Goal: Task Accomplishment & Management: Complete application form

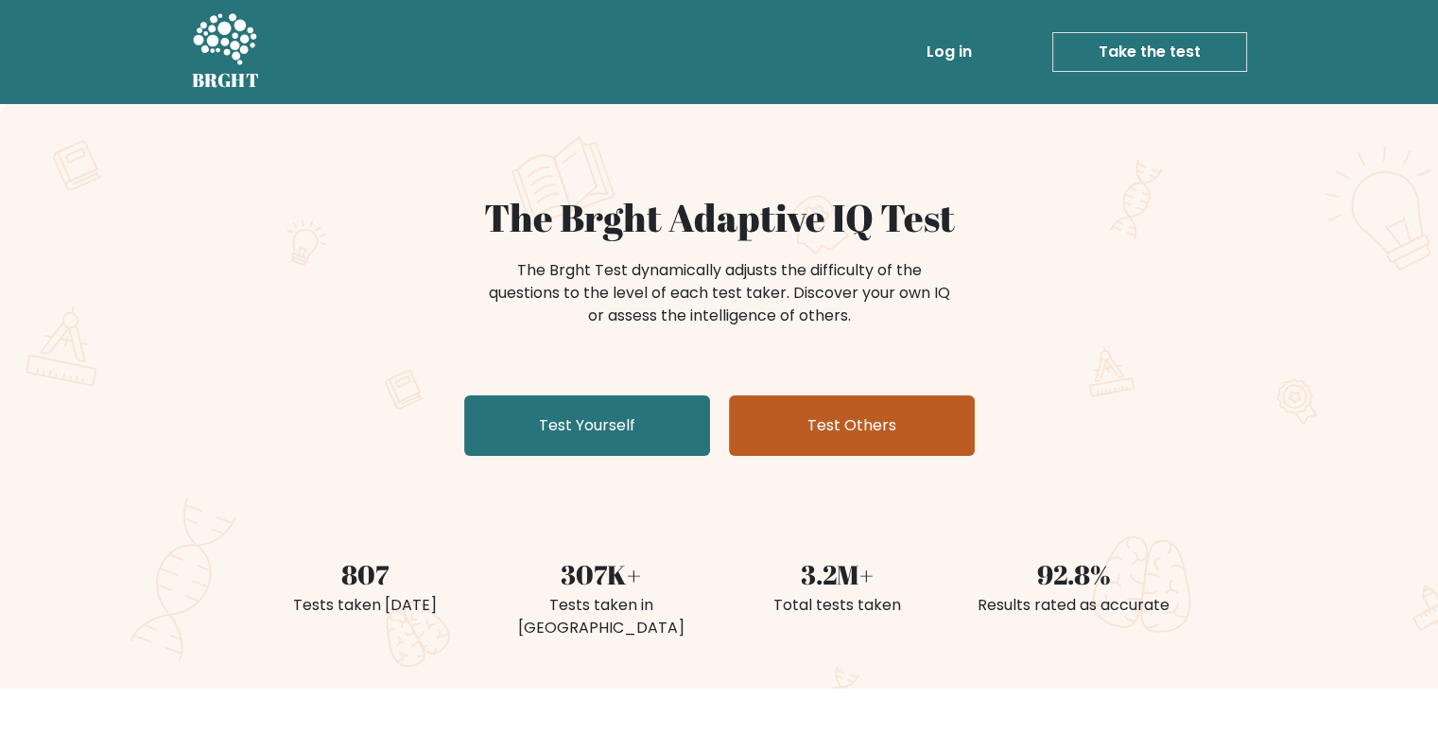
click at [847, 405] on link "Test Others" at bounding box center [852, 425] width 246 height 60
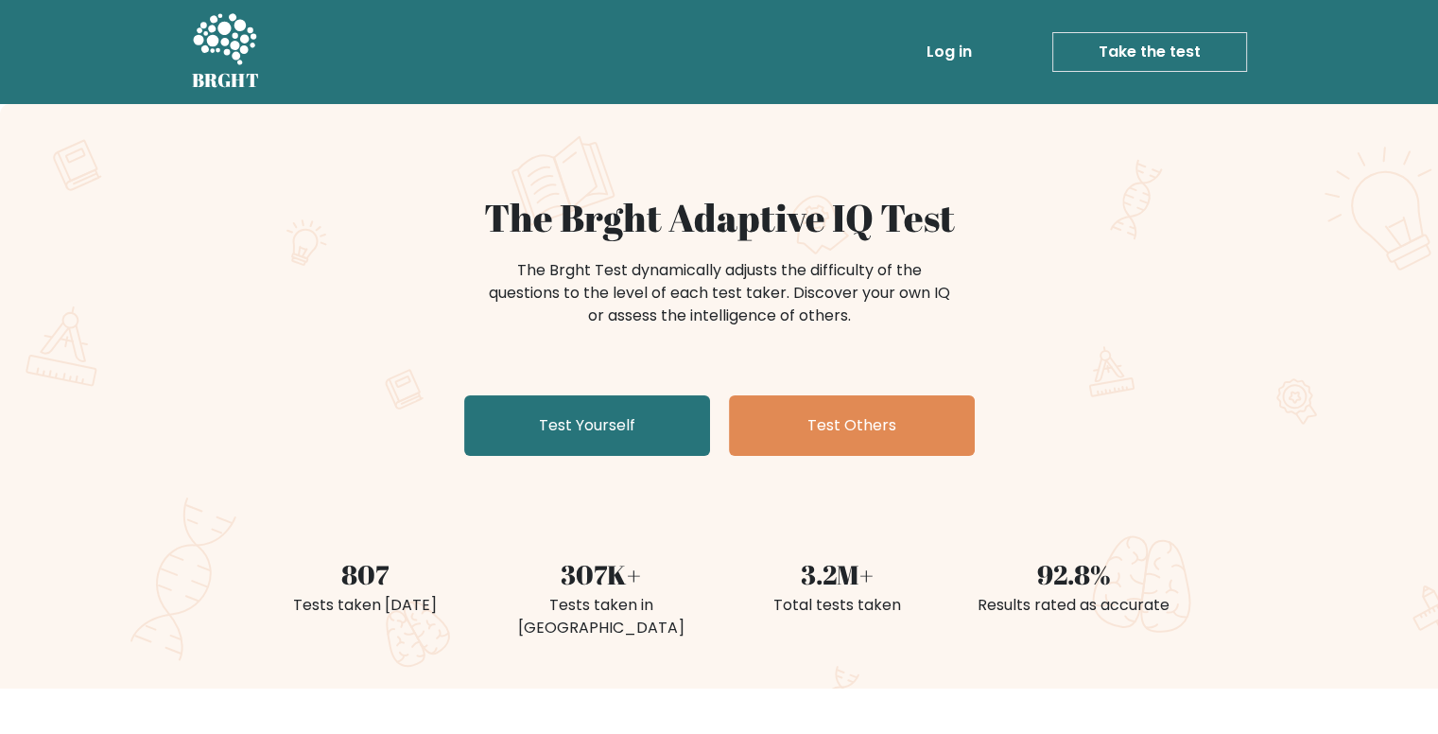
drag, startPoint x: 476, startPoint y: 364, endPoint x: 485, endPoint y: 383, distance: 20.7
click at [485, 383] on div "The Brght Adaptive IQ Test The Brght Test dynamically adjusts the difficulty of…" at bounding box center [719, 329] width 945 height 268
click at [489, 394] on div "The Brght Adaptive IQ Test The Brght Test dynamically adjusts the difficulty of…" at bounding box center [719, 329] width 945 height 268
click at [505, 461] on div "The Brght Adaptive IQ Test The Brght Test dynamically adjusts the difficulty of…" at bounding box center [719, 329] width 945 height 268
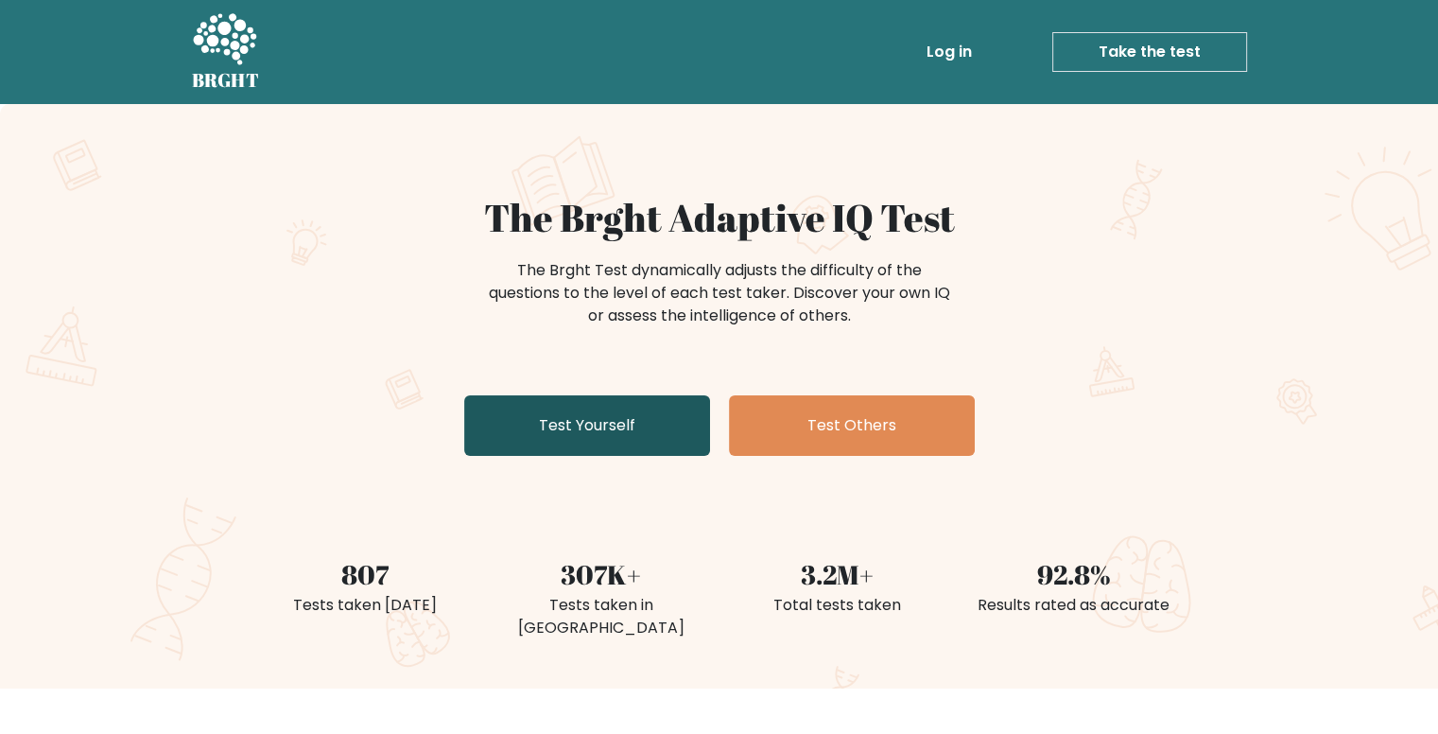
click at [508, 441] on link "Test Yourself" at bounding box center [587, 425] width 246 height 60
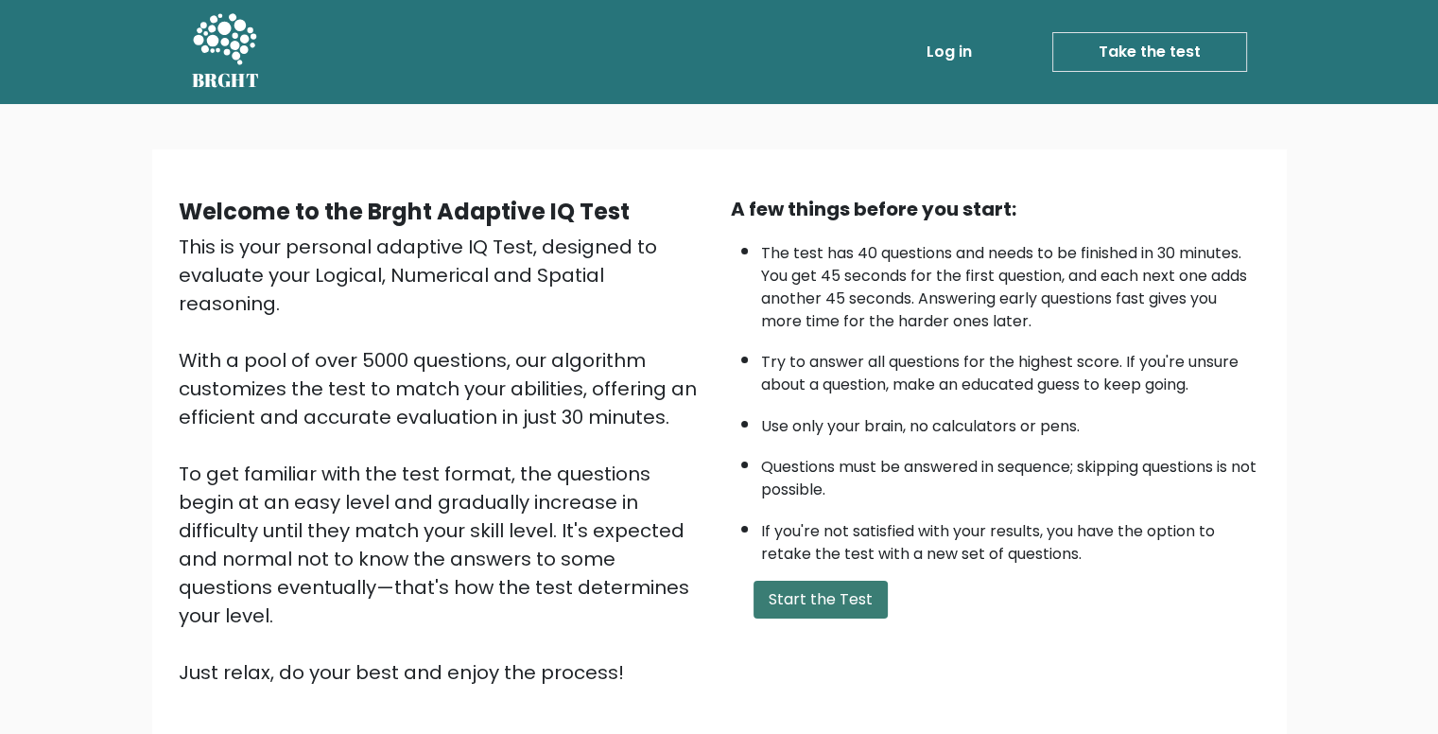
click at [824, 580] on button "Start the Test" at bounding box center [820, 599] width 134 height 38
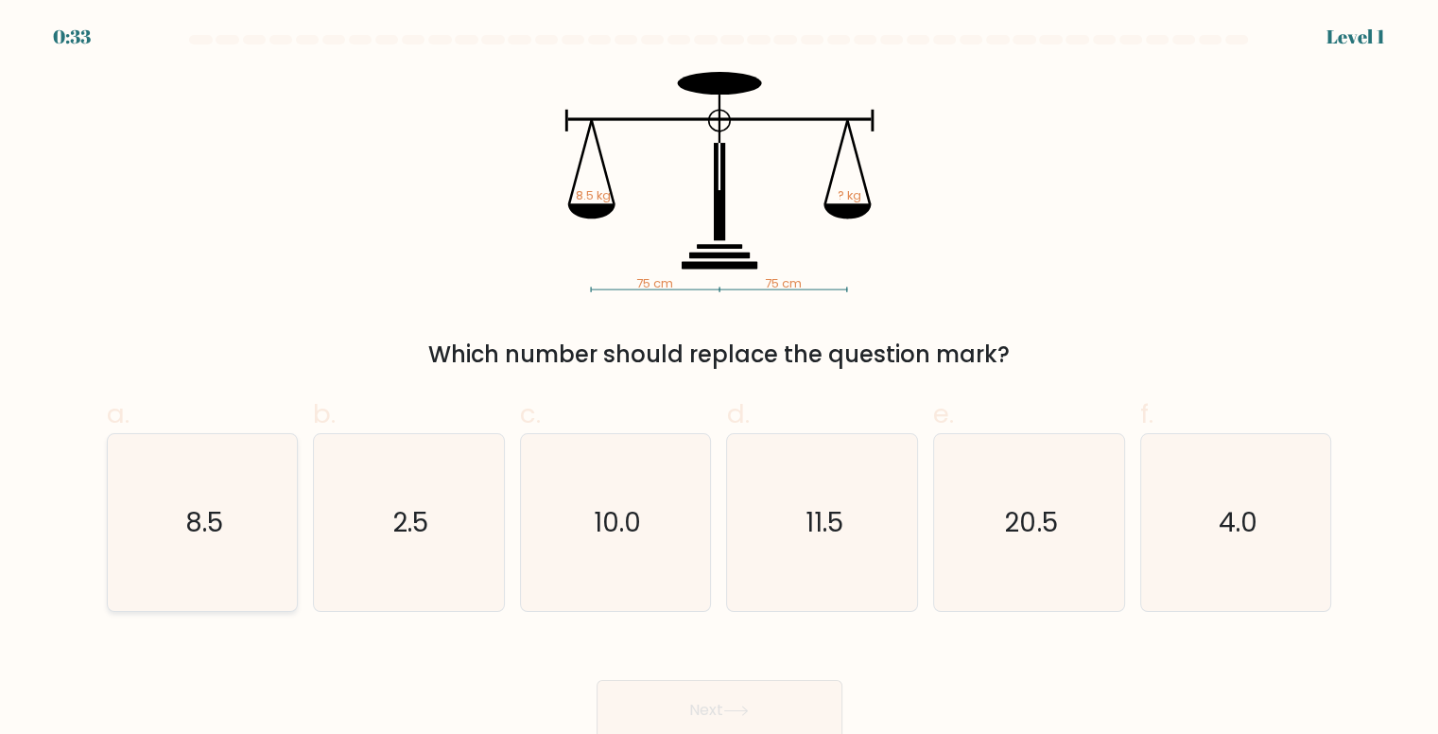
click at [231, 496] on icon "8.5" at bounding box center [202, 522] width 177 height 177
click at [719, 379] on input "a. 8.5" at bounding box center [719, 373] width 1 height 12
radio input "true"
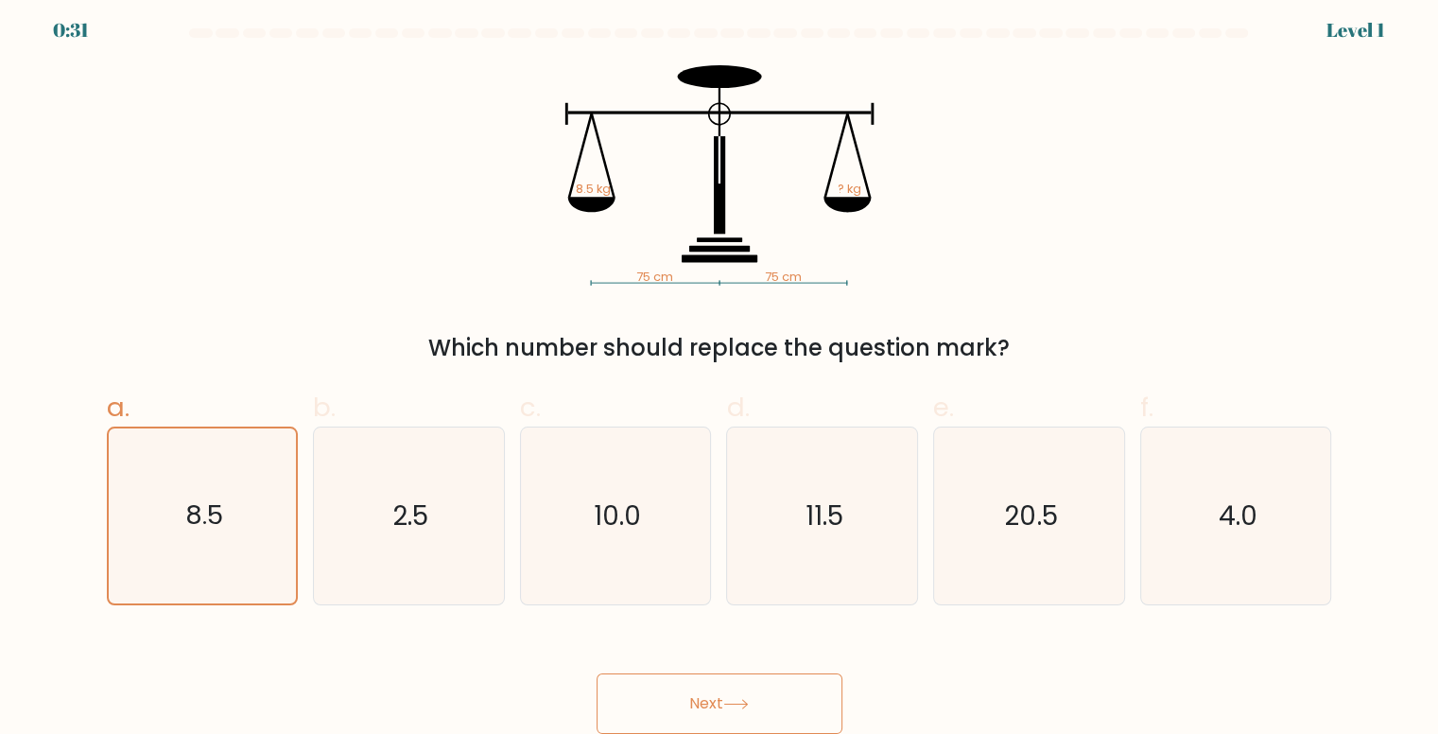
click at [766, 698] on button "Next" at bounding box center [719, 703] width 246 height 60
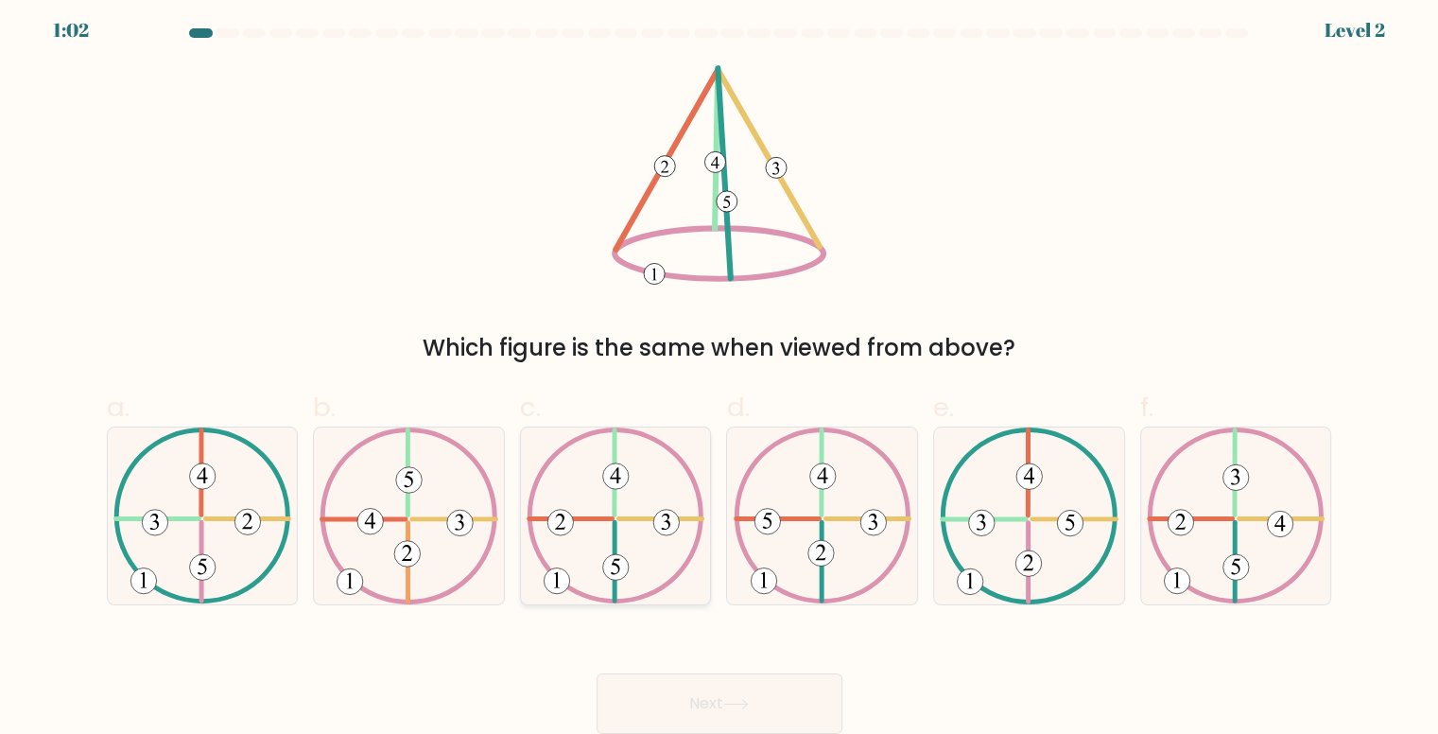
click at [620, 553] on icon at bounding box center [616, 515] width 178 height 177
click at [719, 372] on input "c." at bounding box center [719, 366] width 1 height 12
radio input "true"
click at [654, 688] on button "Next" at bounding box center [719, 703] width 246 height 60
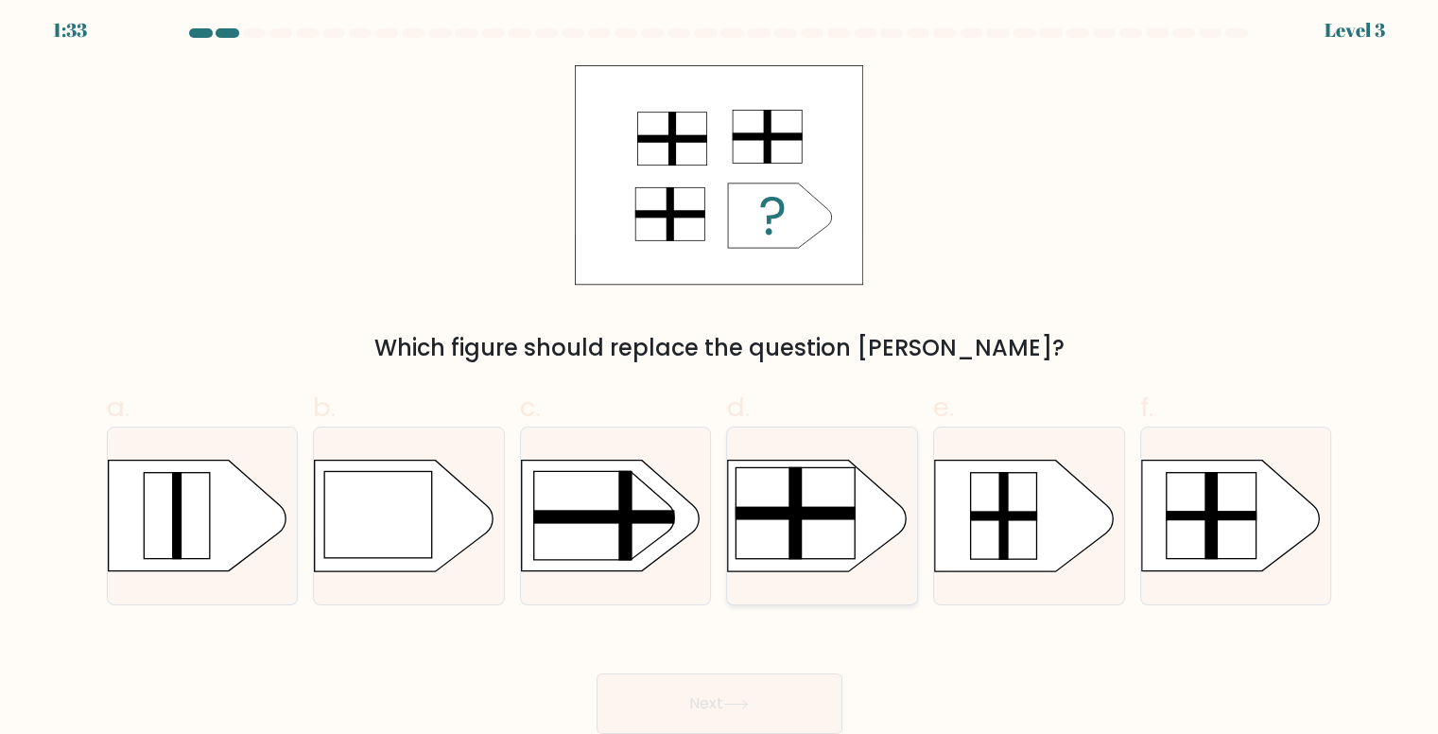
click at [820, 506] on rect at bounding box center [795, 512] width 119 height 91
click at [720, 372] on input "d." at bounding box center [719, 366] width 1 height 12
radio input "true"
click at [717, 718] on button "Next" at bounding box center [719, 703] width 246 height 60
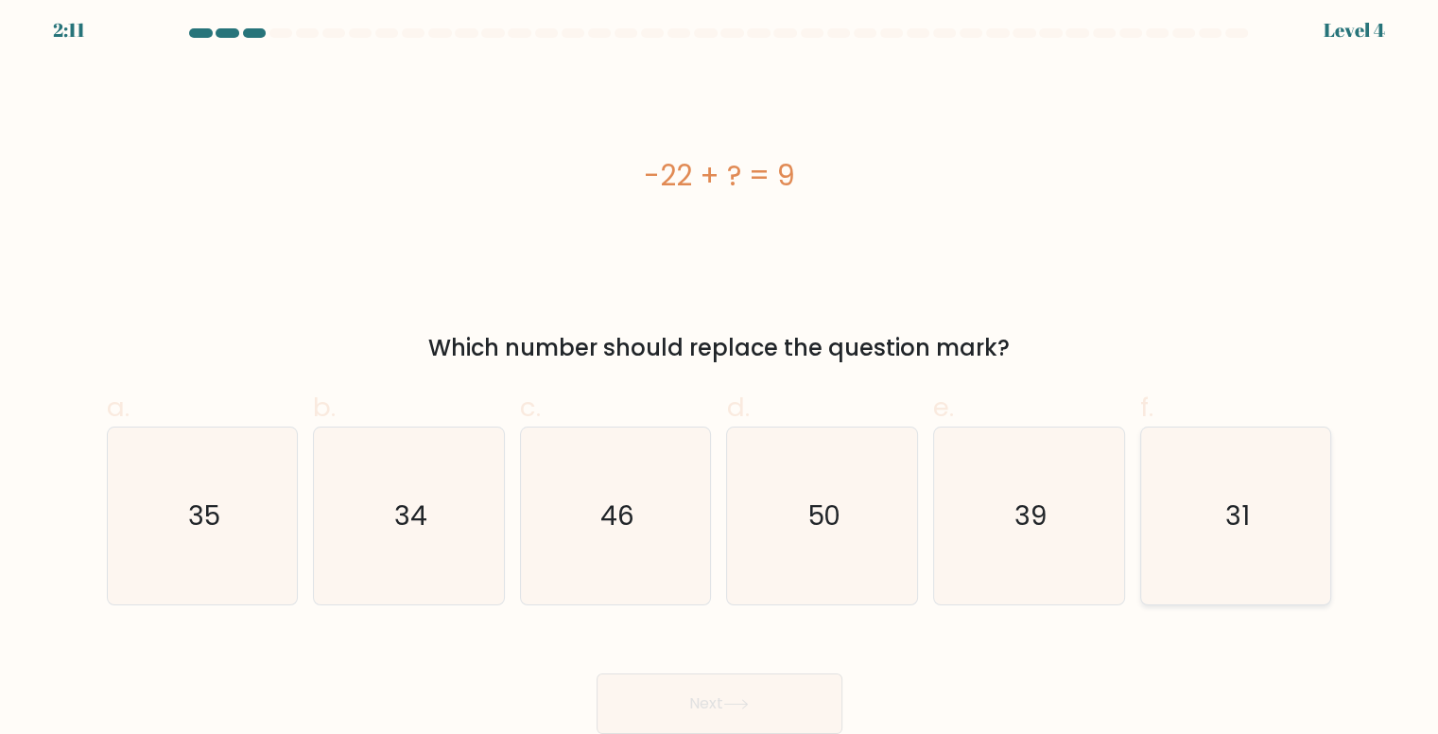
click at [1160, 504] on icon "31" at bounding box center [1236, 515] width 177 height 177
click at [720, 372] on input "f. 31" at bounding box center [719, 366] width 1 height 12
radio input "true"
click at [694, 697] on button "Next" at bounding box center [719, 703] width 246 height 60
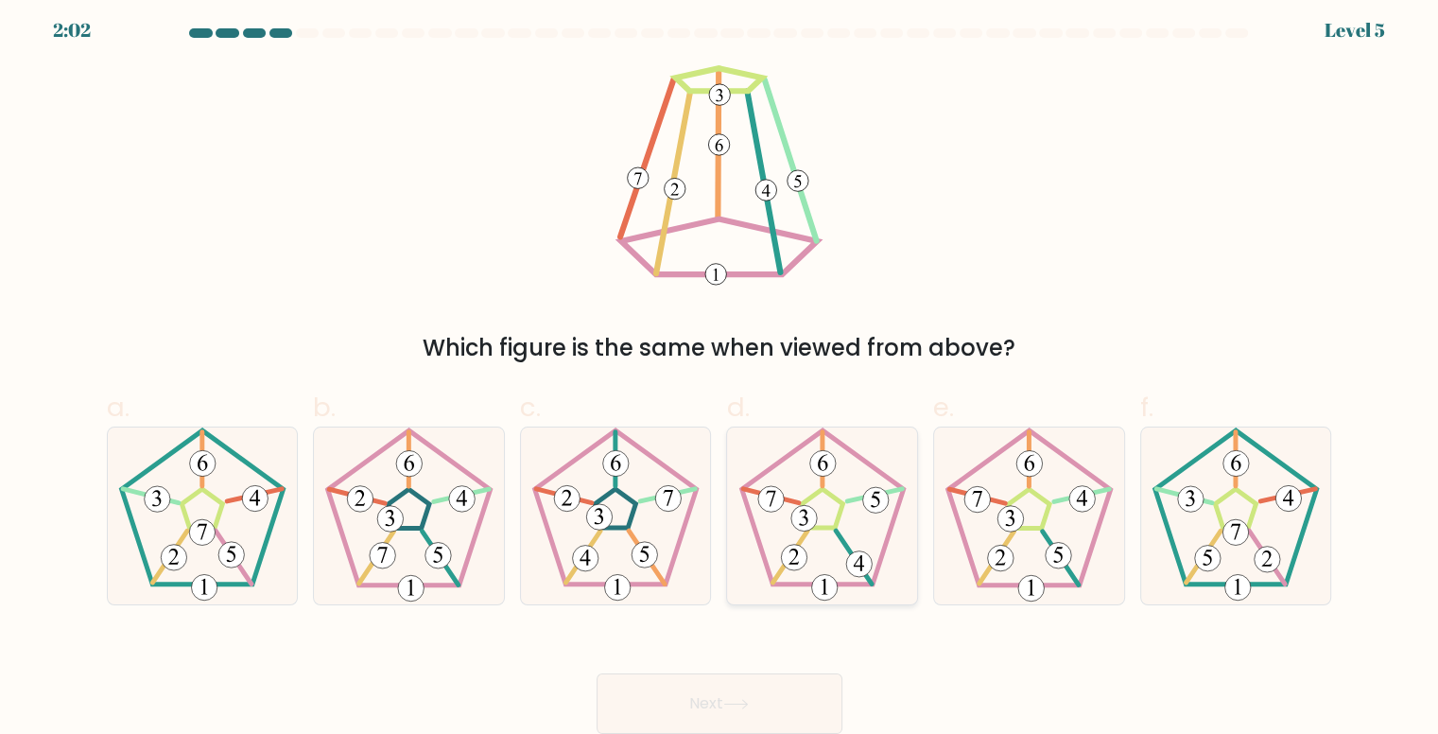
click at [802, 542] on 459 at bounding box center [789, 557] width 35 height 52
click at [720, 372] on input "d." at bounding box center [719, 366] width 1 height 12
radio input "true"
click at [789, 678] on button "Next" at bounding box center [719, 703] width 246 height 60
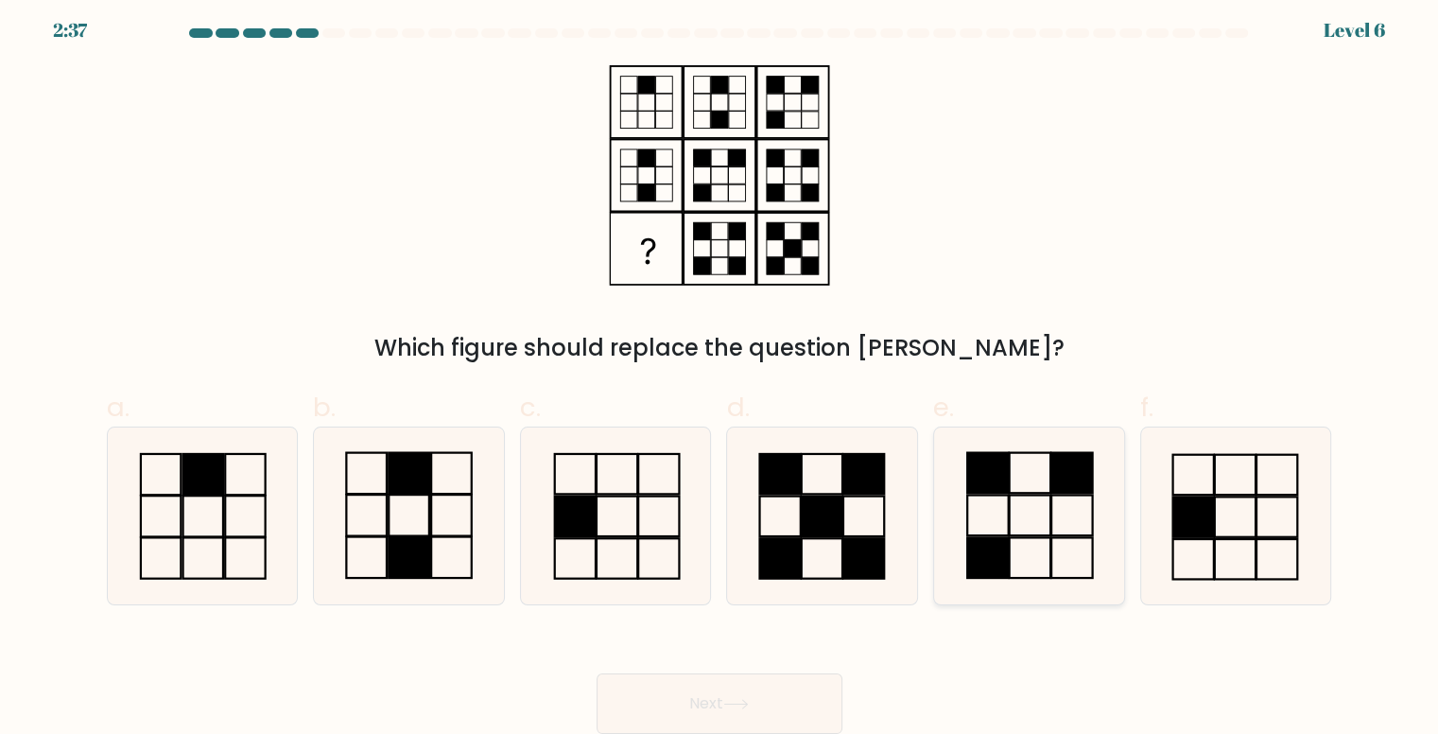
click at [1019, 549] on icon at bounding box center [1029, 515] width 177 height 177
click at [720, 372] on input "e." at bounding box center [719, 366] width 1 height 12
radio input "true"
click at [731, 693] on button "Next" at bounding box center [719, 703] width 246 height 60
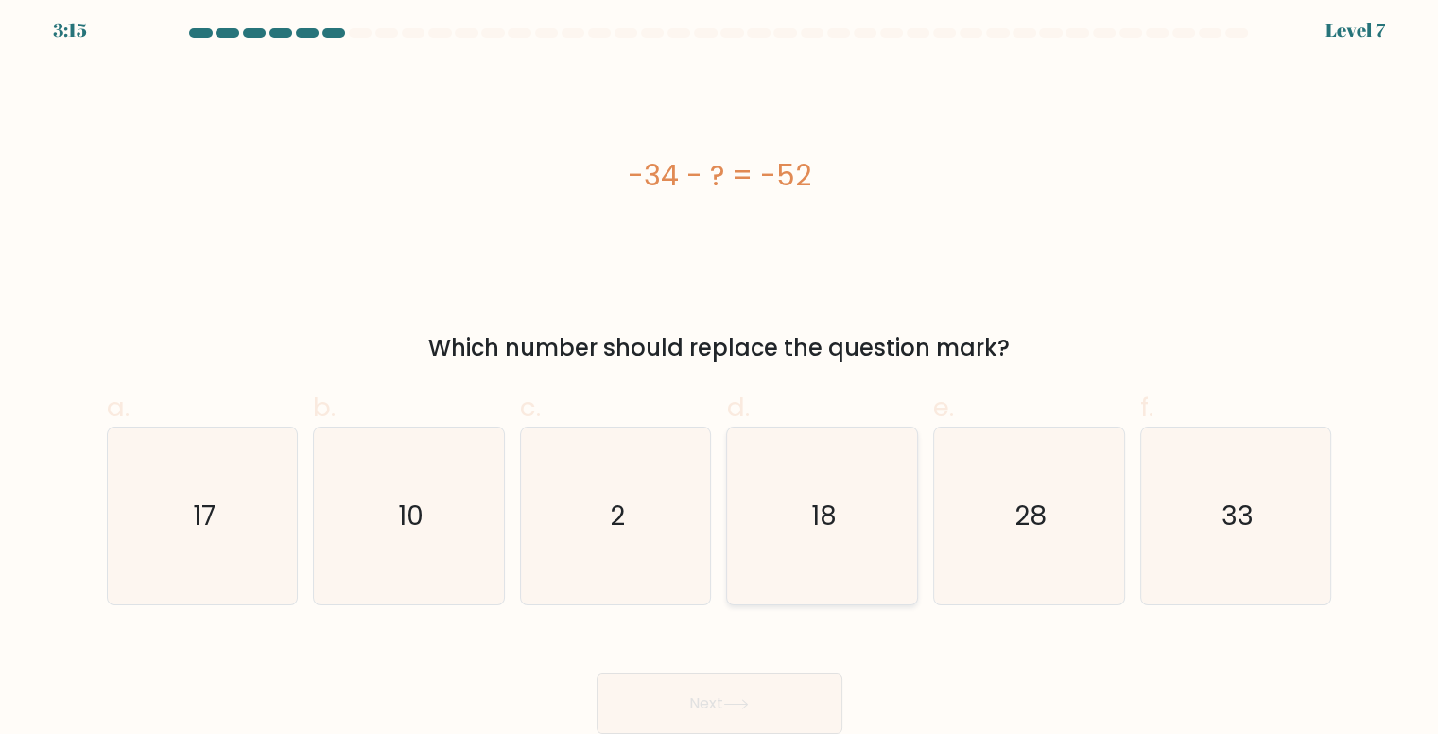
click at [795, 538] on icon "18" at bounding box center [822, 515] width 177 height 177
click at [720, 372] on input "d. 18" at bounding box center [719, 366] width 1 height 12
radio input "true"
click at [751, 693] on button "Next" at bounding box center [719, 703] width 246 height 60
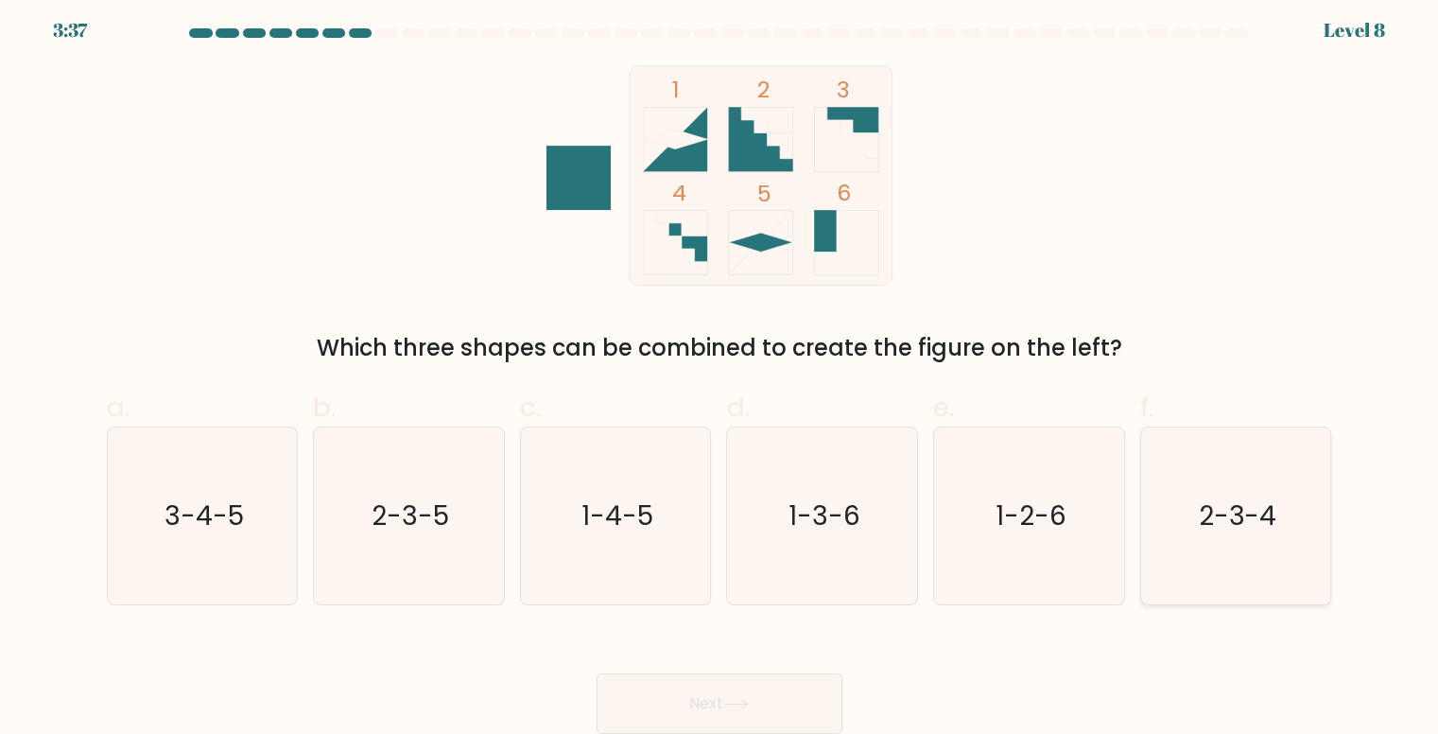
click at [1278, 522] on icon "2-3-4" at bounding box center [1236, 515] width 177 height 177
click at [720, 372] on input "f. 2-3-4" at bounding box center [719, 366] width 1 height 12
radio input "true"
click at [721, 695] on button "Next" at bounding box center [719, 703] width 246 height 60
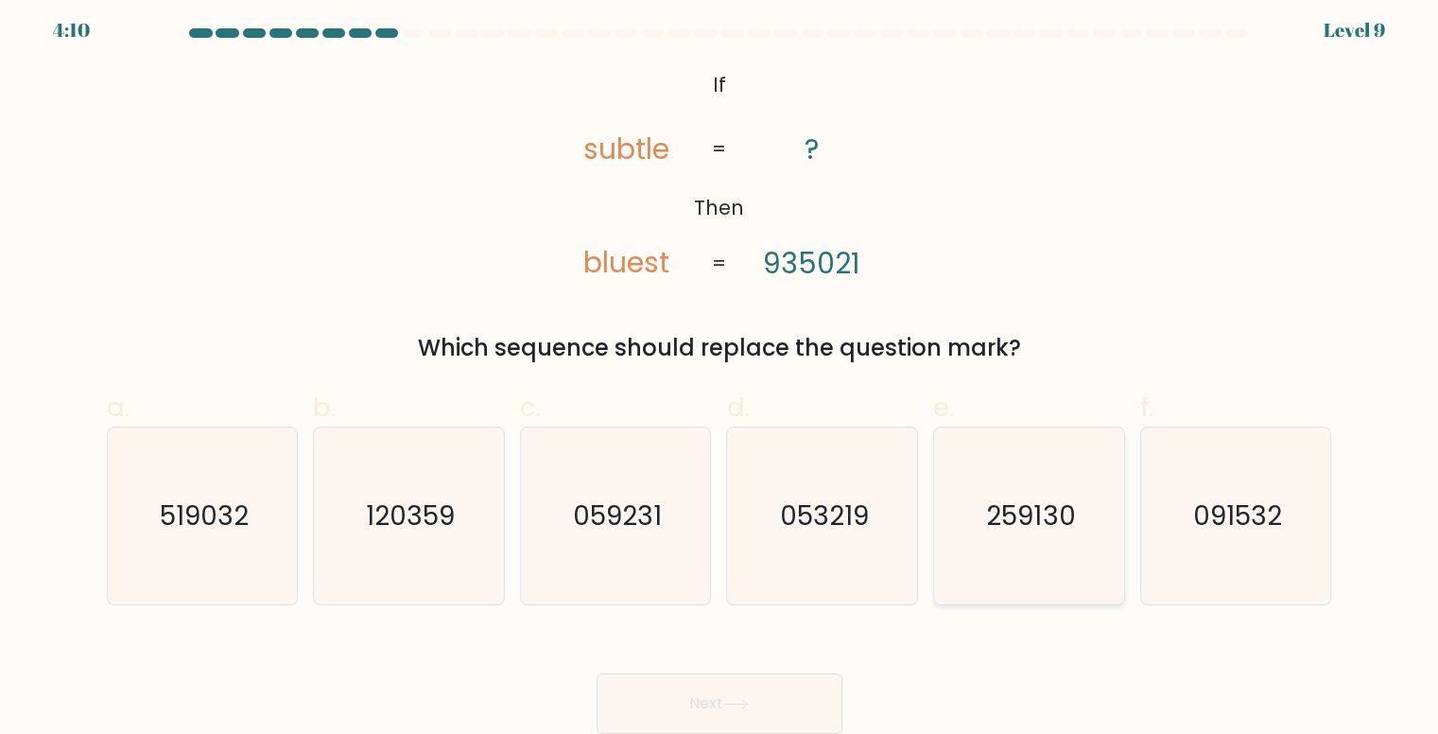
click at [1035, 532] on text "259130" at bounding box center [1030, 515] width 89 height 37
click at [720, 372] on input "e. 259130" at bounding box center [719, 366] width 1 height 12
radio input "true"
click at [738, 687] on button "Next" at bounding box center [719, 703] width 246 height 60
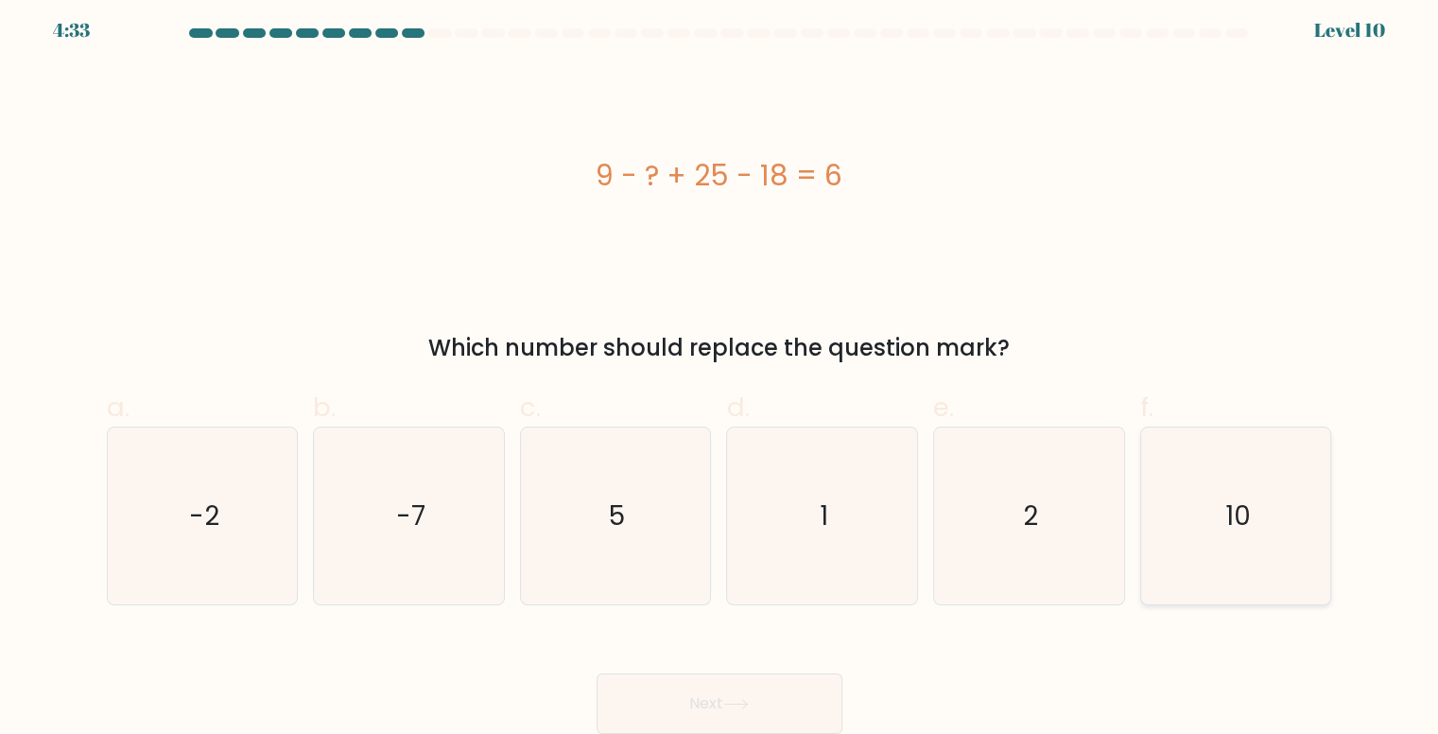
click at [1277, 499] on icon "10" at bounding box center [1236, 515] width 177 height 177
click at [720, 372] on input "f. 10" at bounding box center [719, 366] width 1 height 12
radio input "true"
click at [776, 713] on button "Next" at bounding box center [719, 703] width 246 height 60
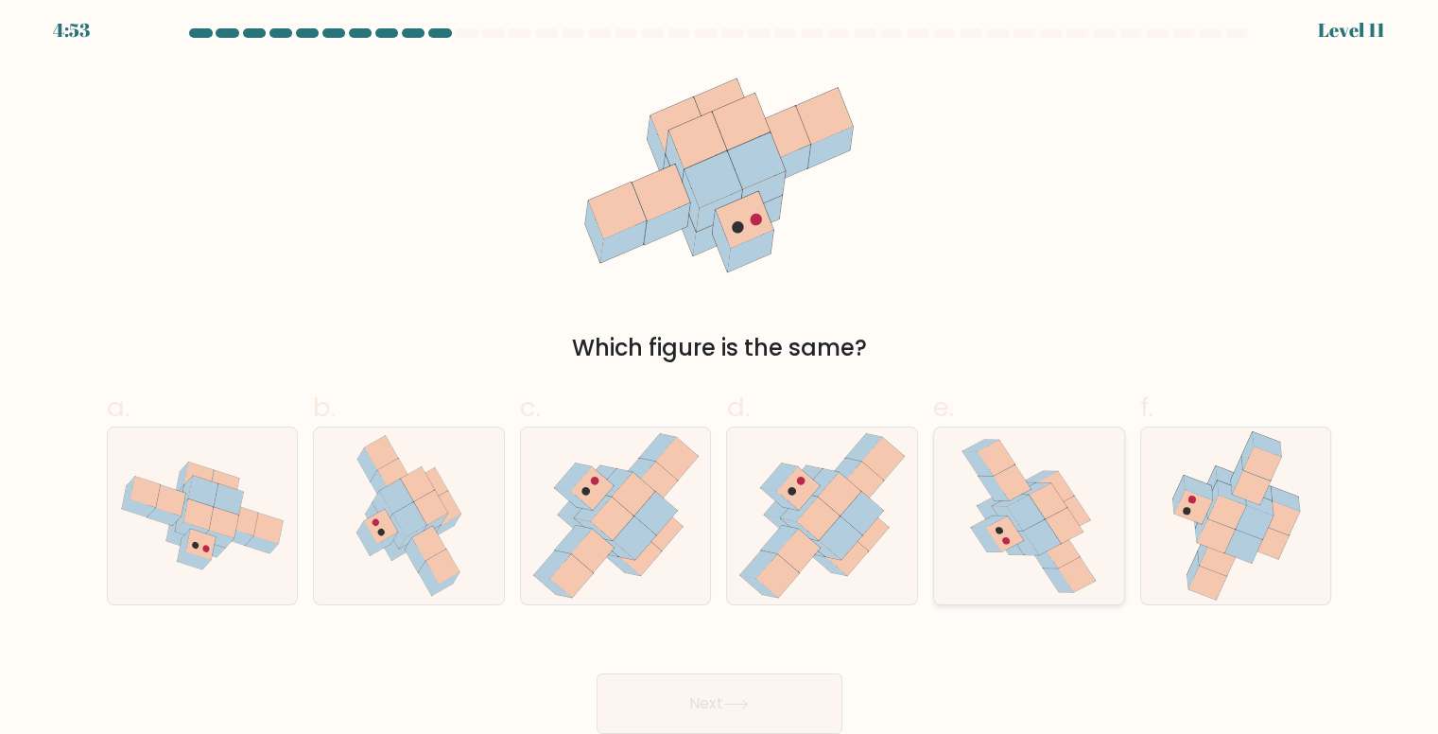
click at [1058, 576] on icon at bounding box center [1058, 579] width 30 height 25
click at [720, 372] on input "e." at bounding box center [719, 366] width 1 height 12
radio input "true"
drag, startPoint x: 976, startPoint y: 597, endPoint x: 879, endPoint y: 698, distance: 139.1
click at [971, 606] on form at bounding box center [719, 380] width 1438 height 705
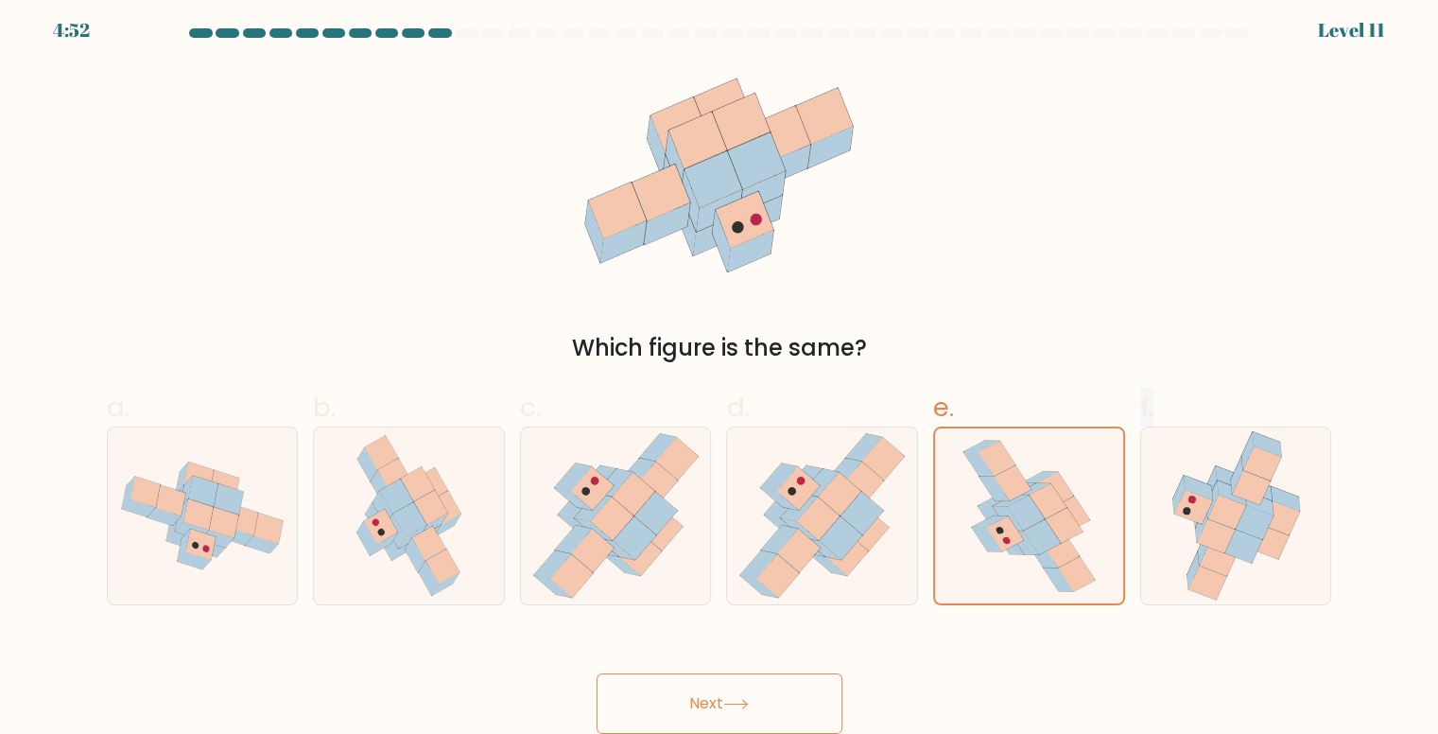
click at [792, 708] on button "Next" at bounding box center [719, 703] width 246 height 60
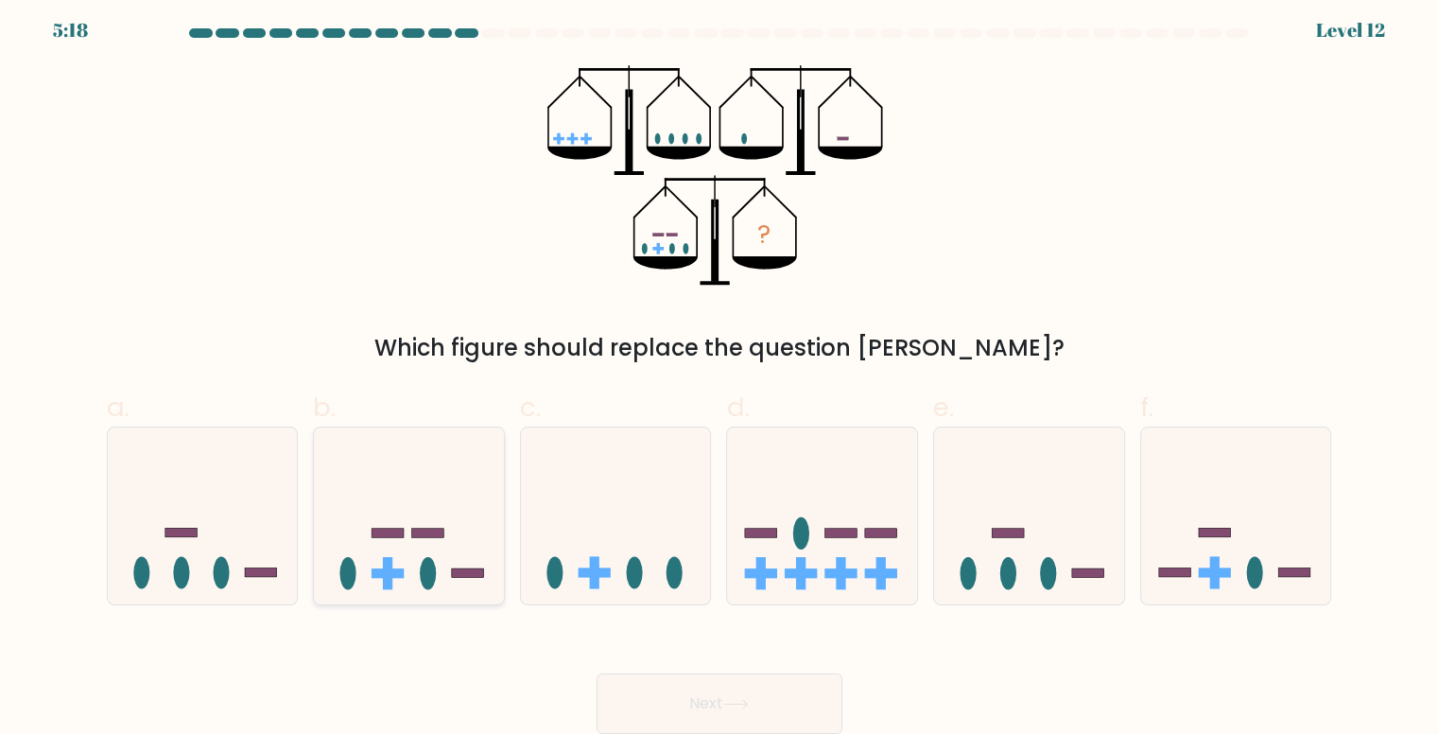
click at [439, 549] on icon at bounding box center [409, 515] width 190 height 157
click at [719, 372] on input "b." at bounding box center [719, 366] width 1 height 12
radio input "true"
click at [707, 704] on button "Next" at bounding box center [719, 703] width 246 height 60
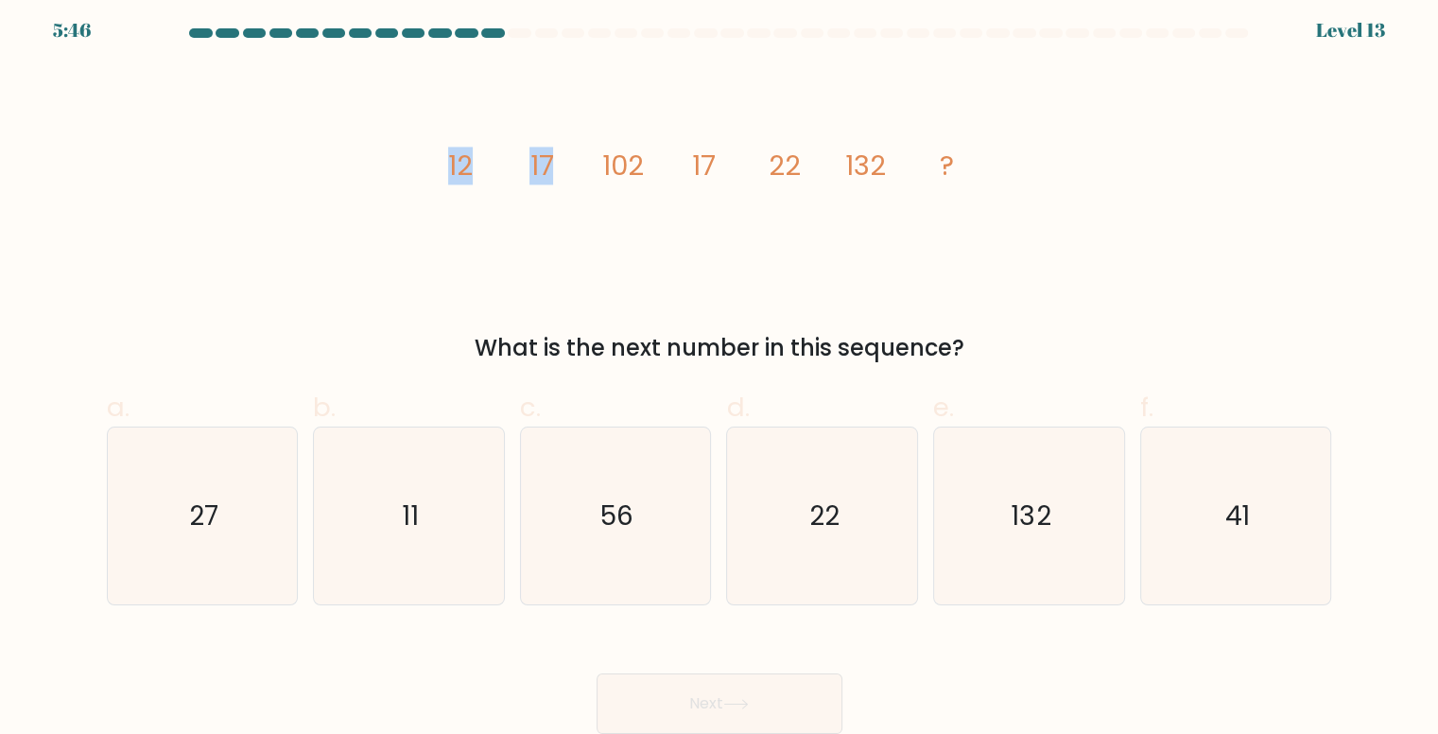
drag, startPoint x: 413, startPoint y: 145, endPoint x: 577, endPoint y: 159, distance: 164.2
click at [577, 159] on div "image/svg+xml 12 17 102 17 22 132 ? What is the next number in this sequence?" at bounding box center [719, 215] width 1248 height 300
click at [580, 171] on icon "image/svg+xml 12 17 102 17 22 132 ?" at bounding box center [719, 175] width 567 height 220
drag, startPoint x: 580, startPoint y: 171, endPoint x: 735, endPoint y: 185, distance: 155.7
click at [735, 185] on icon "image/svg+xml 12 17 102 17 22 132 ?" at bounding box center [719, 175] width 567 height 220
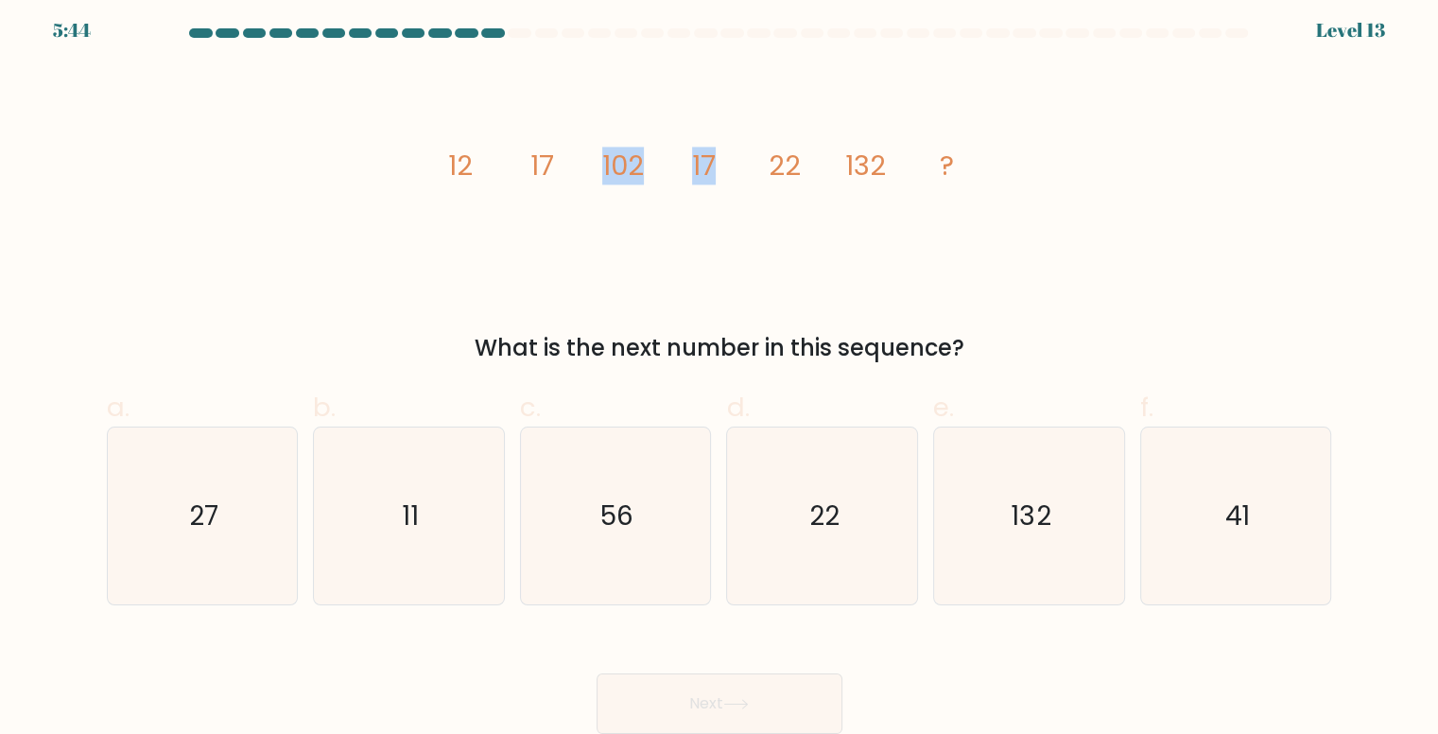
click at [735, 185] on icon "image/svg+xml 12 17 102 17 22 132 ?" at bounding box center [719, 175] width 567 height 220
drag, startPoint x: 737, startPoint y: 184, endPoint x: 880, endPoint y: 205, distance: 144.2
click at [880, 205] on icon "image/svg+xml 12 17 102 17 22 132 ?" at bounding box center [719, 175] width 567 height 220
click at [506, 175] on icon "image/svg+xml 12 17 102 17 22 132 ?" at bounding box center [719, 175] width 567 height 220
drag, startPoint x: 477, startPoint y: 136, endPoint x: 592, endPoint y: 127, distance: 114.8
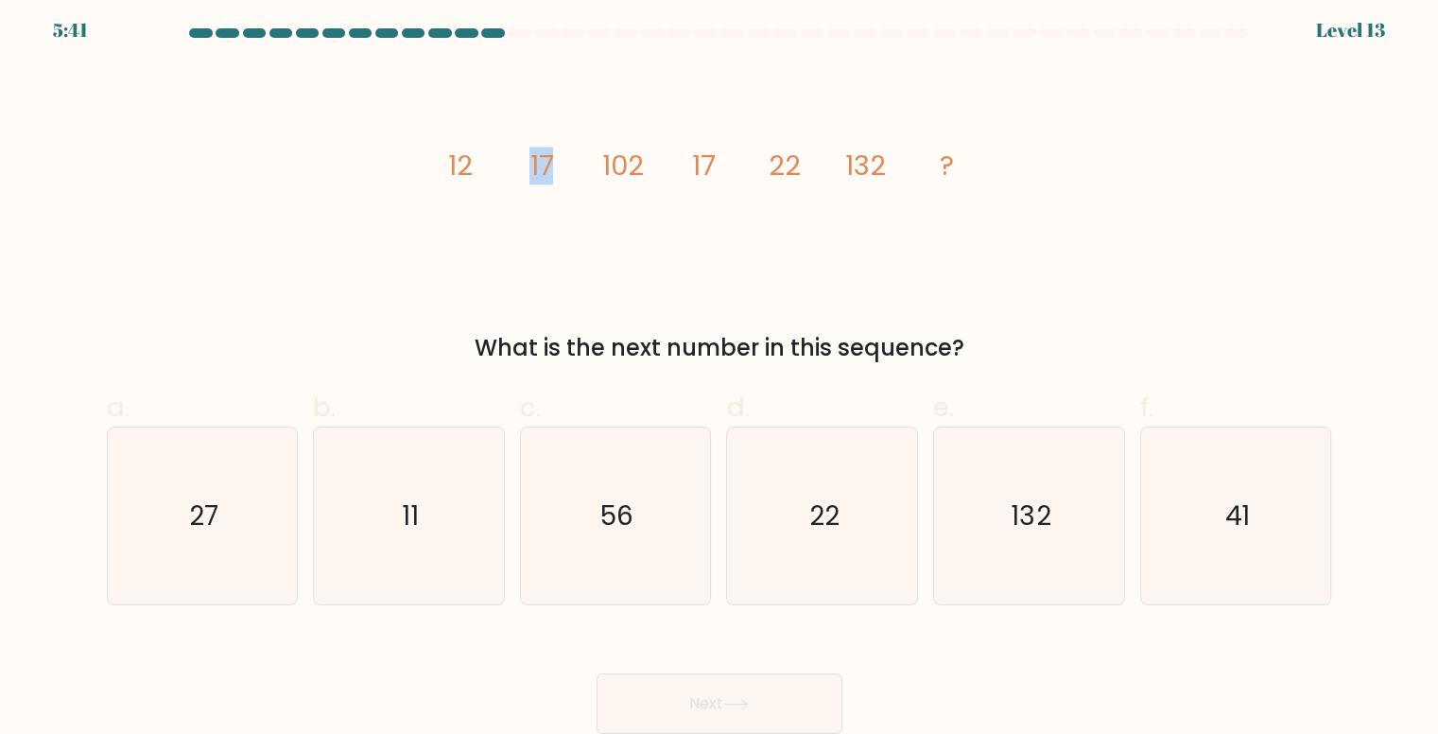
click at [592, 127] on icon "image/svg+xml 12 17 102 17 22 132 ?" at bounding box center [719, 175] width 567 height 220
click at [769, 111] on icon "image/svg+xml 12 17 102 17 22 132 ?" at bounding box center [719, 175] width 567 height 220
click at [784, 170] on tspan "22" at bounding box center [785, 166] width 32 height 38
drag, startPoint x: 779, startPoint y: 162, endPoint x: 558, endPoint y: 163, distance: 221.2
click at [558, 163] on icon "image/svg+xml 12 17 102 17 22 132 ?" at bounding box center [719, 175] width 567 height 220
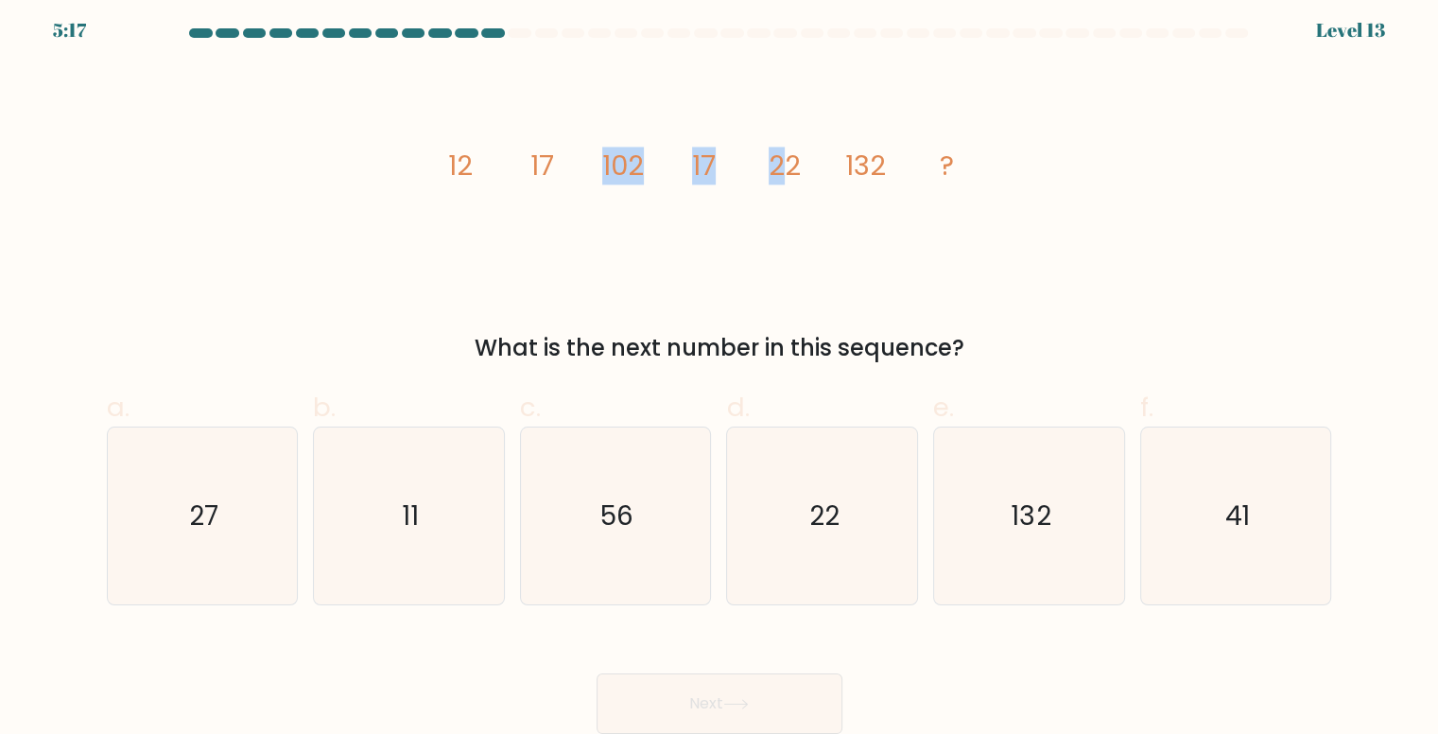
click at [556, 161] on icon "image/svg+xml 12 17 102 17 22 132 ?" at bounding box center [719, 175] width 567 height 220
drag, startPoint x: 433, startPoint y: 167, endPoint x: 562, endPoint y: 175, distance: 129.7
click at [562, 175] on div "image/svg+xml 12 17 102 17 22 132 ? What is the next number in this sequence?" at bounding box center [719, 215] width 1248 height 300
drag, startPoint x: 605, startPoint y: 168, endPoint x: 721, endPoint y: 166, distance: 116.3
click at [721, 166] on icon "image/svg+xml 12 17 102 17 22 132 ?" at bounding box center [719, 175] width 567 height 220
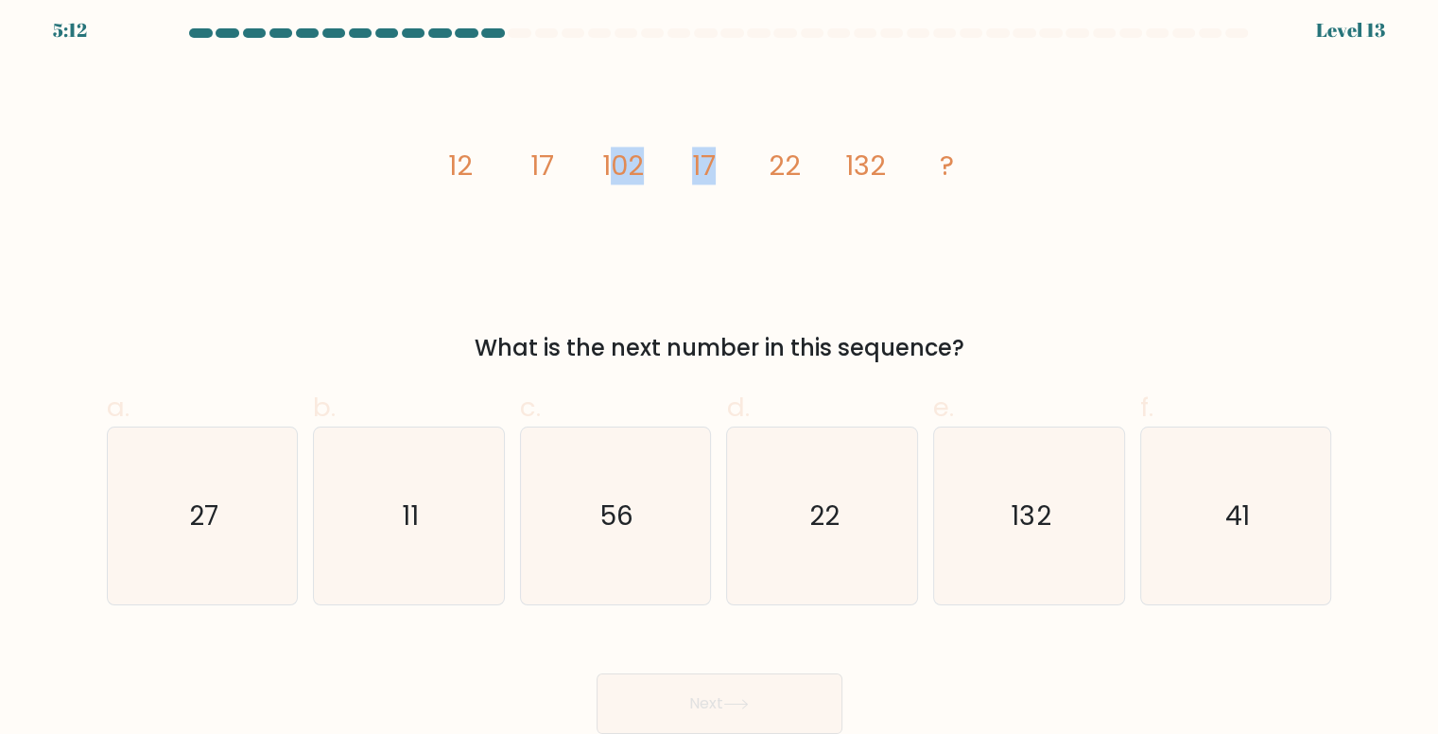
click at [721, 164] on icon "image/svg+xml 12 17 102 17 22 132 ?" at bounding box center [719, 175] width 567 height 220
click at [718, 162] on icon "image/svg+xml 12 17 102 17 22 132 ?" at bounding box center [719, 175] width 567 height 220
click at [738, 167] on icon "image/svg+xml 12 17 102 17 22 132 ?" at bounding box center [719, 175] width 567 height 220
click at [661, 169] on icon "image/svg+xml 12 17 102 17 22 132 ?" at bounding box center [719, 175] width 567 height 220
drag, startPoint x: 688, startPoint y: 164, endPoint x: 804, endPoint y: 169, distance: 116.4
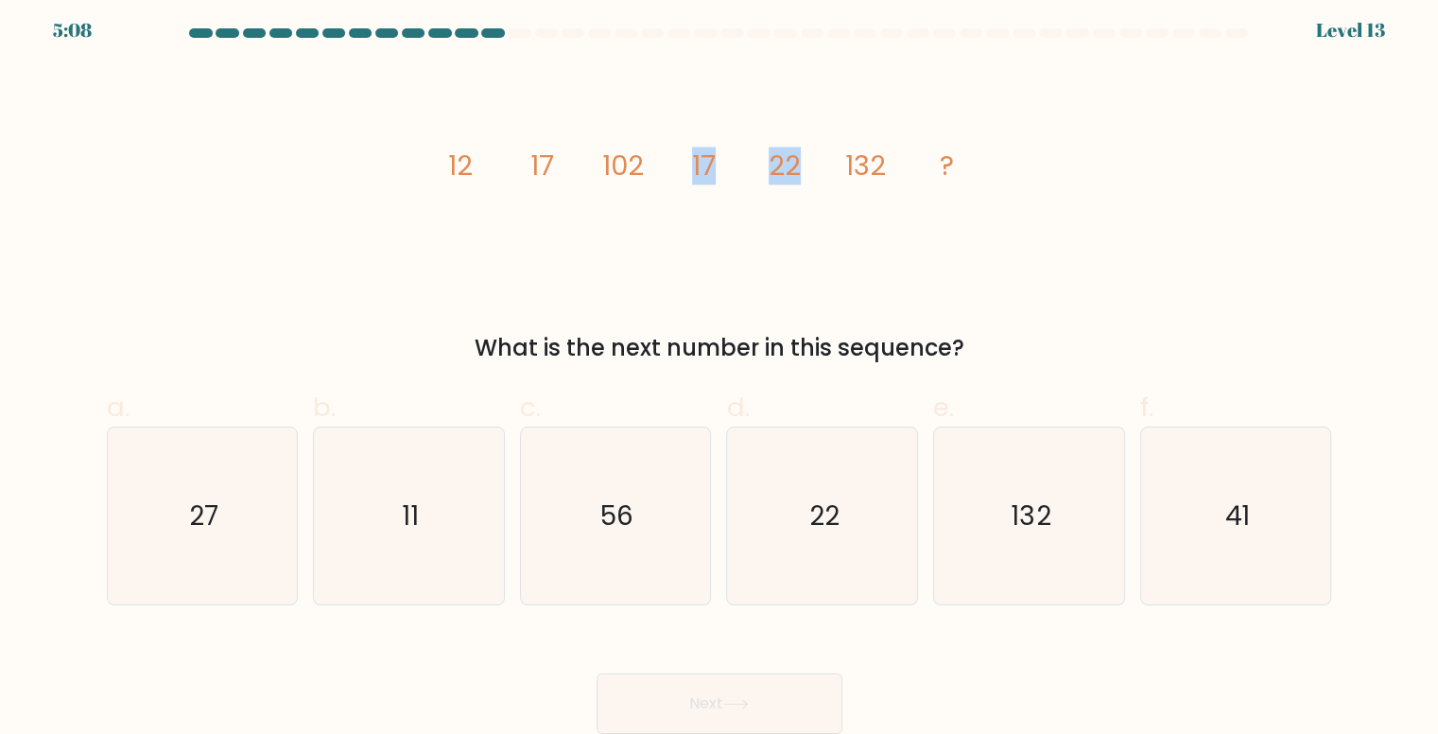
click at [804, 169] on icon "image/svg+xml 12 17 102 17 22 132 ?" at bounding box center [719, 175] width 567 height 220
click at [556, 163] on icon "image/svg+xml 12 17 102 17 22 132 ?" at bounding box center [719, 175] width 567 height 220
drag, startPoint x: 897, startPoint y: 155, endPoint x: 717, endPoint y: 161, distance: 179.7
click at [717, 161] on icon "image/svg+xml 12 17 102 17 22 132 ?" at bounding box center [719, 175] width 567 height 220
click at [866, 159] on tspan "132" at bounding box center [865, 166] width 41 height 38
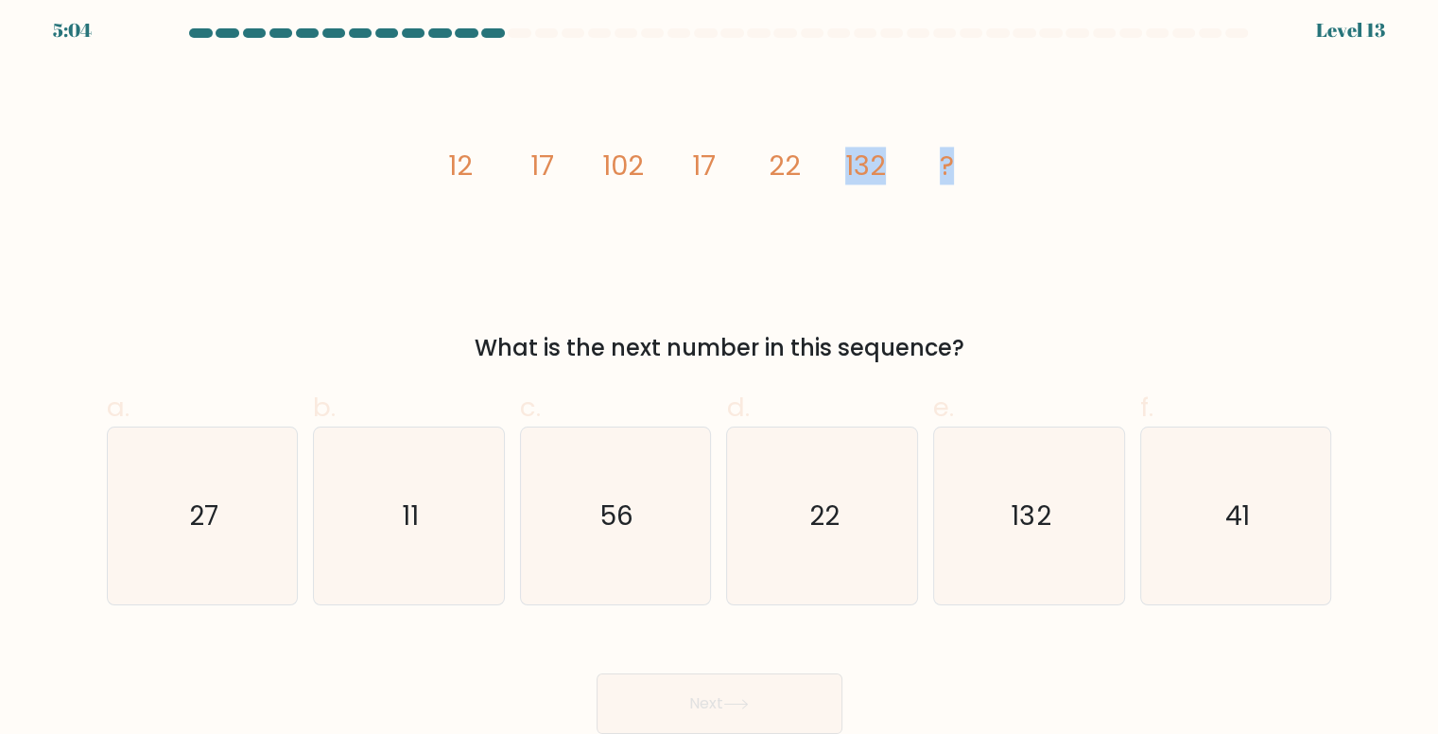
drag, startPoint x: 848, startPoint y: 156, endPoint x: 1041, endPoint y: 150, distance: 192.9
click at [1041, 150] on div "image/svg+xml 12 17 102 17 22 132 ? What is the next number in this sequence?" at bounding box center [719, 215] width 1248 height 300
click at [1041, 148] on div "image/svg+xml 12 17 102 17 22 132 ? What is the next number in this sequence?" at bounding box center [719, 215] width 1248 height 300
click at [466, 145] on icon "image/svg+xml 12 17 102 17 22 132 ?" at bounding box center [719, 175] width 567 height 220
drag, startPoint x: 475, startPoint y: 160, endPoint x: 533, endPoint y: 189, distance: 65.5
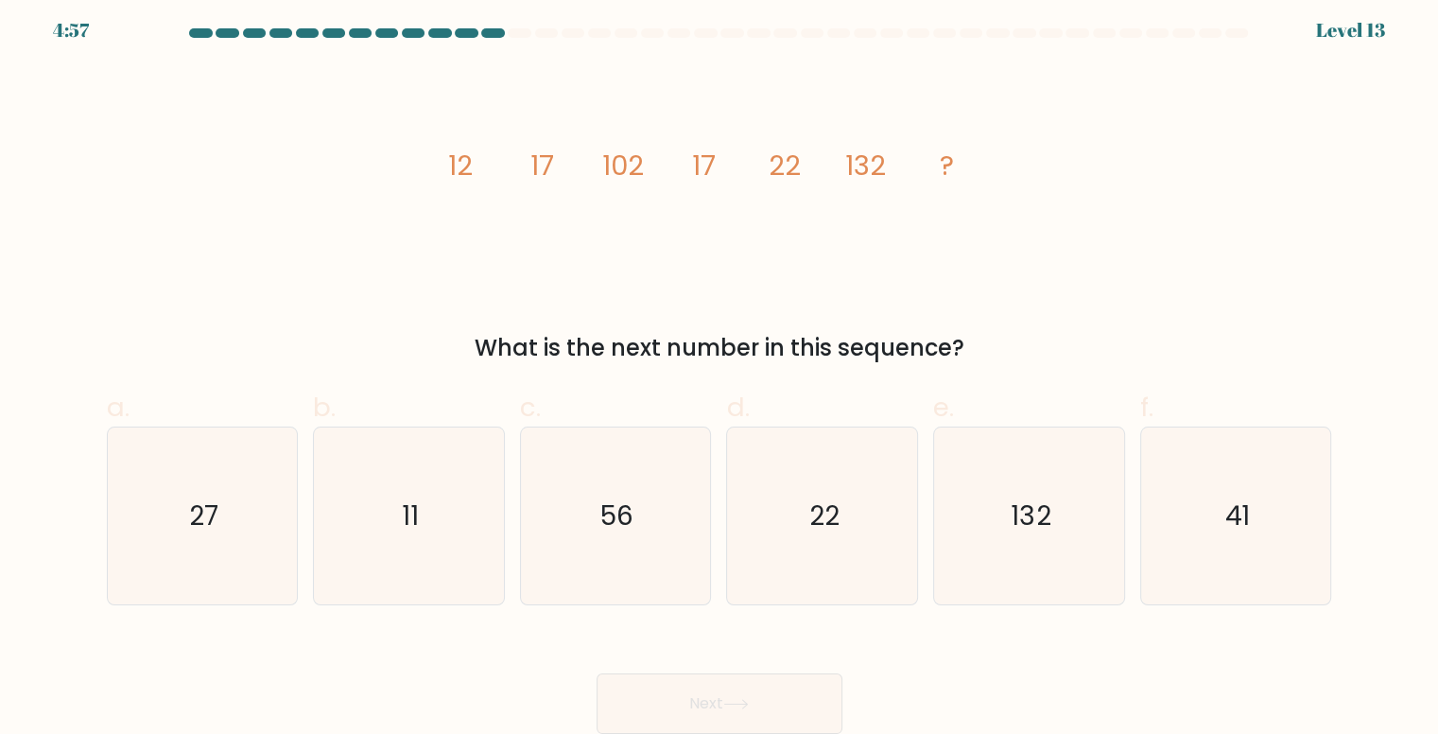
click at [533, 189] on icon "image/svg+xml 12 17 102 17 22 132 ?" at bounding box center [719, 175] width 567 height 220
click at [534, 189] on icon "image/svg+xml 12 17 102 17 22 132 ?" at bounding box center [719, 175] width 567 height 220
drag, startPoint x: 534, startPoint y: 189, endPoint x: 550, endPoint y: 189, distance: 16.1
click at [535, 189] on icon "image/svg+xml 12 17 102 17 22 132 ?" at bounding box center [719, 175] width 567 height 220
click at [680, 182] on icon "image/svg+xml 12 17 102 17 22 132 ?" at bounding box center [719, 175] width 567 height 220
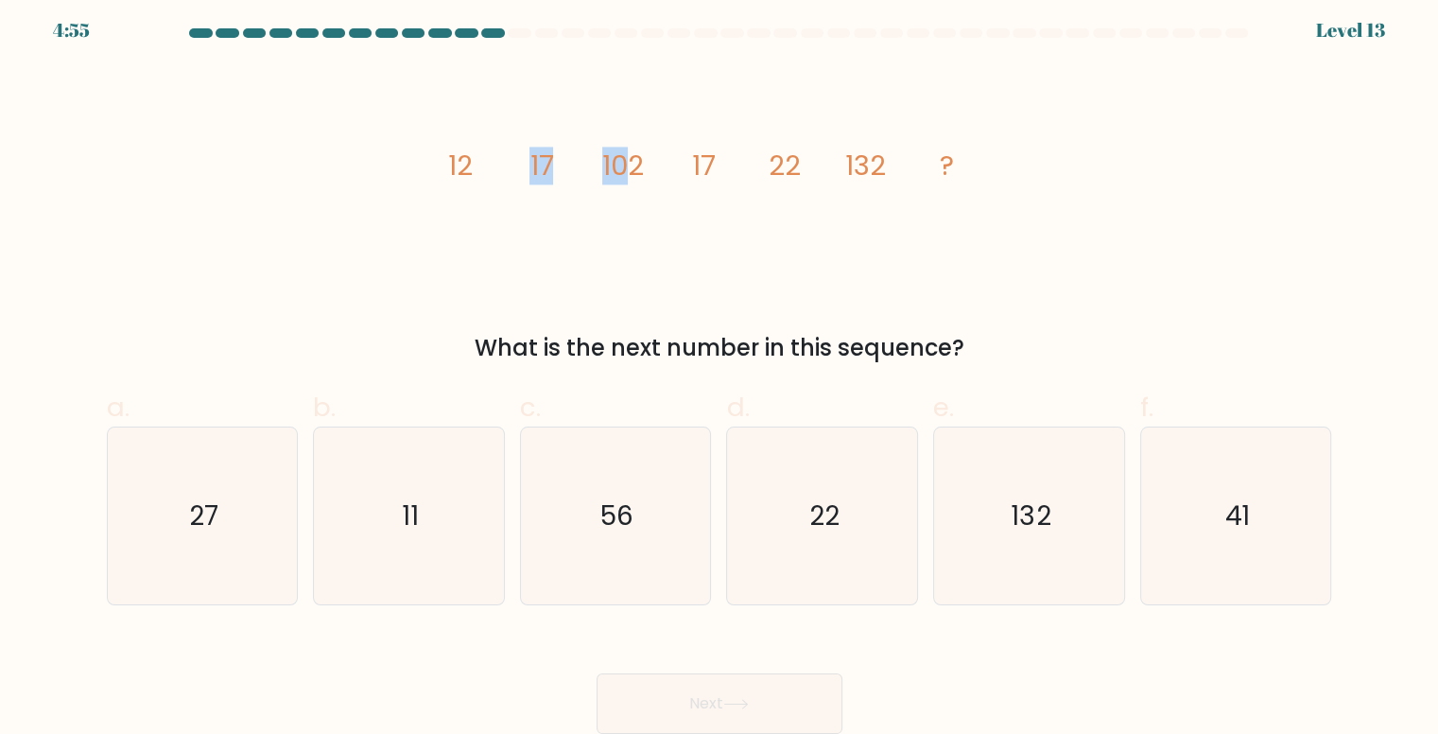
drag, startPoint x: 631, startPoint y: 164, endPoint x: 513, endPoint y: 164, distance: 118.2
click at [513, 164] on icon "image/svg+xml 12 17 102 17 22 132 ?" at bounding box center [719, 175] width 567 height 220
click at [510, 164] on icon "image/svg+xml 12 17 102 17 22 132 ?" at bounding box center [719, 175] width 567 height 220
click at [508, 166] on icon "image/svg+xml 12 17 102 17 22 132 ?" at bounding box center [719, 175] width 567 height 220
click at [596, 187] on icon "image/svg+xml 12 17 102 17 22 132 ?" at bounding box center [719, 175] width 567 height 220
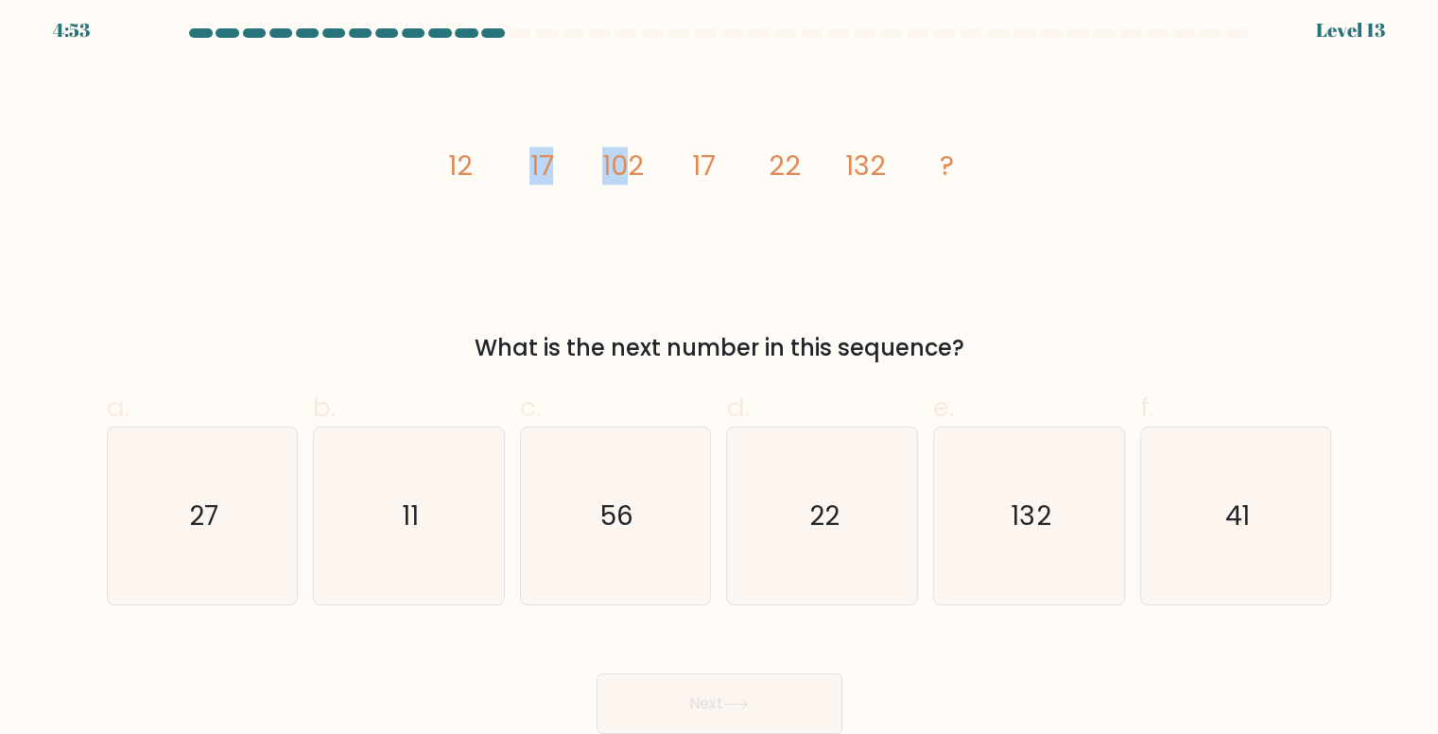
click at [598, 190] on icon "image/svg+xml 12 17 102 17 22 132 ?" at bounding box center [719, 175] width 567 height 220
drag, startPoint x: 627, startPoint y: 142, endPoint x: 625, endPoint y: 156, distance: 14.3
drag, startPoint x: 625, startPoint y: 156, endPoint x: 594, endPoint y: 203, distance: 56.6
click at [594, 203] on icon "image/svg+xml 12 17 102 17 22 132 ?" at bounding box center [719, 175] width 567 height 220
click at [268, 527] on icon "27" at bounding box center [202, 515] width 177 height 177
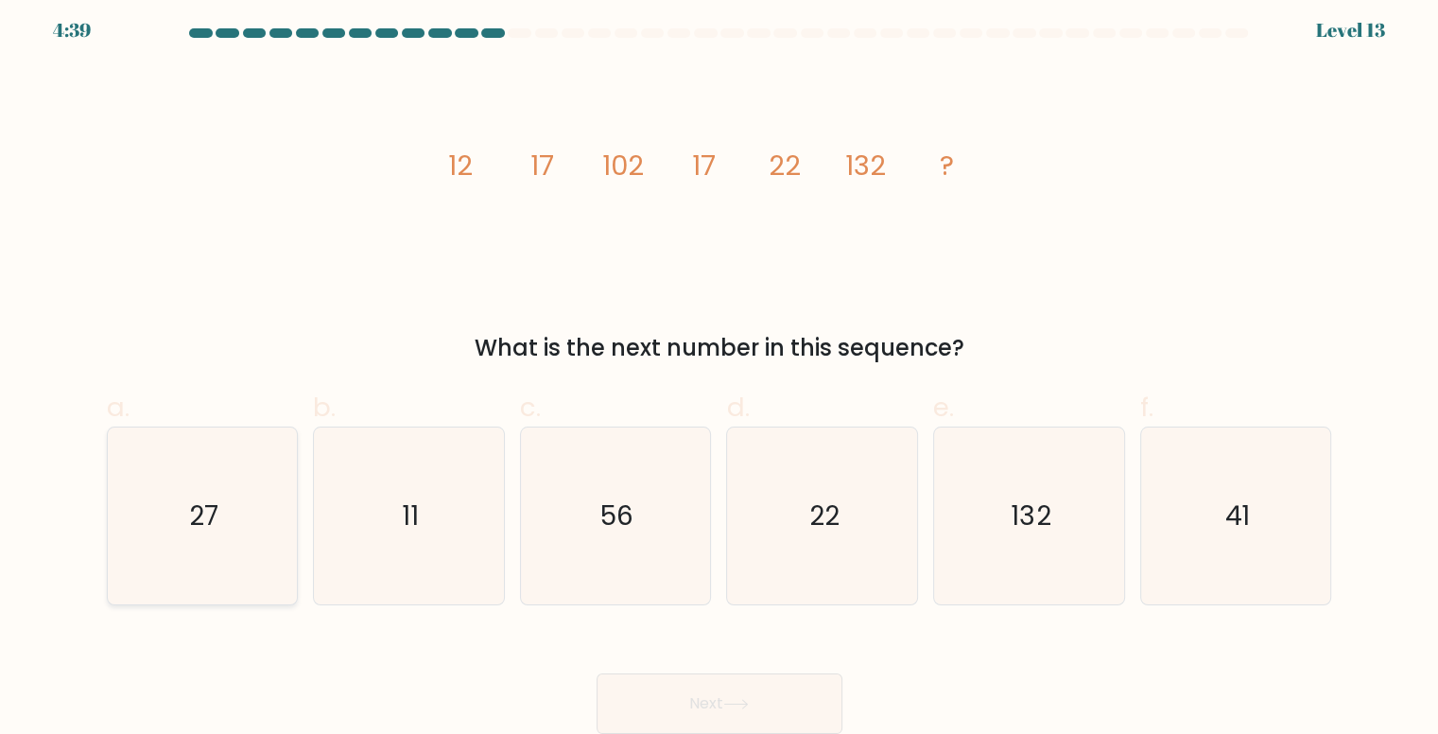
click at [719, 372] on input "a. 27" at bounding box center [719, 366] width 1 height 12
radio input "true"
click at [620, 676] on button "Next" at bounding box center [719, 703] width 246 height 60
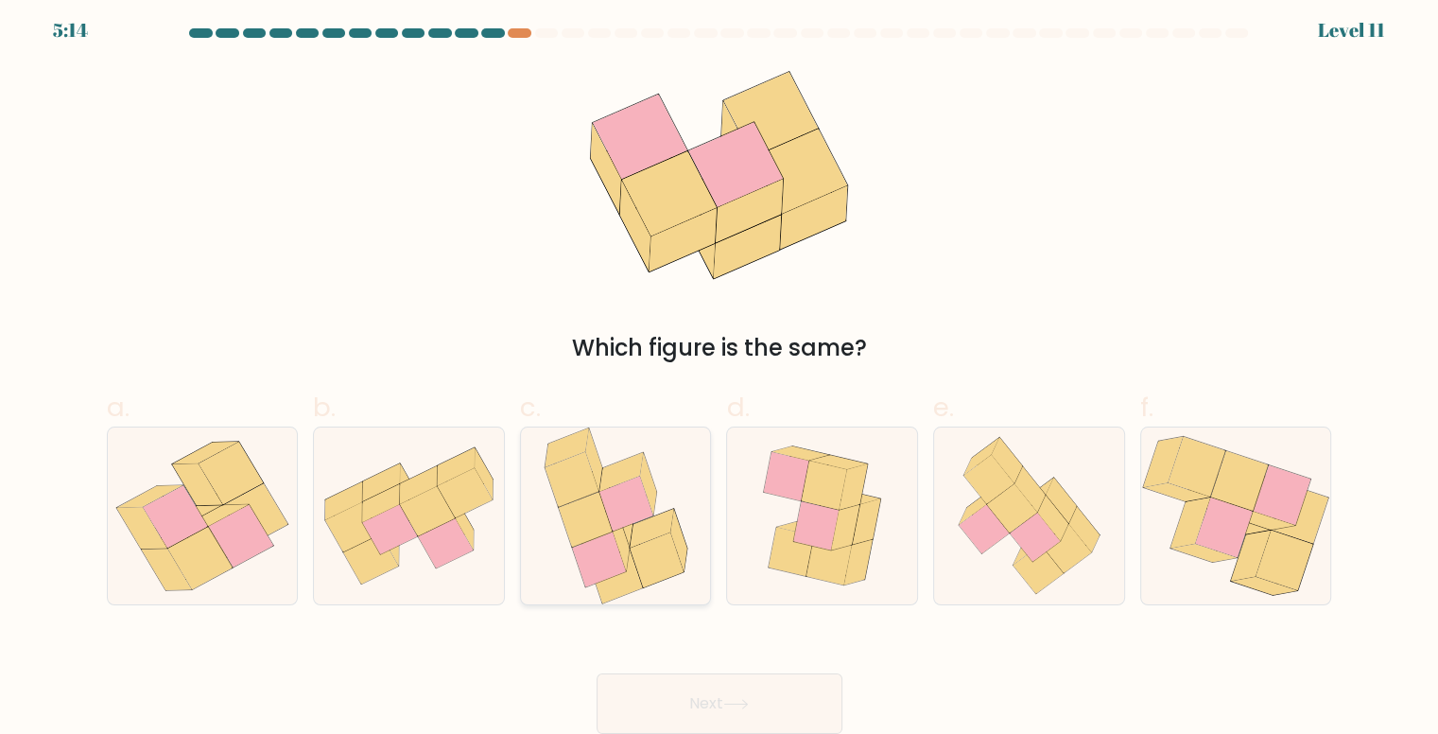
scroll to position [0, 0]
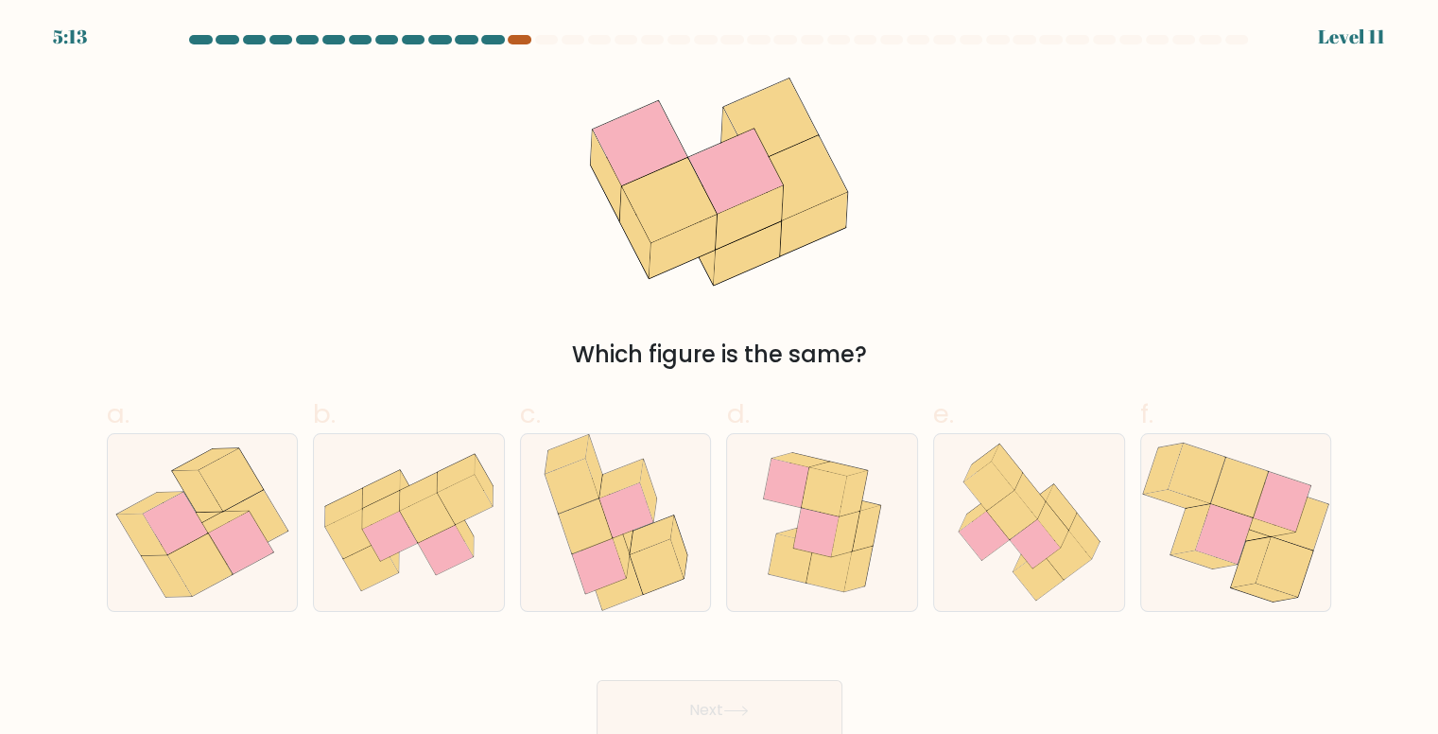
click at [510, 46] on div at bounding box center [719, 43] width 1248 height 17
click at [514, 41] on div at bounding box center [519, 39] width 23 height 9
click at [504, 42] on at bounding box center [719, 39] width 1063 height 9
click at [500, 42] on div at bounding box center [492, 39] width 23 height 9
click at [498, 41] on div at bounding box center [492, 39] width 23 height 9
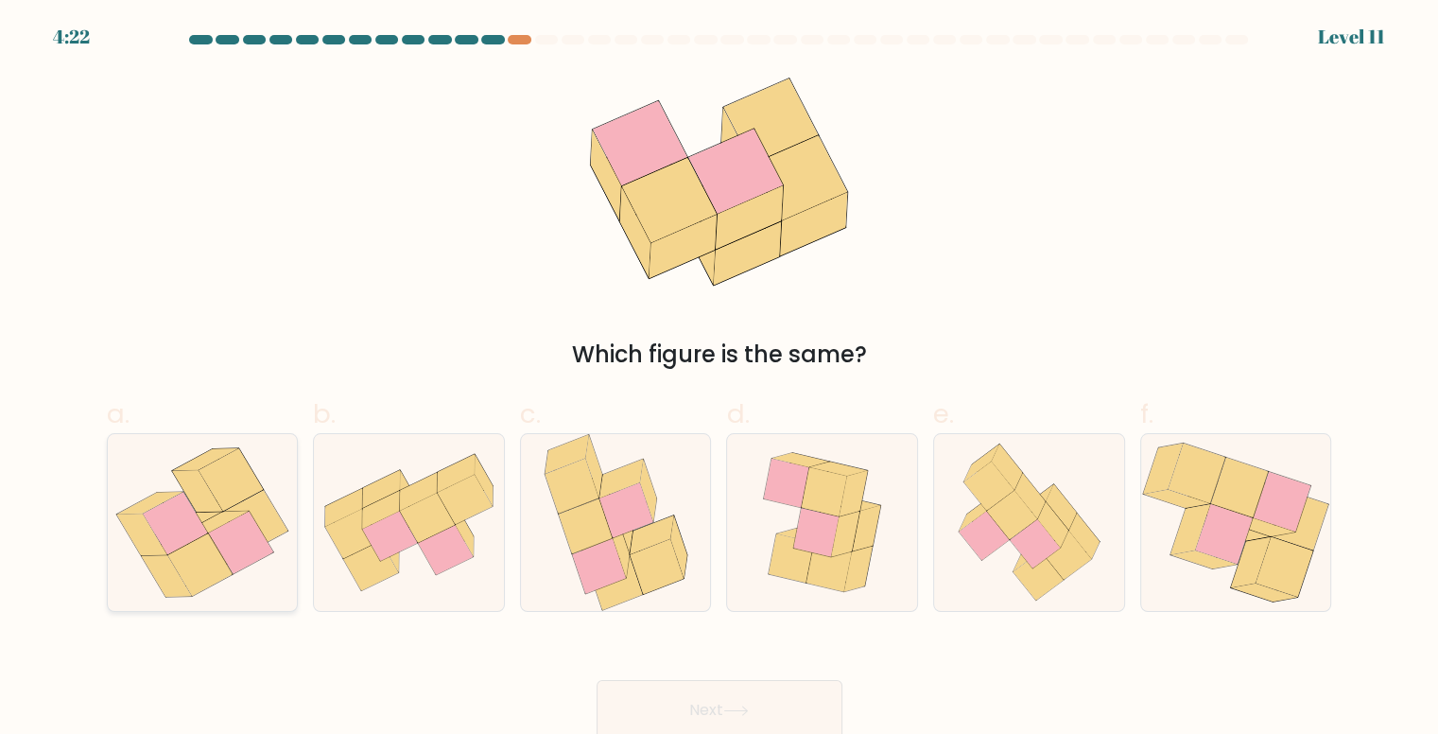
click at [193, 517] on icon at bounding box center [175, 523] width 64 height 62
click at [719, 379] on input "a." at bounding box center [719, 373] width 1 height 12
radio input "true"
click at [638, 711] on button "Next" at bounding box center [719, 710] width 246 height 60
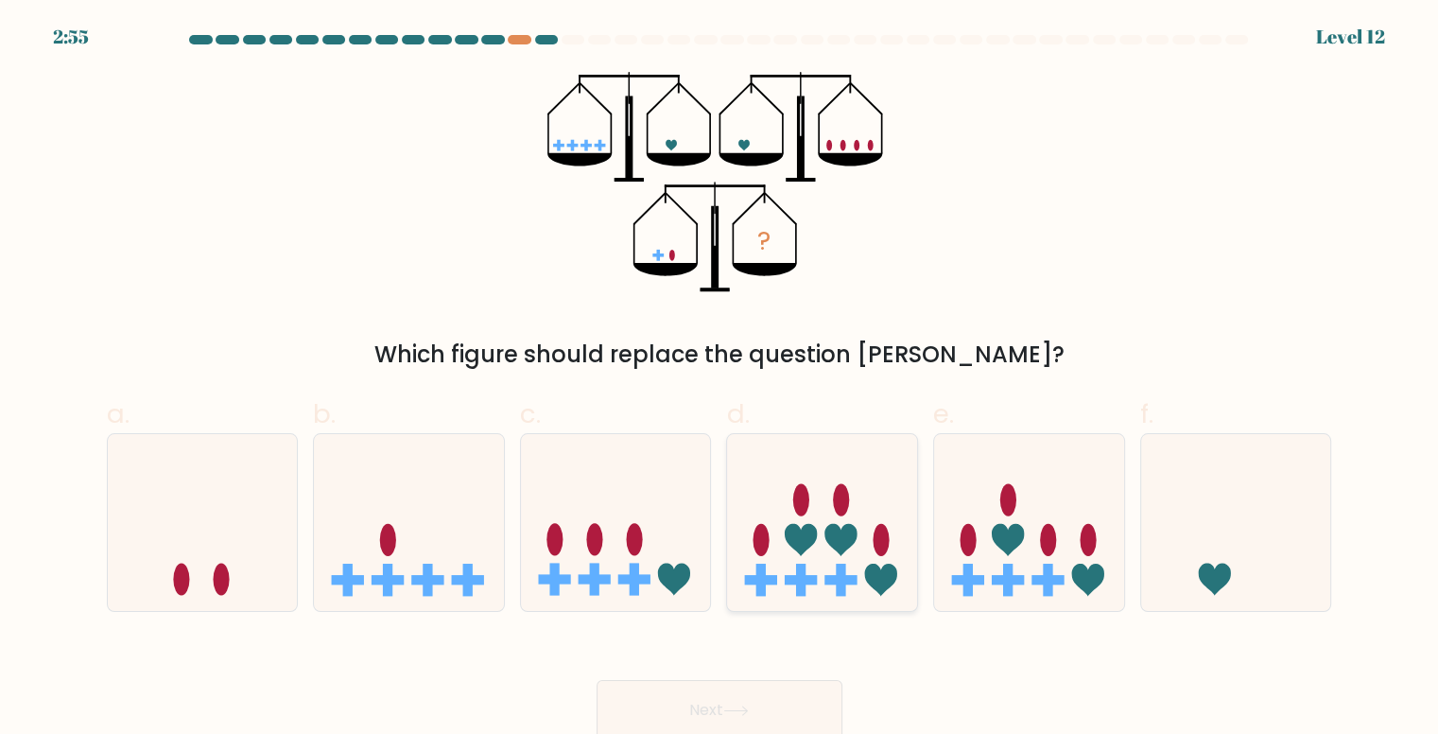
click at [864, 593] on icon at bounding box center [822, 521] width 190 height 157
click at [720, 379] on input "d." at bounding box center [719, 373] width 1 height 12
radio input "true"
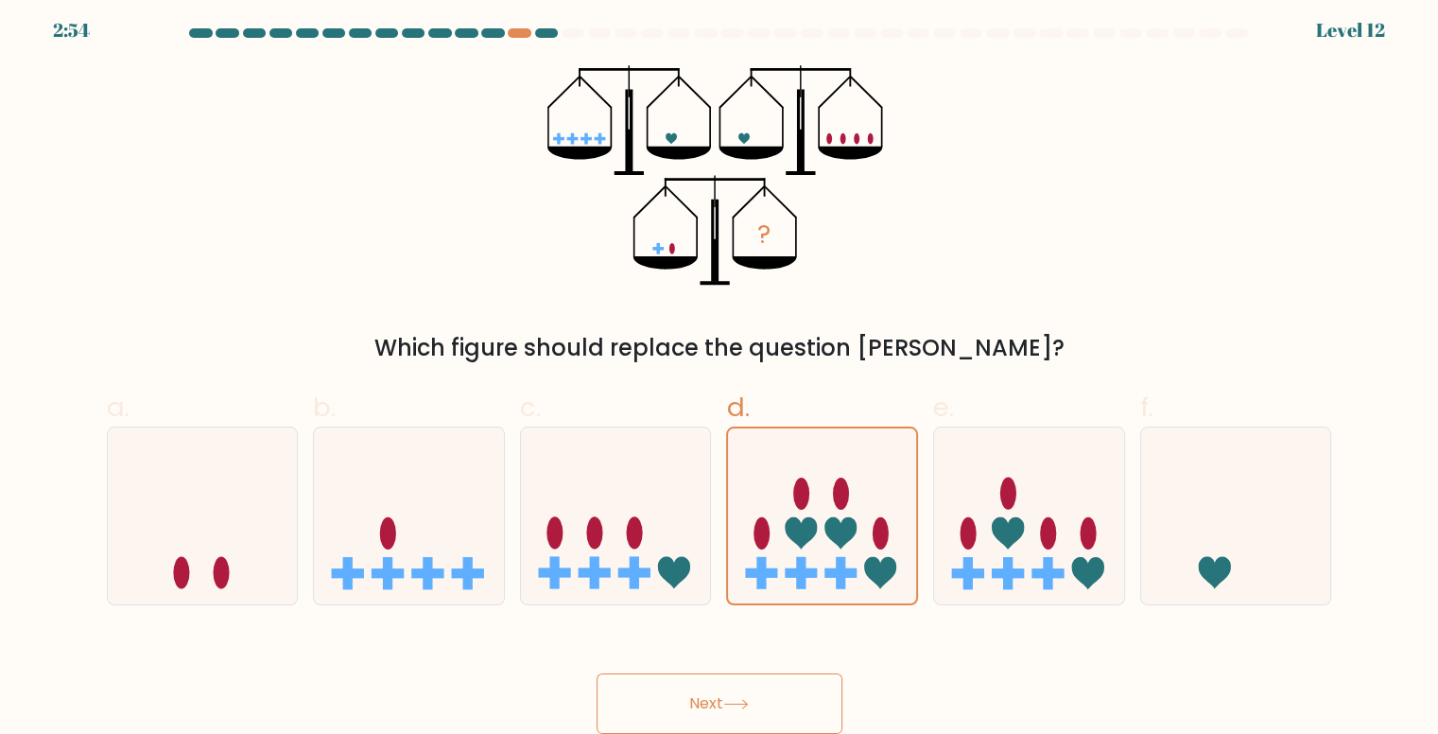
click at [786, 717] on button "Next" at bounding box center [719, 703] width 246 height 60
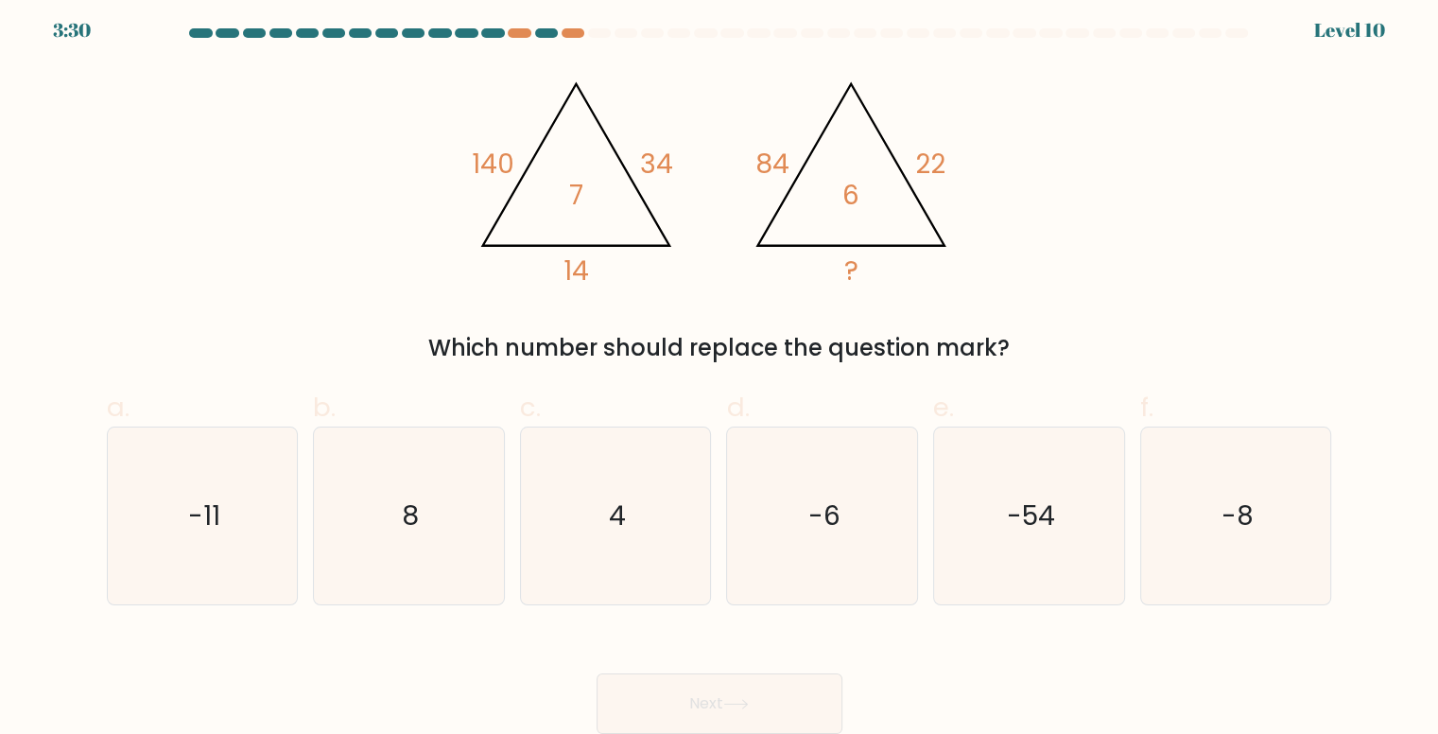
drag, startPoint x: 533, startPoint y: 15, endPoint x: 539, endPoint y: 42, distance: 27.1
click at [533, 17] on div "3:30 Level 10" at bounding box center [719, 18] width 1438 height 51
click at [540, 42] on div at bounding box center [719, 36] width 1248 height 17
click at [563, 35] on div at bounding box center [573, 32] width 23 height 9
click at [537, 37] on div at bounding box center [719, 36] width 1248 height 17
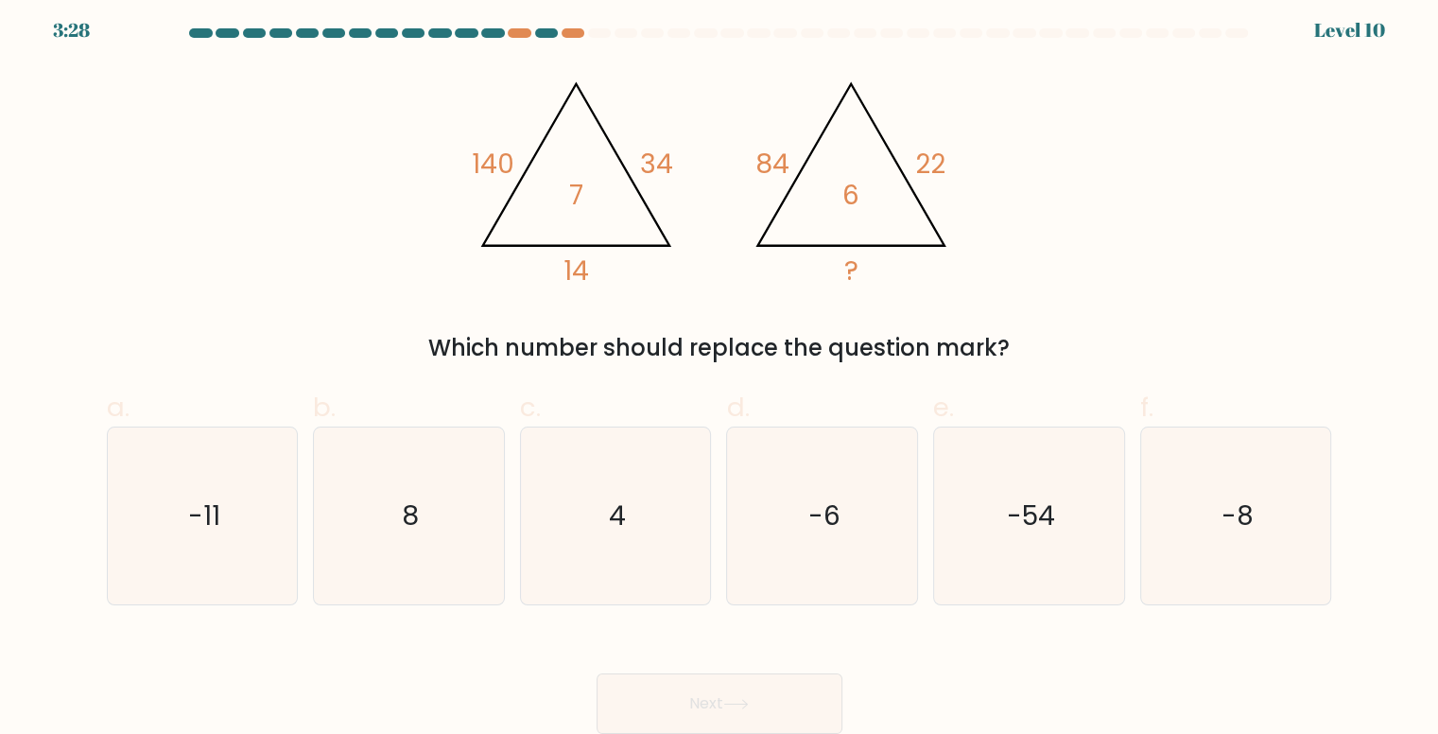
click at [537, 37] on div at bounding box center [719, 36] width 1248 height 17
click at [519, 31] on div at bounding box center [519, 32] width 23 height 9
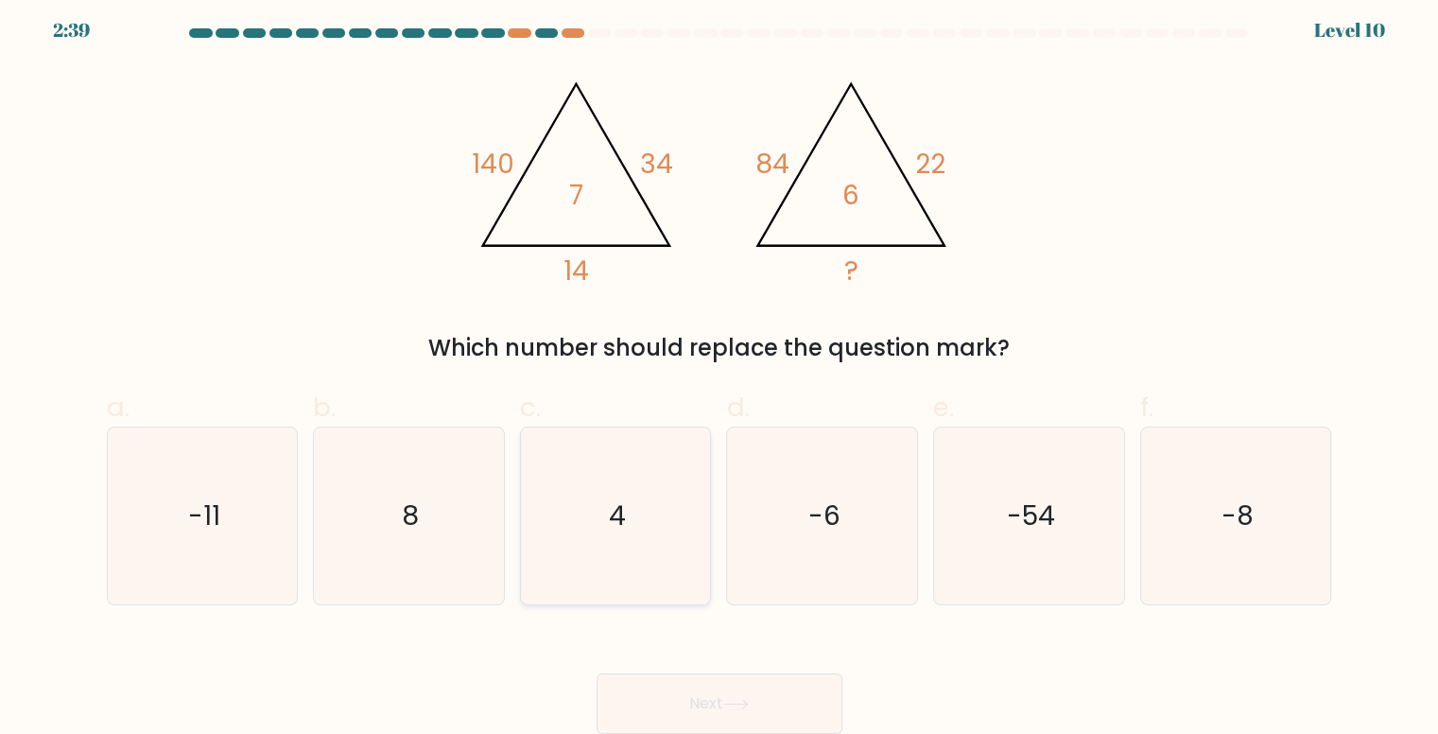
click at [686, 489] on icon "4" at bounding box center [615, 515] width 177 height 177
click at [719, 372] on input "c. 4" at bounding box center [719, 366] width 1 height 12
radio input "true"
click at [485, 529] on icon "8" at bounding box center [408, 515] width 177 height 177
click at [719, 372] on input "b. 8" at bounding box center [719, 366] width 1 height 12
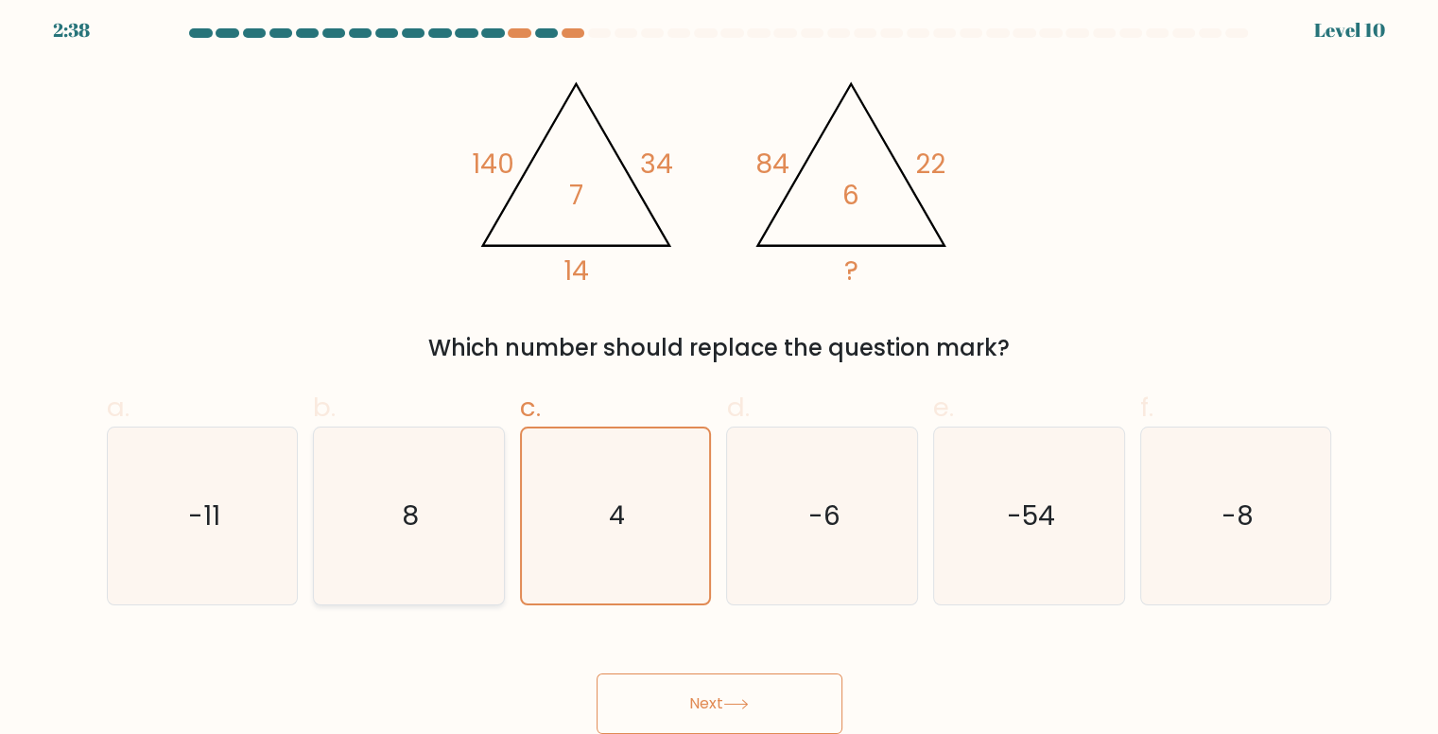
radio input "true"
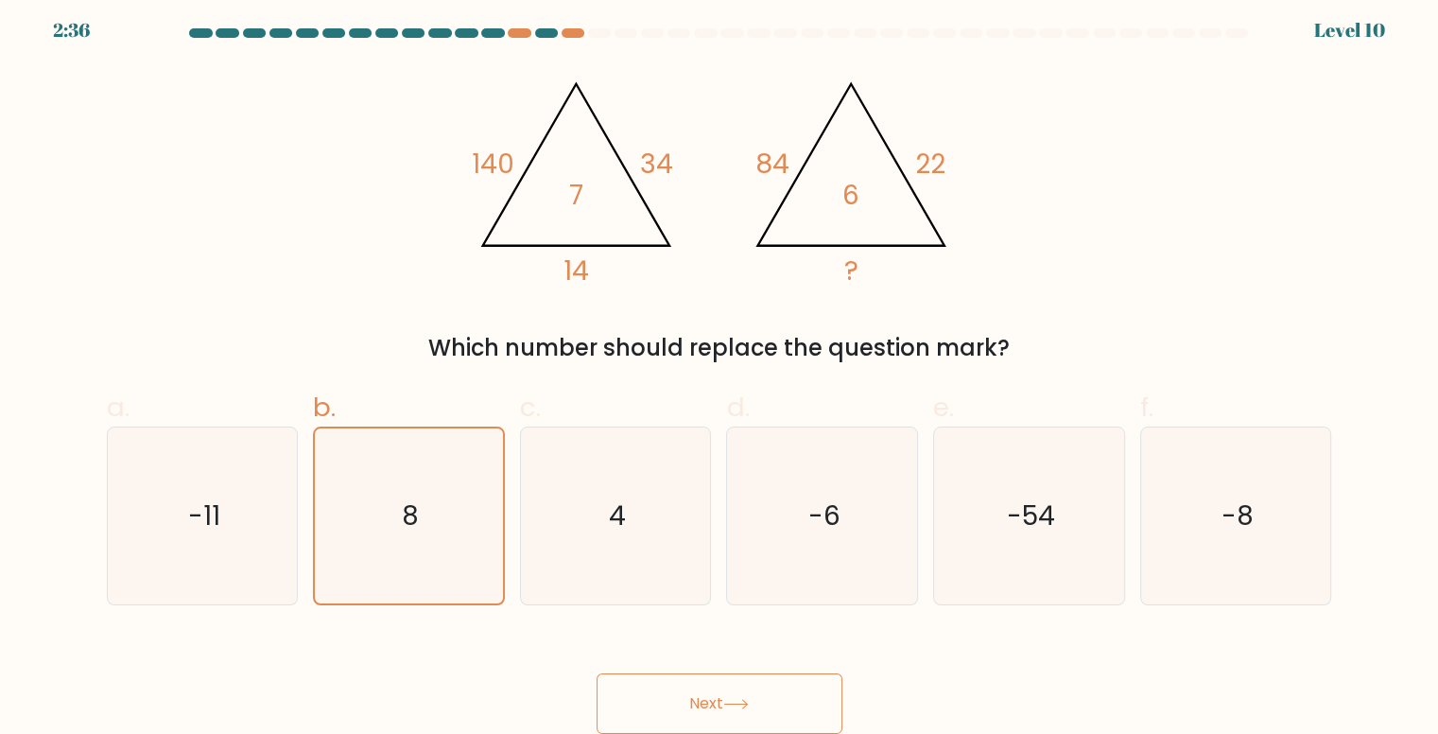
click at [686, 699] on button "Next" at bounding box center [719, 703] width 246 height 60
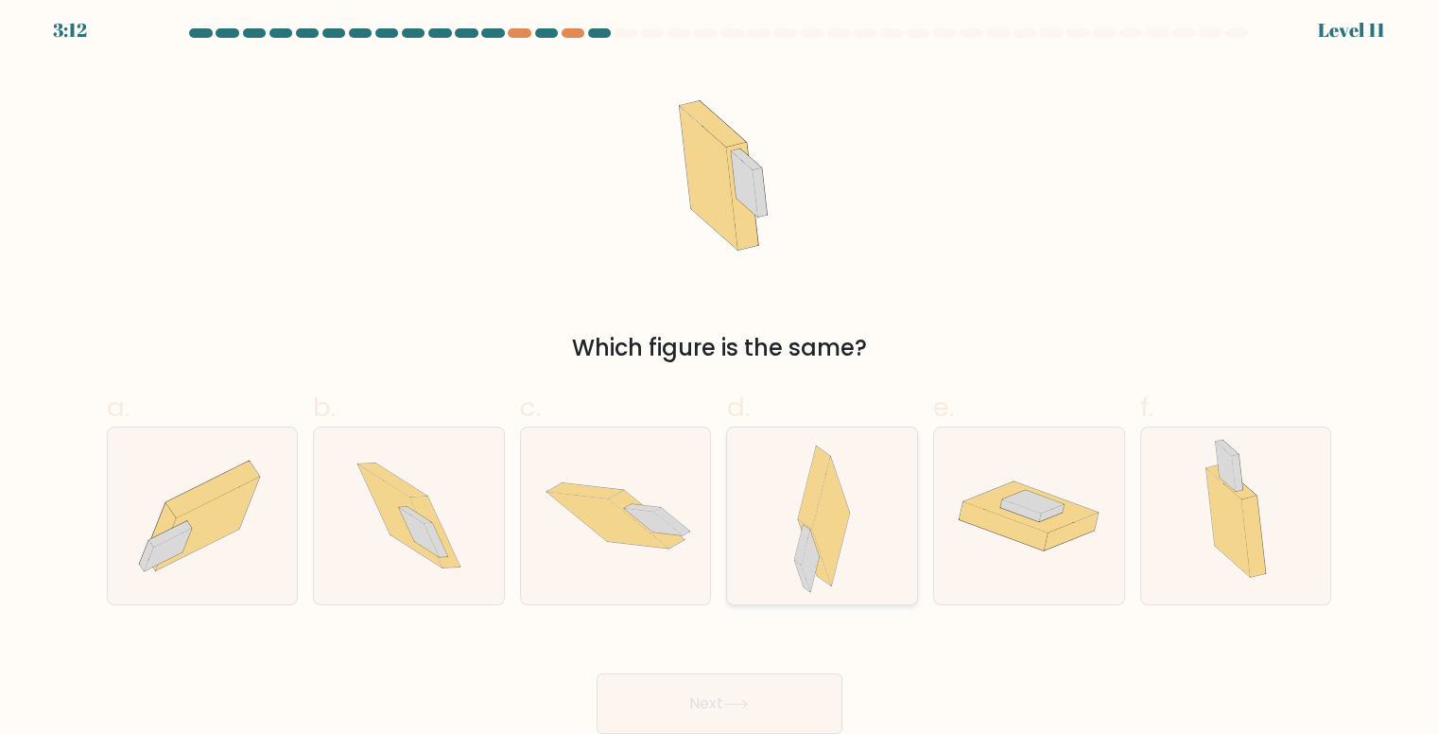
click at [822, 555] on icon at bounding box center [830, 521] width 37 height 128
click at [720, 372] on input "d." at bounding box center [719, 366] width 1 height 12
radio input "true"
click at [769, 689] on button "Next" at bounding box center [719, 703] width 246 height 60
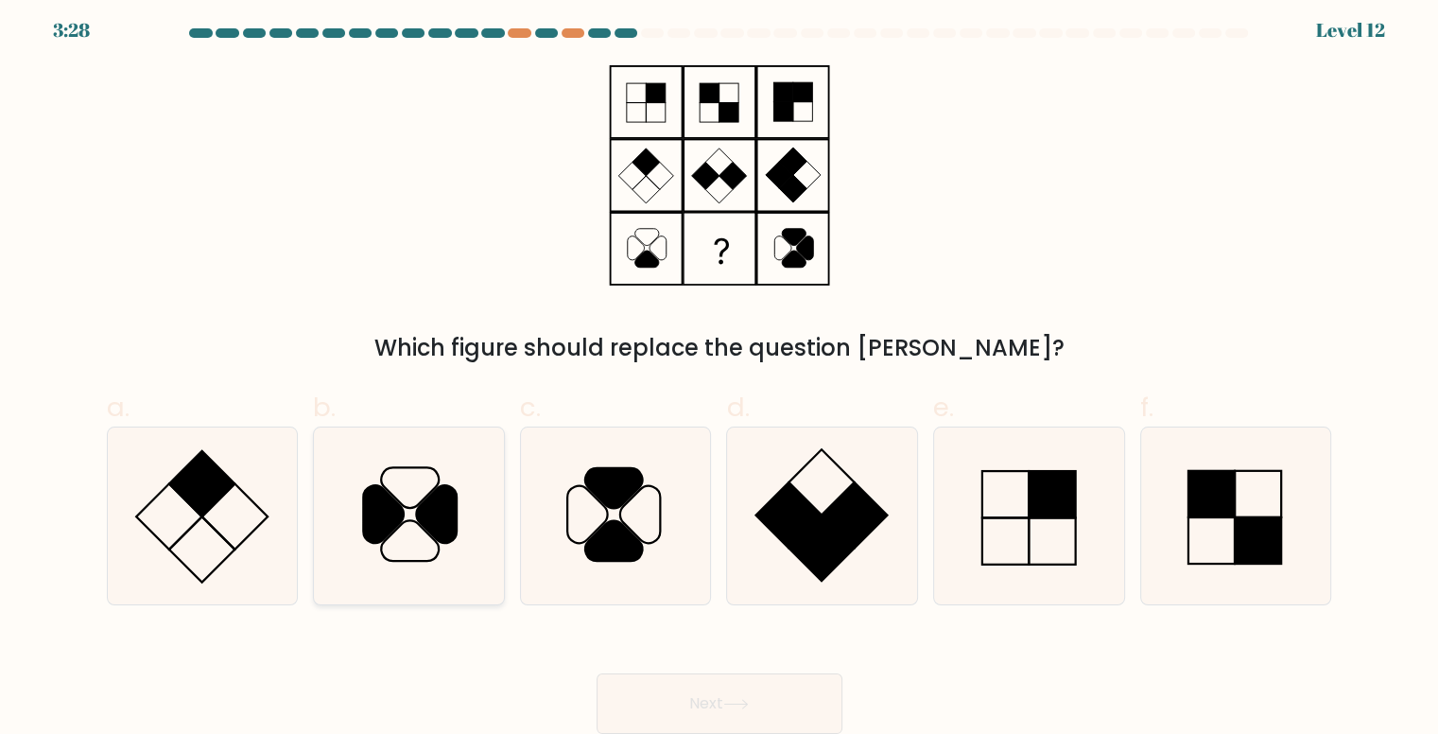
click at [469, 547] on icon at bounding box center [408, 515] width 177 height 177
click at [719, 372] on input "b." at bounding box center [719, 366] width 1 height 12
radio input "true"
click at [700, 689] on button "Next" at bounding box center [719, 703] width 246 height 60
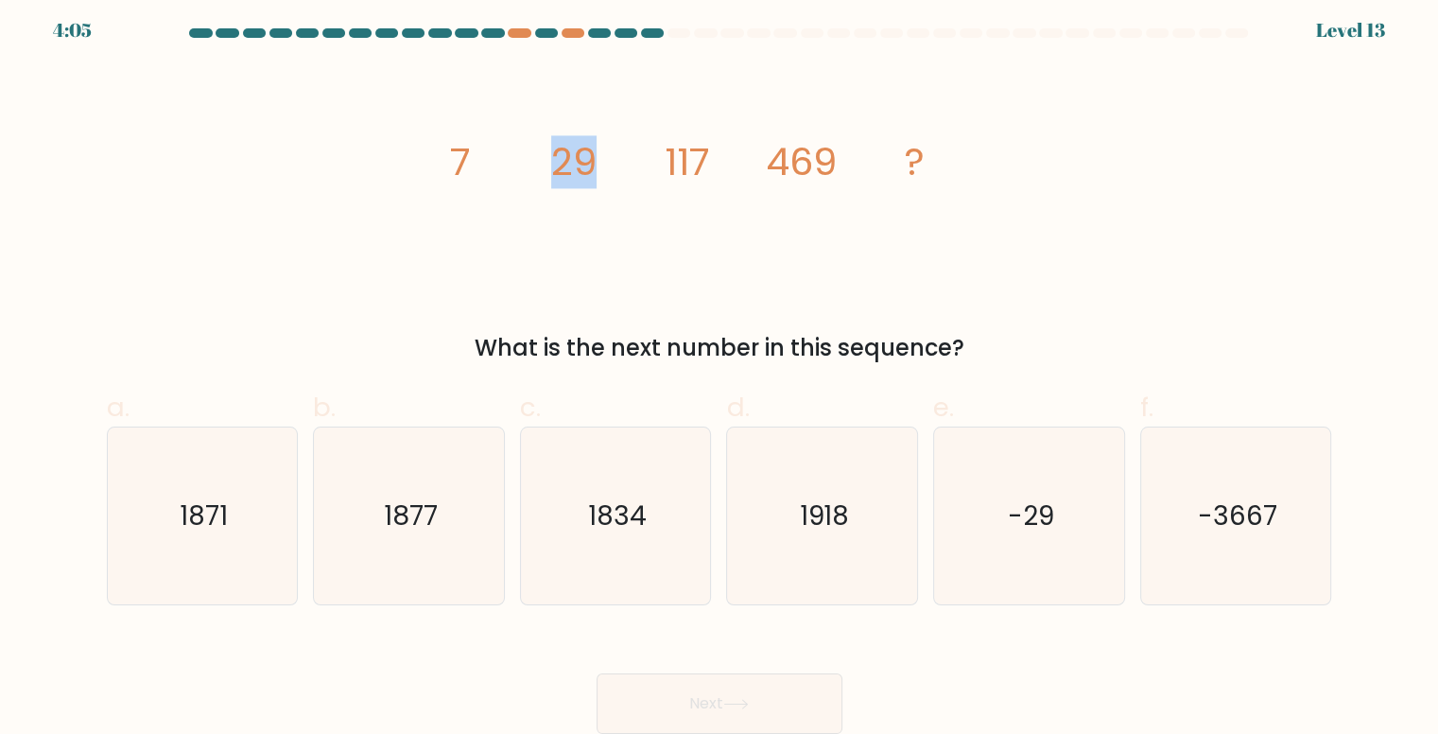
drag, startPoint x: 576, startPoint y: 160, endPoint x: 622, endPoint y: 167, distance: 46.9
click at [622, 167] on icon "image/svg+xml 7 29 117 469 ?" at bounding box center [719, 175] width 567 height 220
click at [623, 167] on icon "image/svg+xml 7 29 117 469 ?" at bounding box center [719, 175] width 567 height 220
drag, startPoint x: 639, startPoint y: 273, endPoint x: 584, endPoint y: 205, distance: 87.4
click at [639, 273] on icon "image/svg+xml 7 29 117 469 ?" at bounding box center [719, 175] width 567 height 220
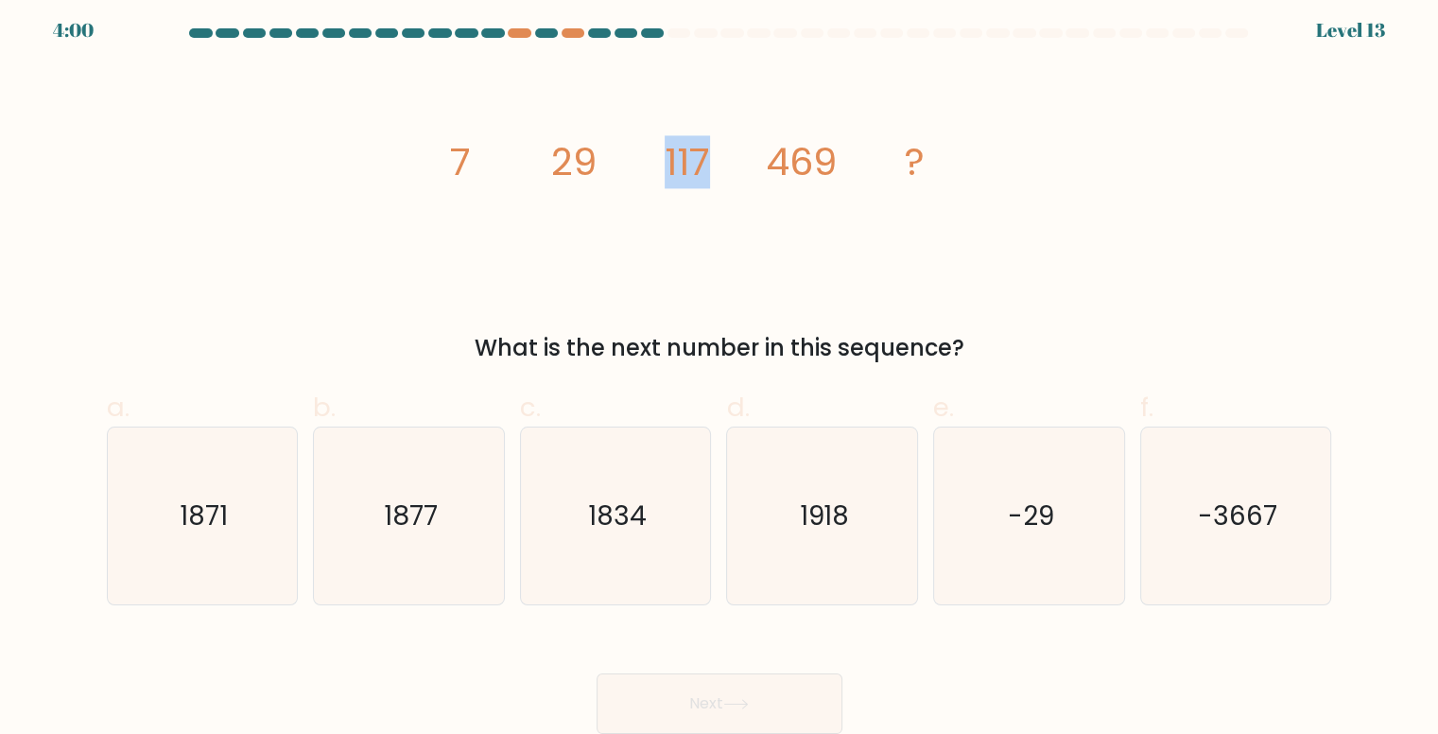
drag, startPoint x: 672, startPoint y: 182, endPoint x: 743, endPoint y: 188, distance: 71.1
click at [743, 188] on icon "image/svg+xml 7 29 117 469 ?" at bounding box center [719, 175] width 567 height 220
click at [743, 186] on icon "image/svg+xml 7 29 117 469 ?" at bounding box center [719, 175] width 567 height 220
drag, startPoint x: 732, startPoint y: 177, endPoint x: 485, endPoint y: 555, distance: 451.5
click at [485, 555] on icon "1877" at bounding box center [408, 515] width 177 height 177
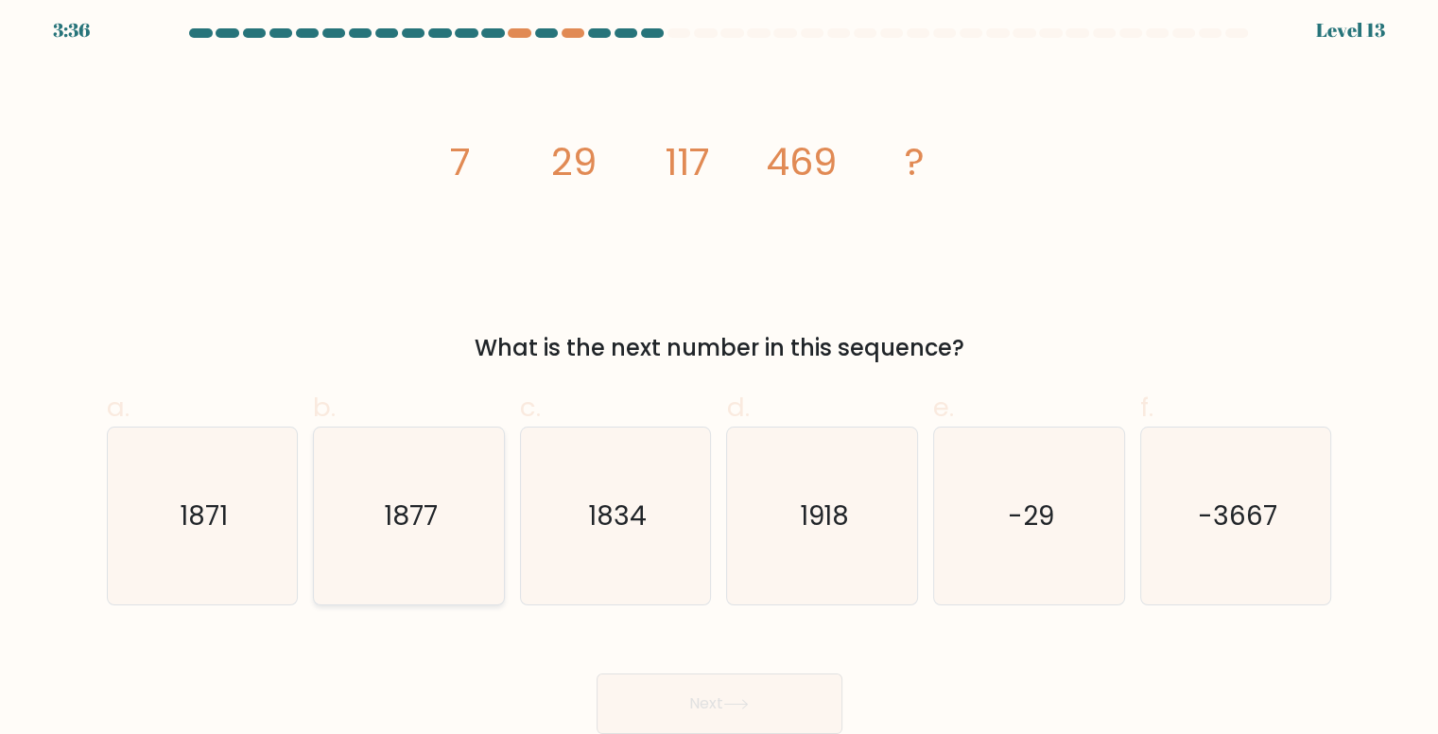
click at [719, 372] on input "b. 1877" at bounding box center [719, 366] width 1 height 12
radio input "true"
click at [669, 700] on button "Next" at bounding box center [719, 703] width 246 height 60
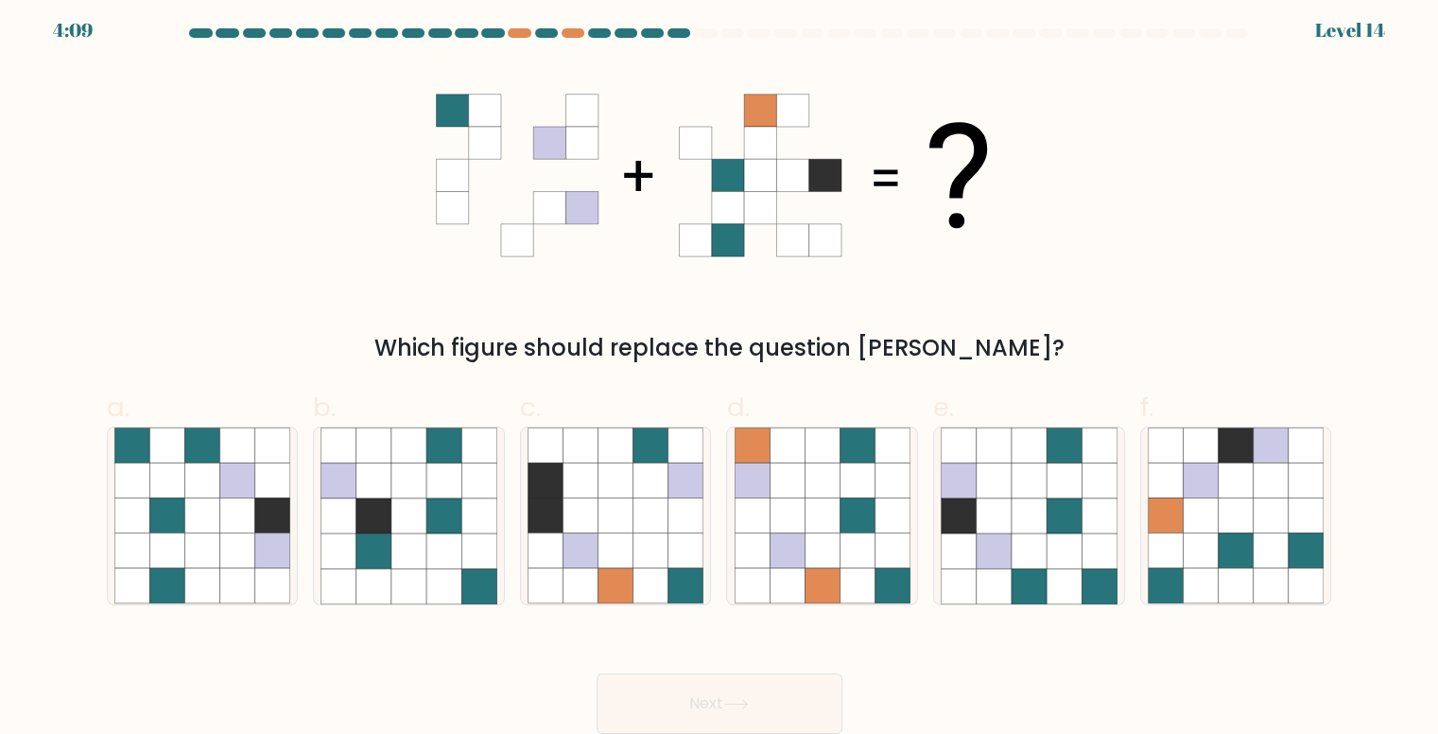
click at [96, 469] on div "a. b. c." at bounding box center [719, 488] width 1248 height 233
click at [155, 481] on icon at bounding box center [166, 480] width 35 height 35
click at [719, 372] on input "a." at bounding box center [719, 366] width 1 height 12
radio input "true"
click at [596, 687] on button "Next" at bounding box center [719, 703] width 246 height 60
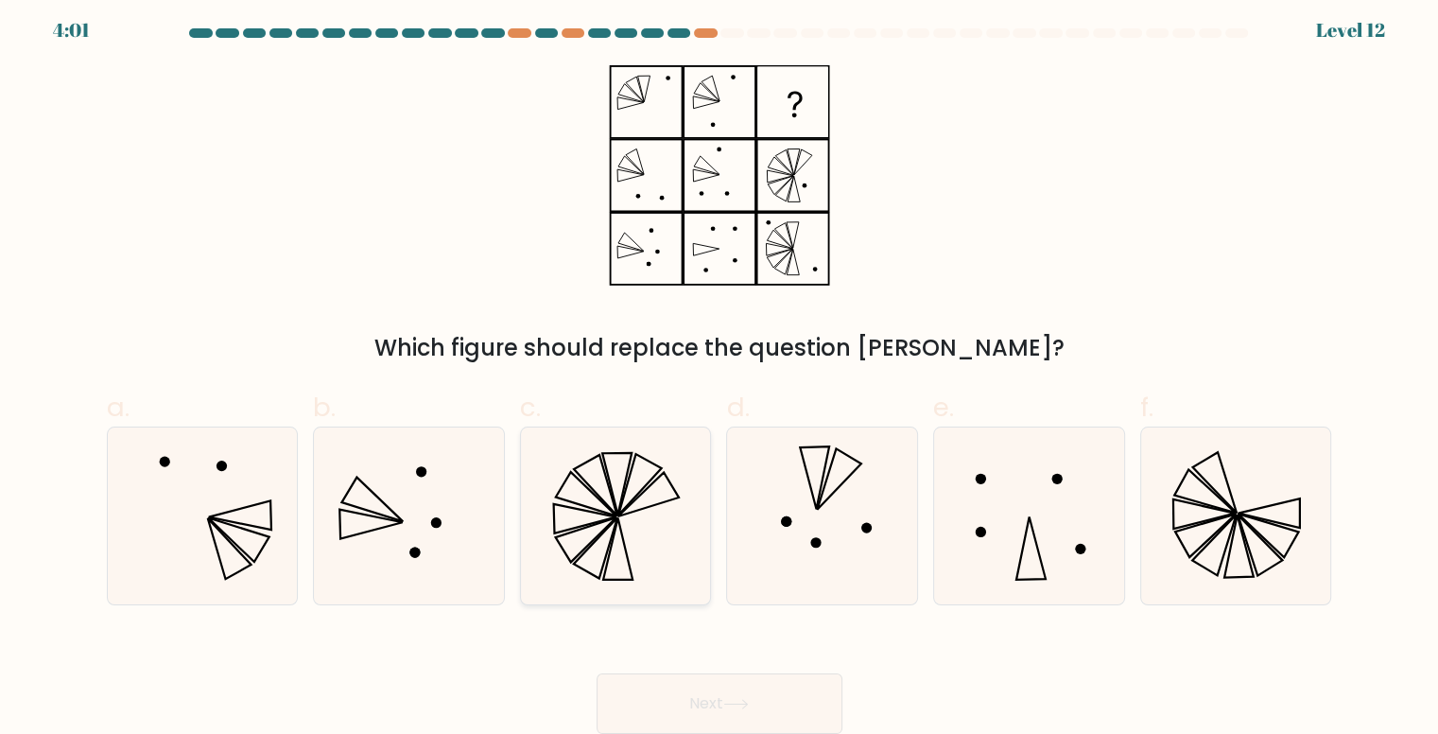
click at [621, 499] on icon at bounding box center [616, 484] width 29 height 62
click at [719, 372] on input "c." at bounding box center [719, 366] width 1 height 12
radio input "true"
click at [645, 689] on button "Next" at bounding box center [719, 703] width 246 height 60
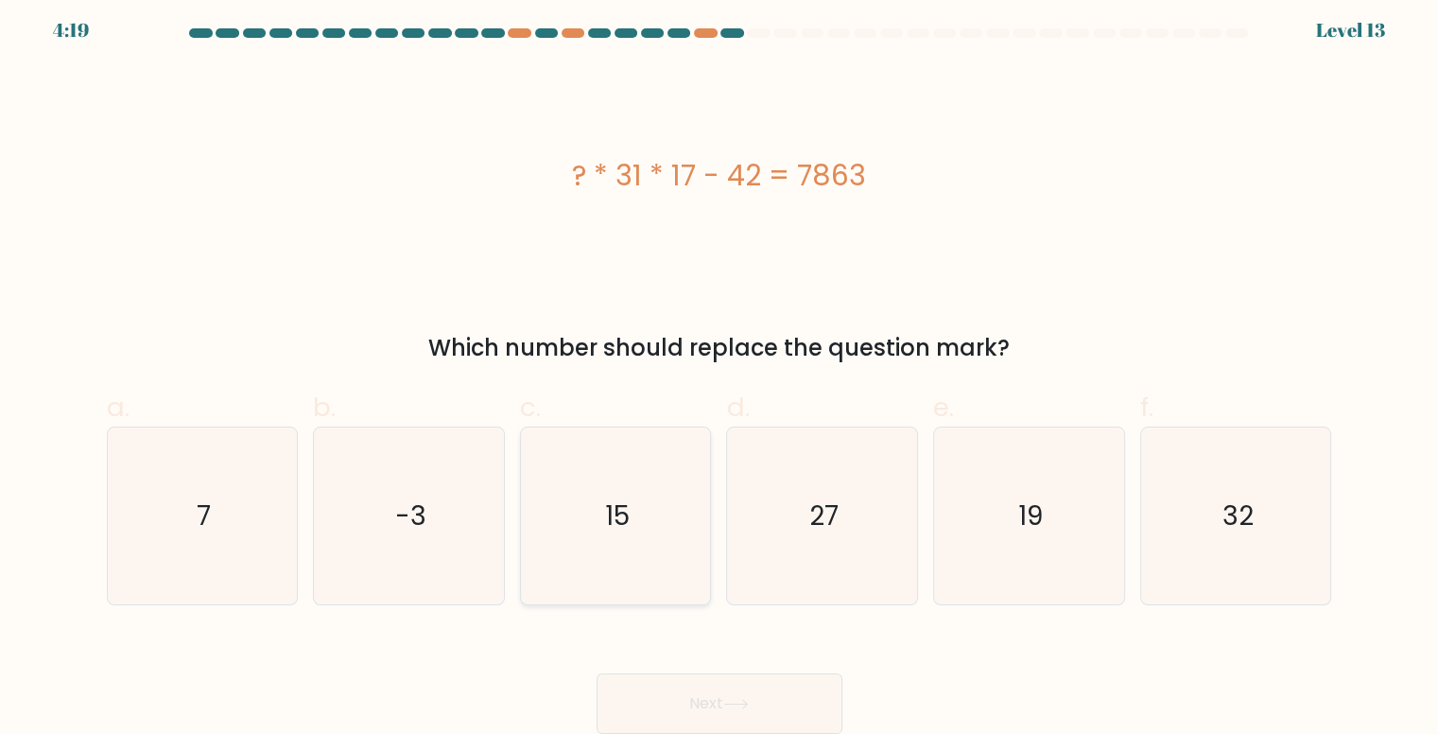
click at [606, 548] on icon "15" at bounding box center [615, 515] width 177 height 177
click at [719, 372] on input "c. 15" at bounding box center [719, 366] width 1 height 12
radio input "true"
click at [664, 674] on button "Next" at bounding box center [719, 703] width 246 height 60
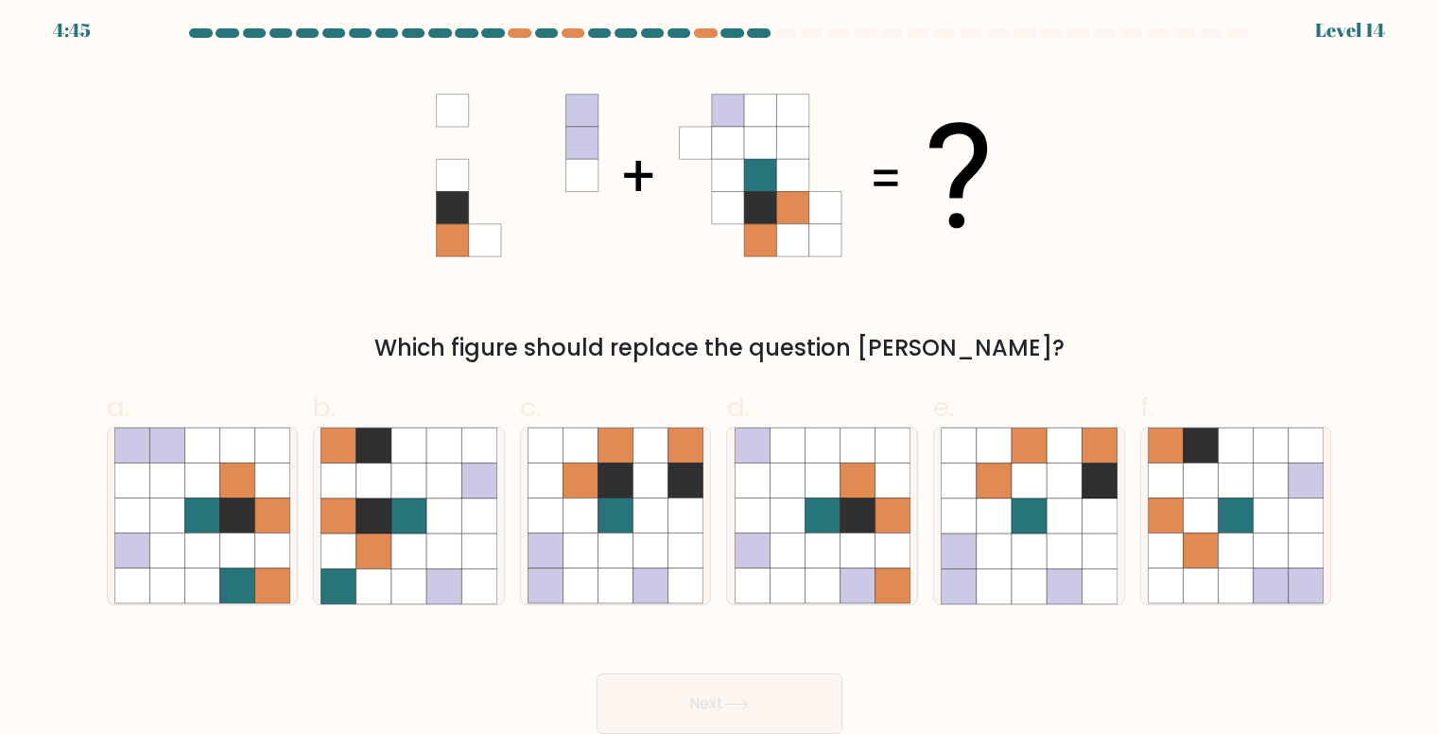
drag, startPoint x: 458, startPoint y: 162, endPoint x: 490, endPoint y: 258, distance: 101.6
click at [480, 246] on g at bounding box center [517, 176] width 162 height 162
click at [665, 544] on icon at bounding box center [650, 550] width 35 height 35
click at [719, 372] on input "c." at bounding box center [719, 366] width 1 height 12
radio input "true"
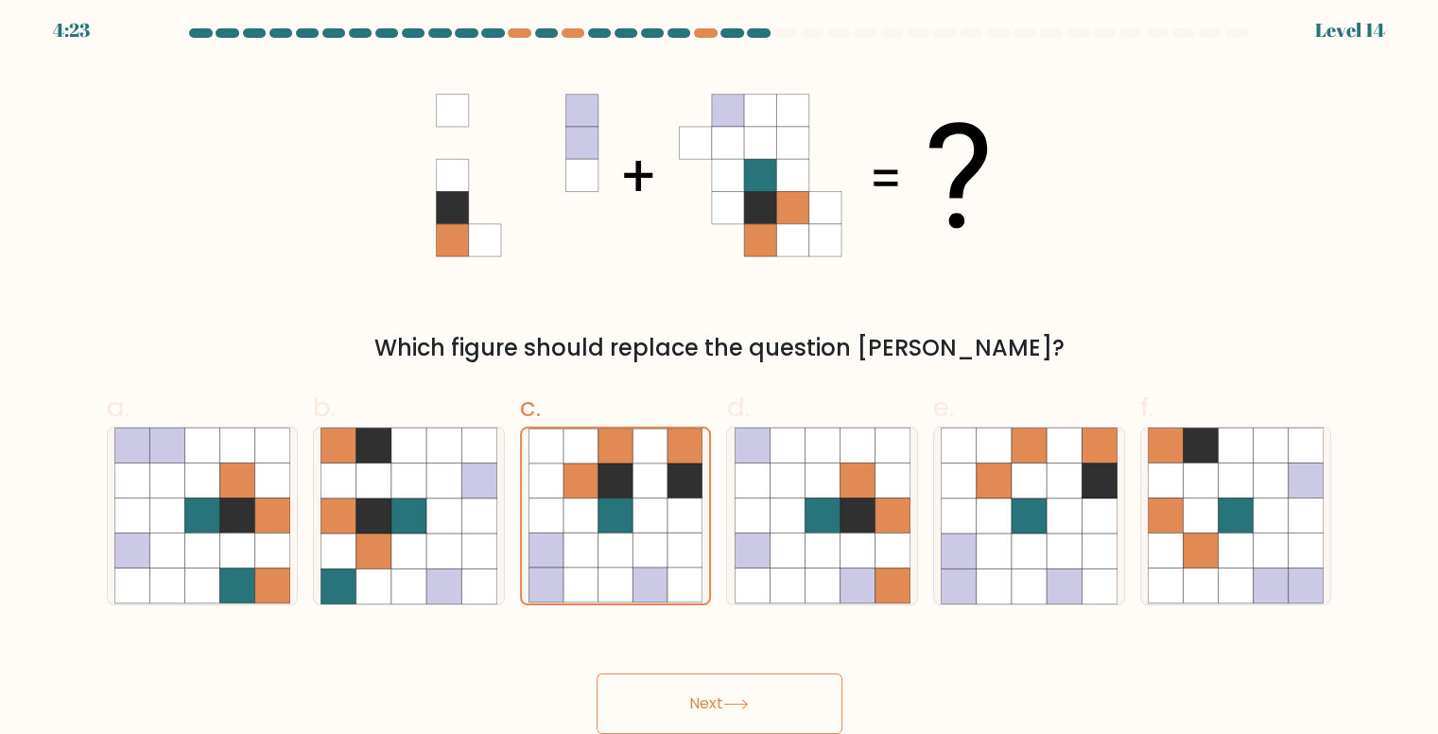
click at [684, 712] on button "Next" at bounding box center [719, 703] width 246 height 60
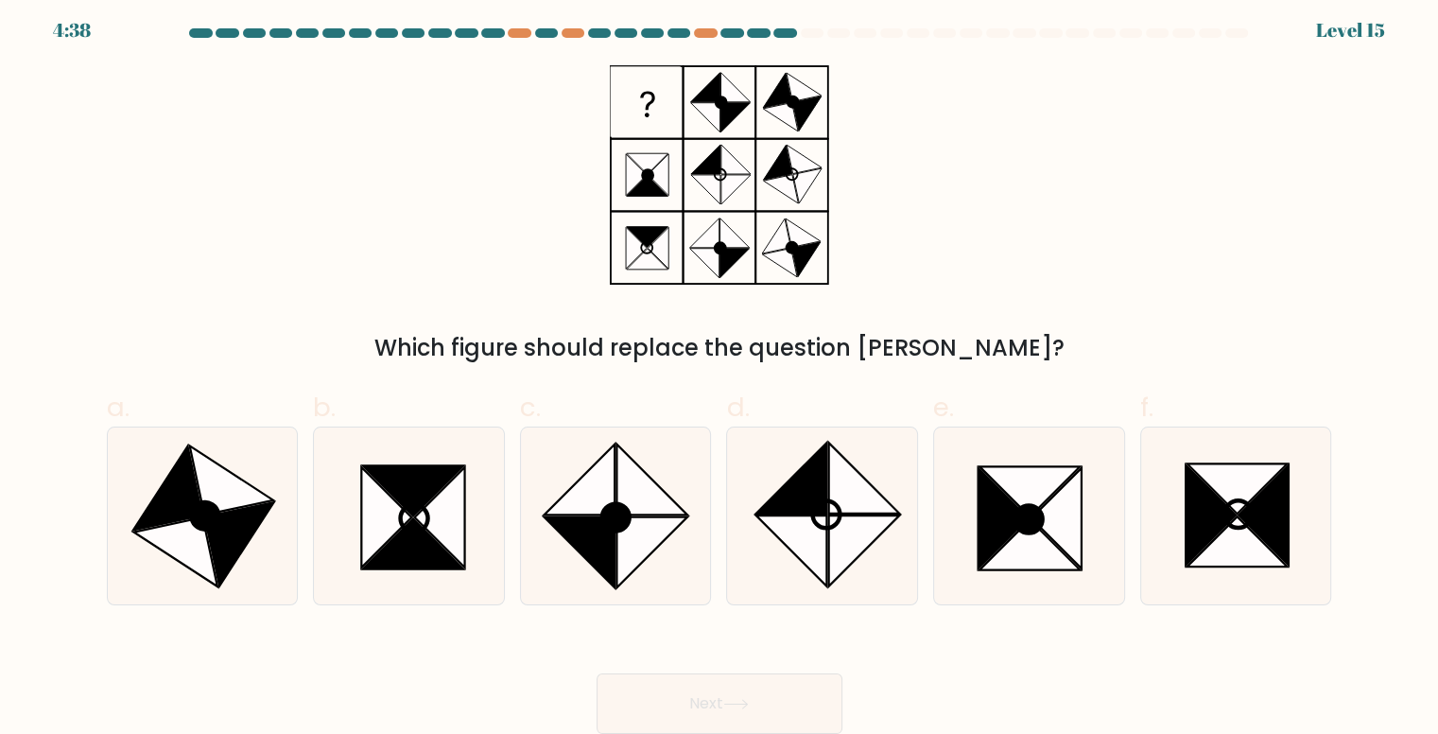
click at [847, 116] on div "Which figure should replace the question mark?" at bounding box center [719, 215] width 1248 height 300
click at [897, 510] on icon at bounding box center [863, 477] width 71 height 71
click at [720, 372] on input "d." at bounding box center [719, 366] width 1 height 12
radio input "true"
click at [737, 697] on button "Next" at bounding box center [719, 703] width 246 height 60
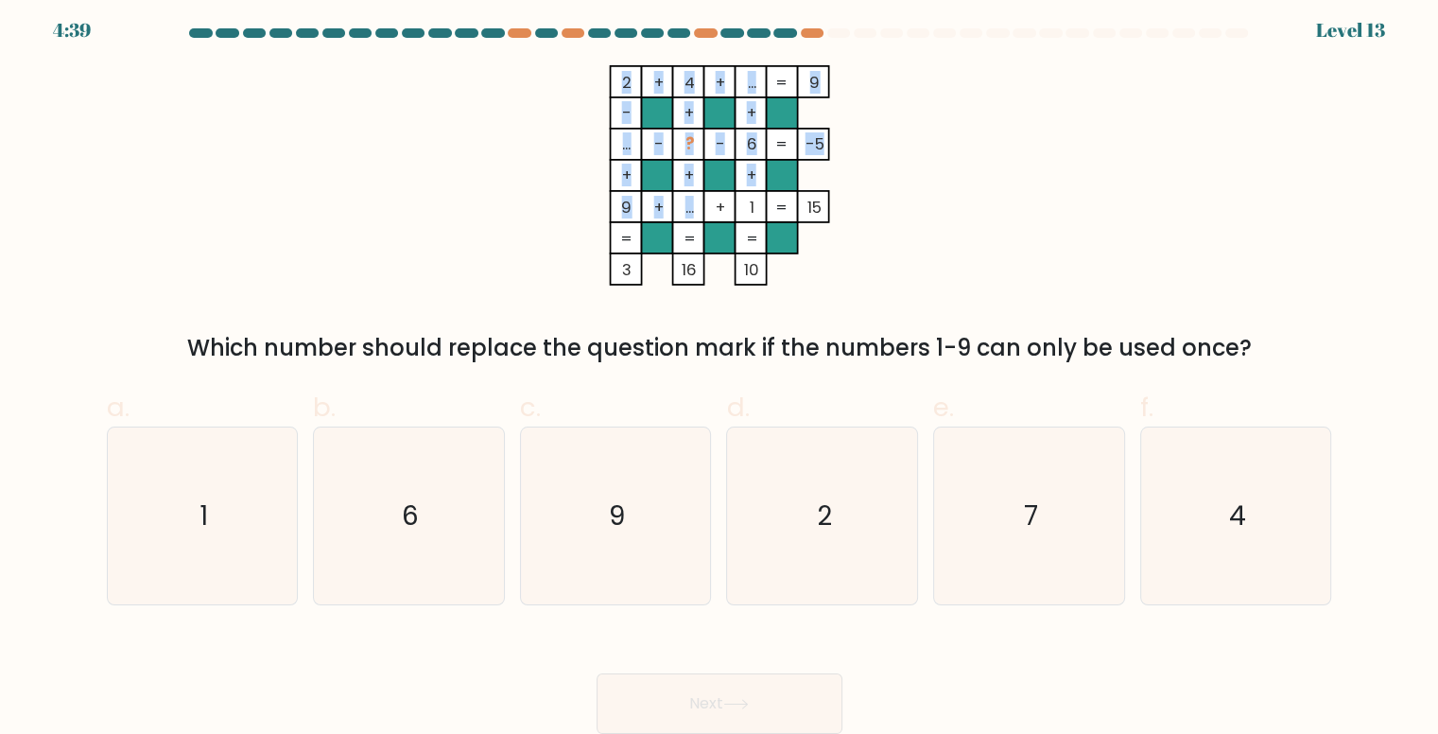
click at [671, 198] on icon "2 + 4 + ... 9 - + + ... - ? - 6 -5 + + + 9 + ... + 1 = 15 = = = = 3 16 10 =" at bounding box center [719, 175] width 567 height 220
drag, startPoint x: 675, startPoint y: 199, endPoint x: 690, endPoint y: 203, distance: 15.6
click at [677, 200] on rect at bounding box center [687, 206] width 31 height 31
click at [1034, 498] on text "7" at bounding box center [1031, 515] width 14 height 37
click at [720, 372] on input "e. 7" at bounding box center [719, 366] width 1 height 12
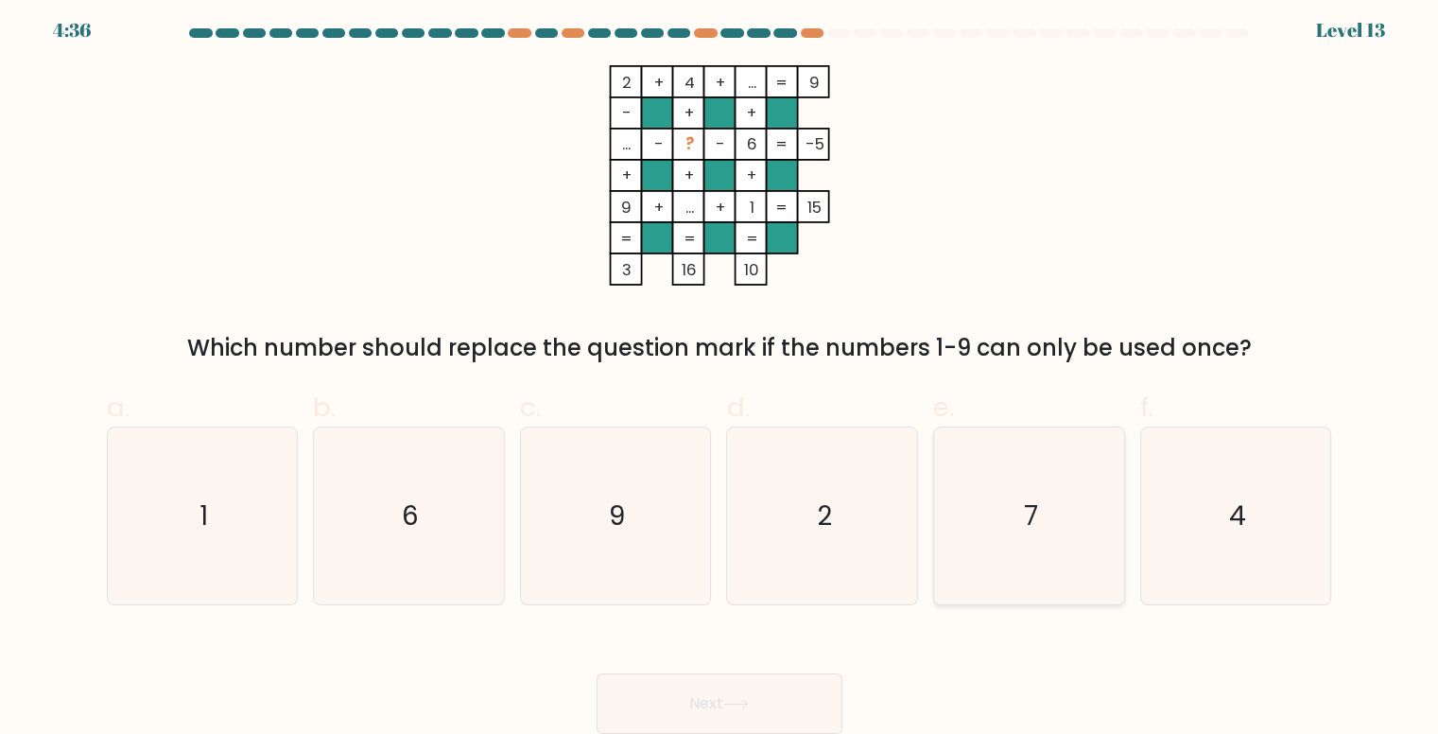
radio input "true"
click at [754, 707] on button "Next" at bounding box center [719, 703] width 246 height 60
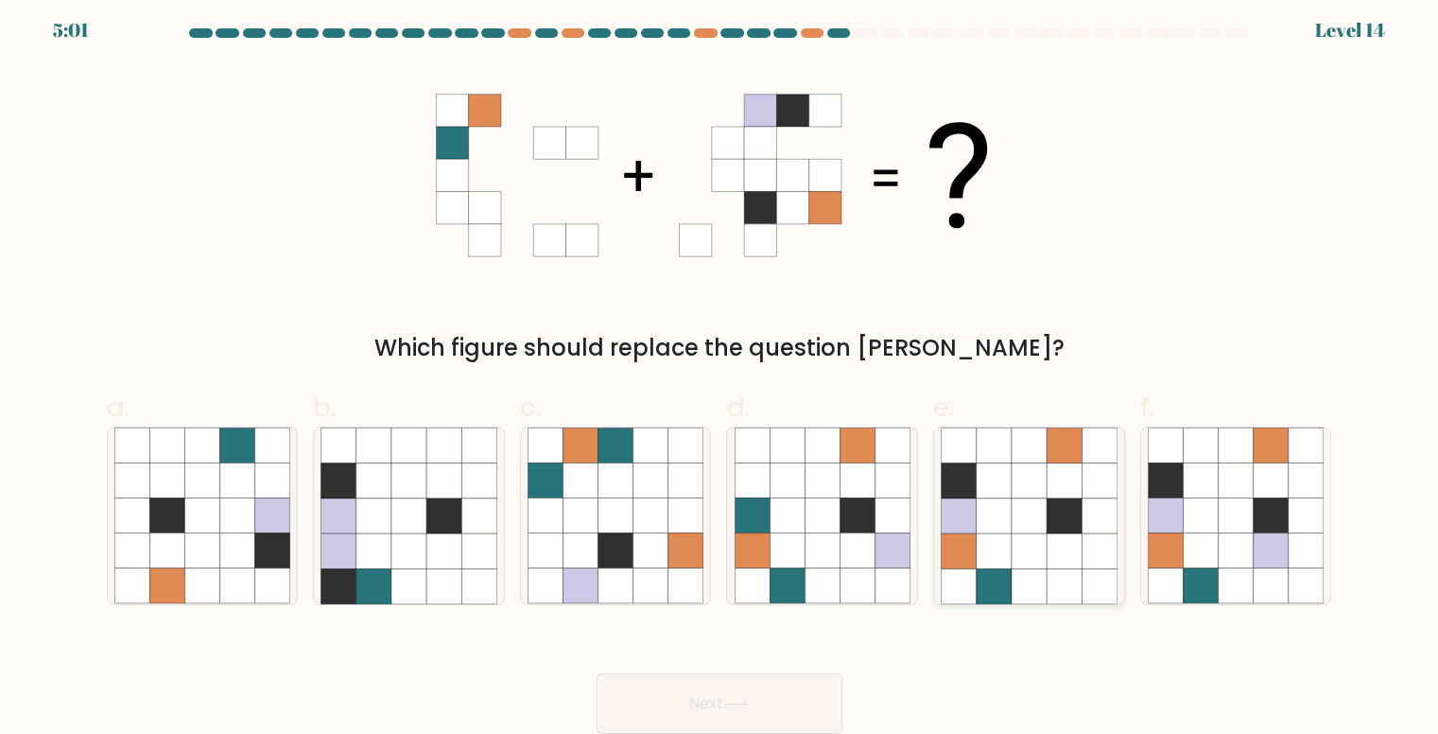
click at [1063, 527] on icon at bounding box center [1063, 515] width 35 height 35
click at [720, 372] on input "e." at bounding box center [719, 366] width 1 height 12
radio input "true"
click at [759, 697] on button "Next" at bounding box center [719, 703] width 246 height 60
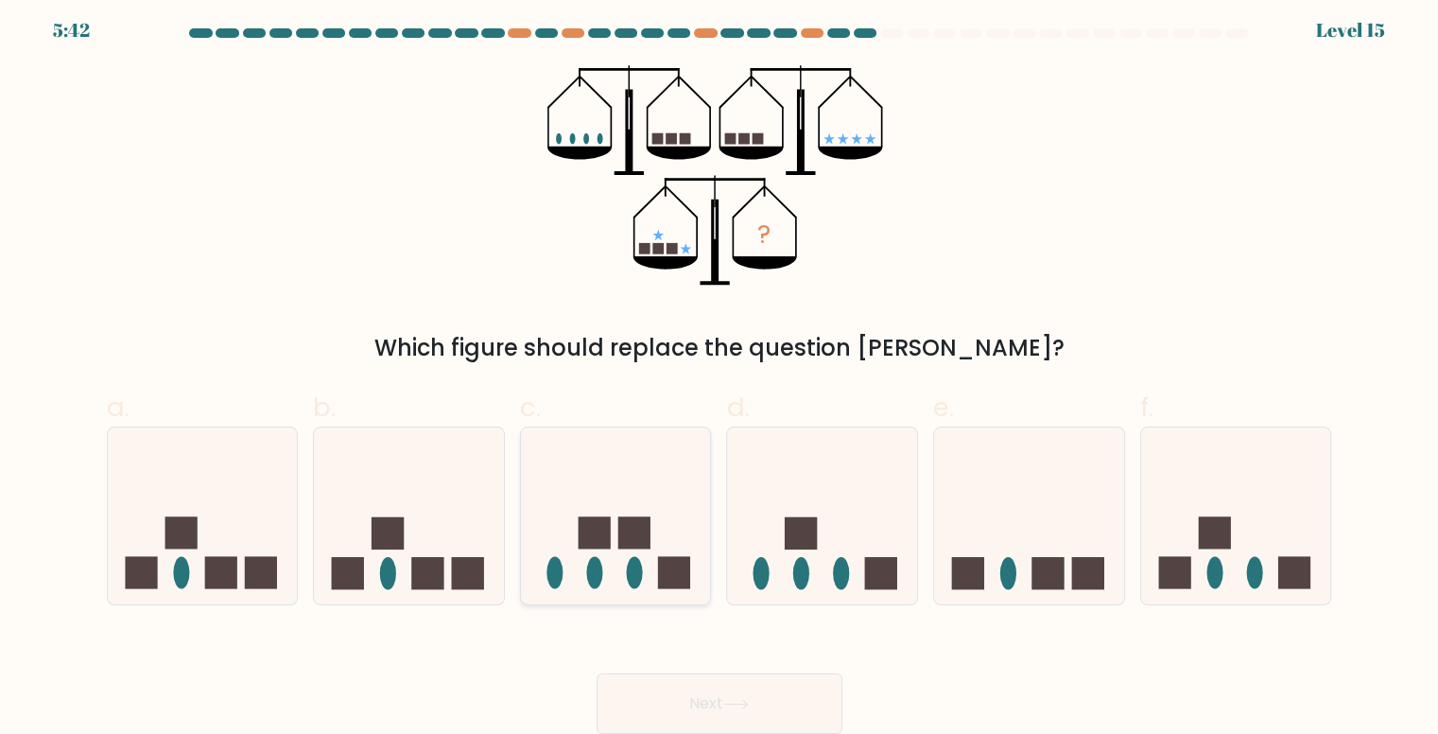
click at [669, 555] on icon at bounding box center [616, 515] width 190 height 157
click at [719, 372] on input "c." at bounding box center [719, 366] width 1 height 12
radio input "true"
click at [665, 693] on button "Next" at bounding box center [719, 703] width 246 height 60
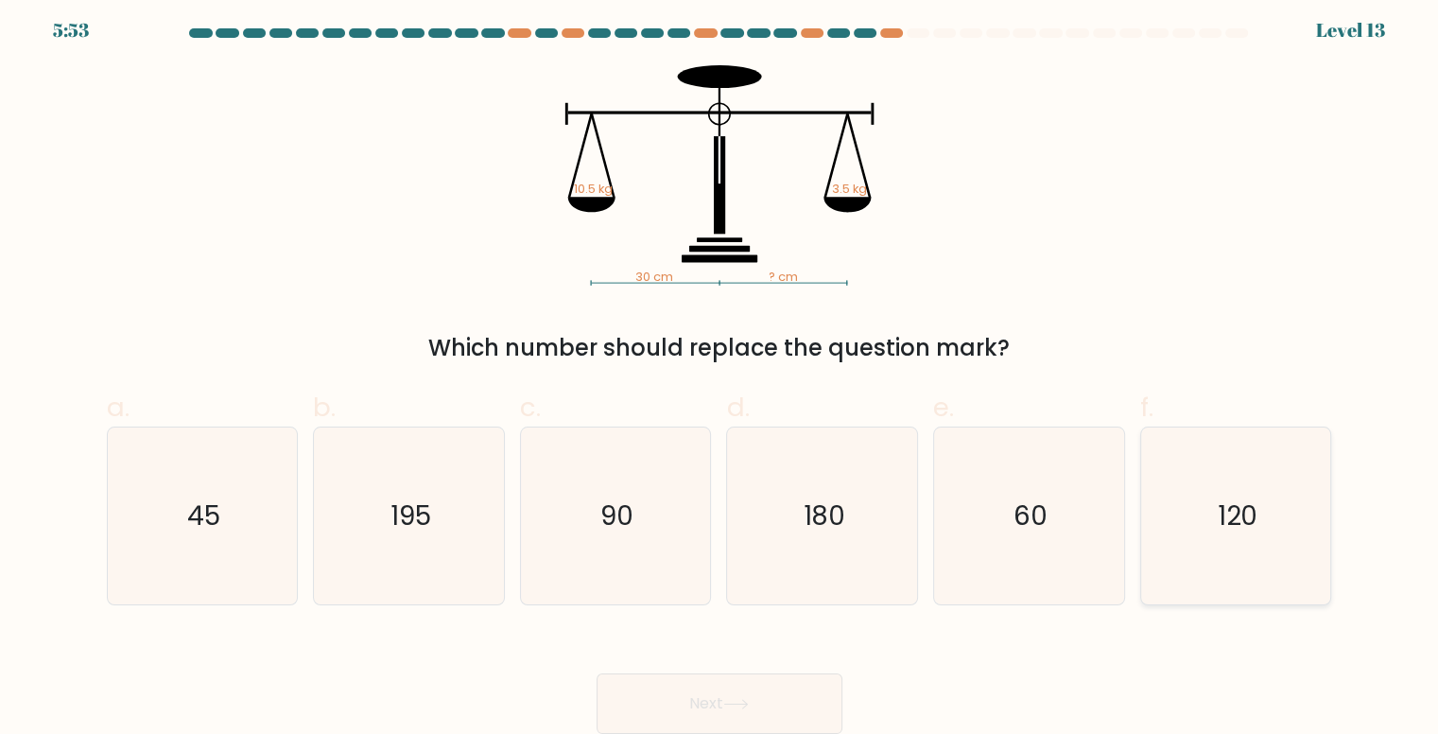
click at [1251, 494] on icon "120" at bounding box center [1236, 515] width 177 height 177
click at [720, 372] on input "f. 120" at bounding box center [719, 366] width 1 height 12
radio input "true"
click at [731, 707] on icon at bounding box center [736, 704] width 26 height 10
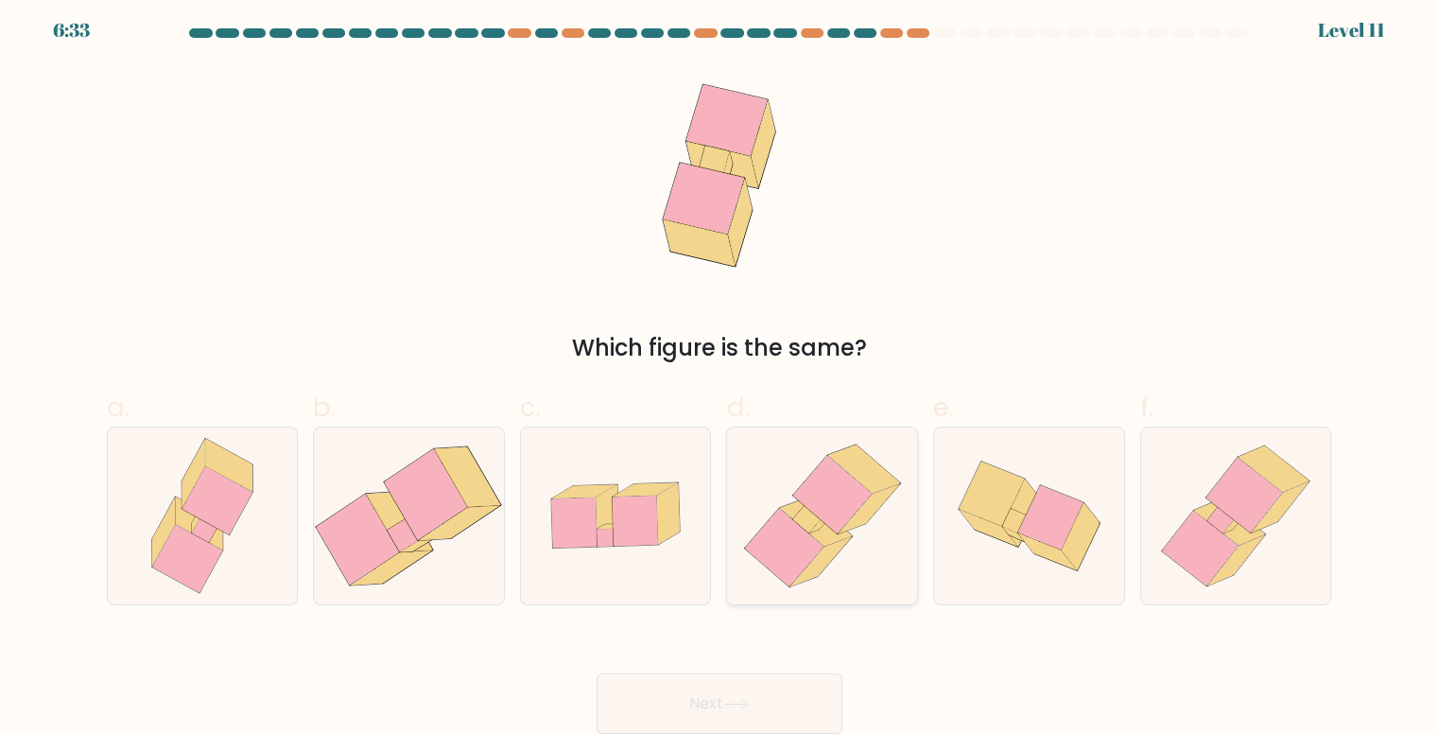
click at [786, 557] on icon at bounding box center [783, 547] width 79 height 78
click at [720, 372] on input "d." at bounding box center [719, 366] width 1 height 12
radio input "true"
click at [736, 689] on button "Next" at bounding box center [719, 703] width 246 height 60
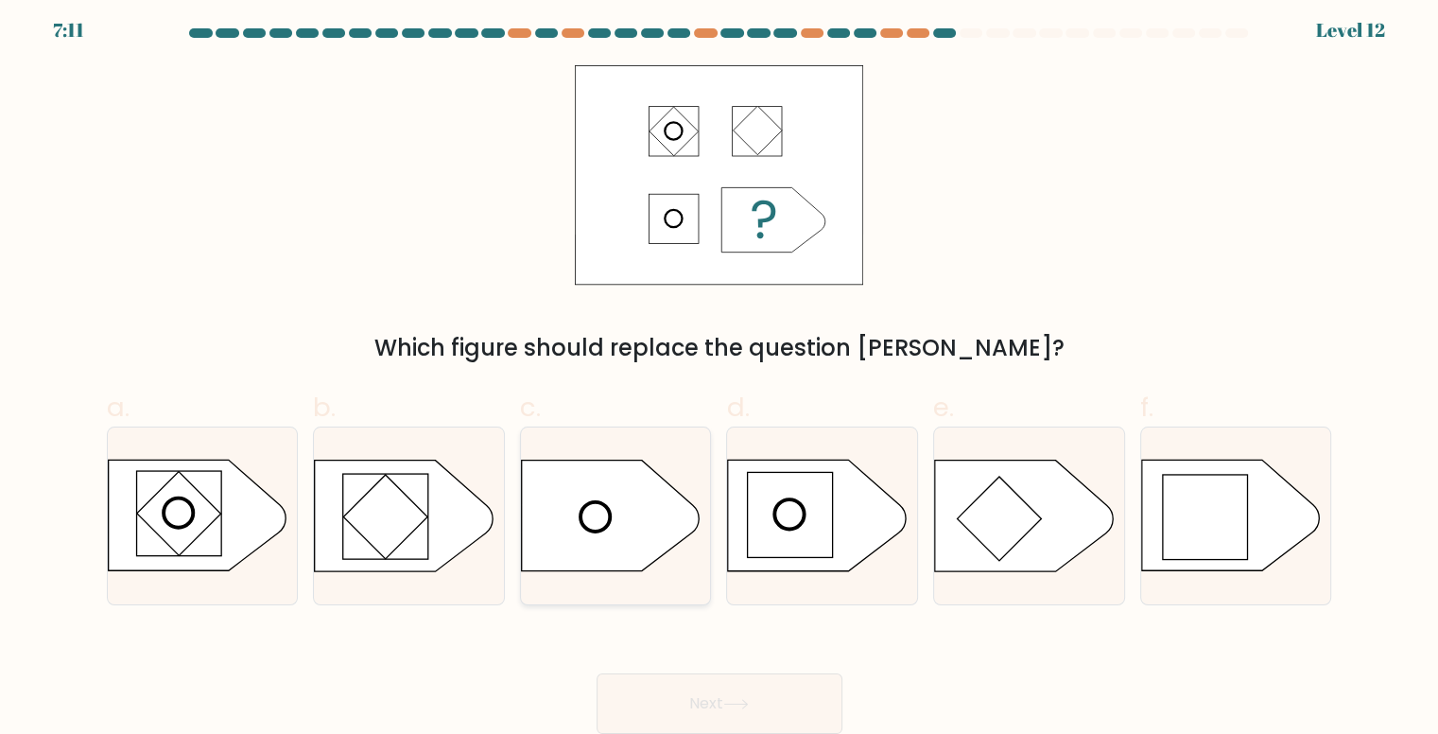
click at [666, 550] on icon at bounding box center [610, 515] width 178 height 111
click at [719, 372] on input "c." at bounding box center [719, 366] width 1 height 12
radio input "true"
click at [688, 721] on button "Next" at bounding box center [719, 703] width 246 height 60
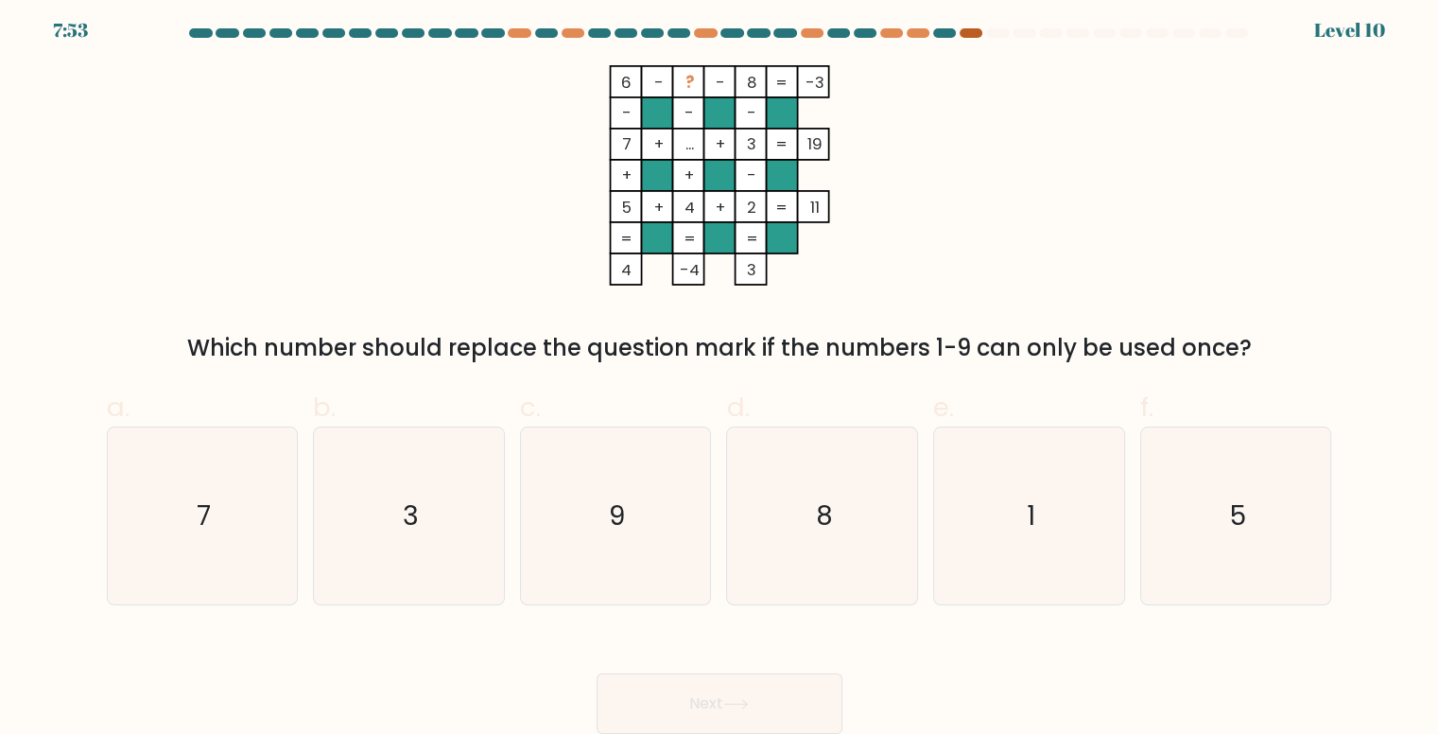
click at [964, 28] on div at bounding box center [970, 32] width 23 height 9
click at [1045, 456] on icon "1" at bounding box center [1029, 515] width 177 height 177
click at [720, 372] on input "e. 1" at bounding box center [719, 366] width 1 height 12
radio input "true"
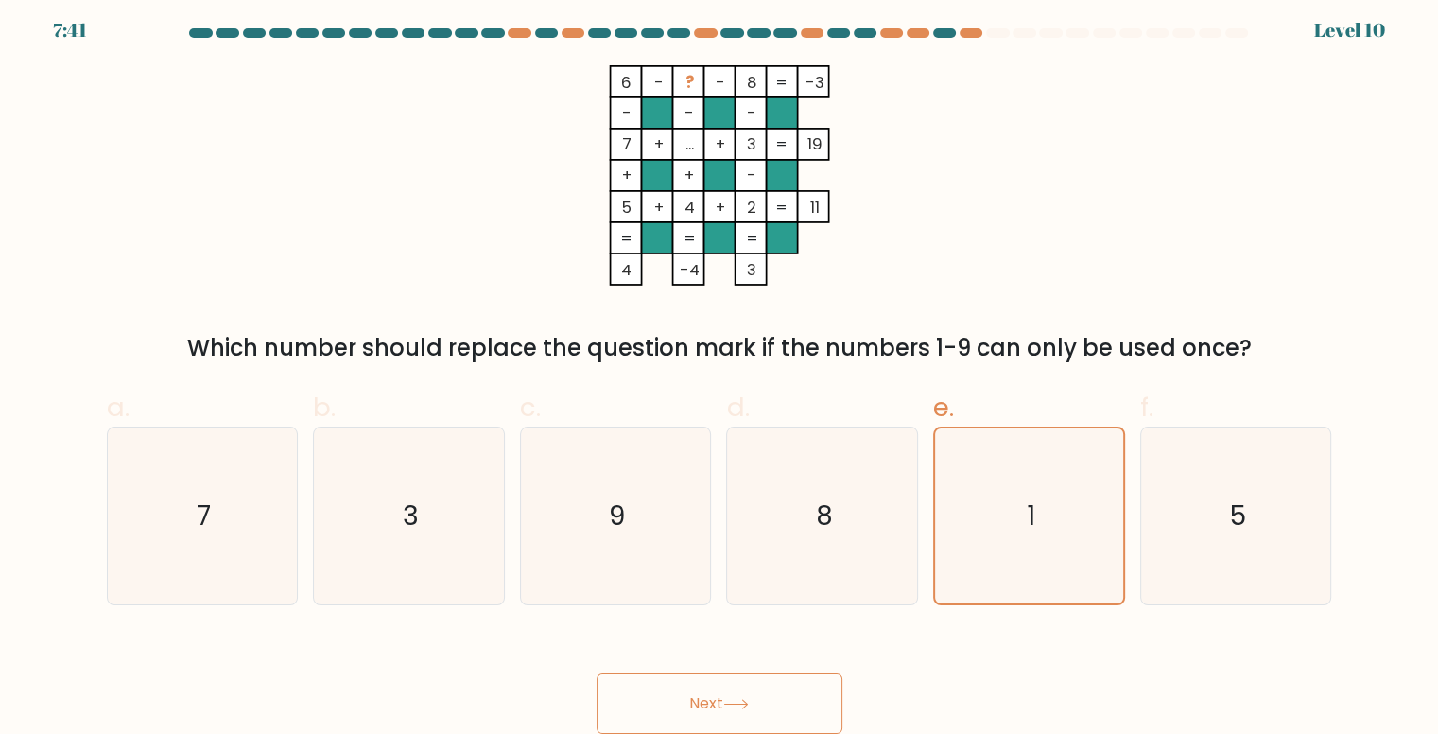
click at [643, 695] on button "Next" at bounding box center [719, 703] width 246 height 60
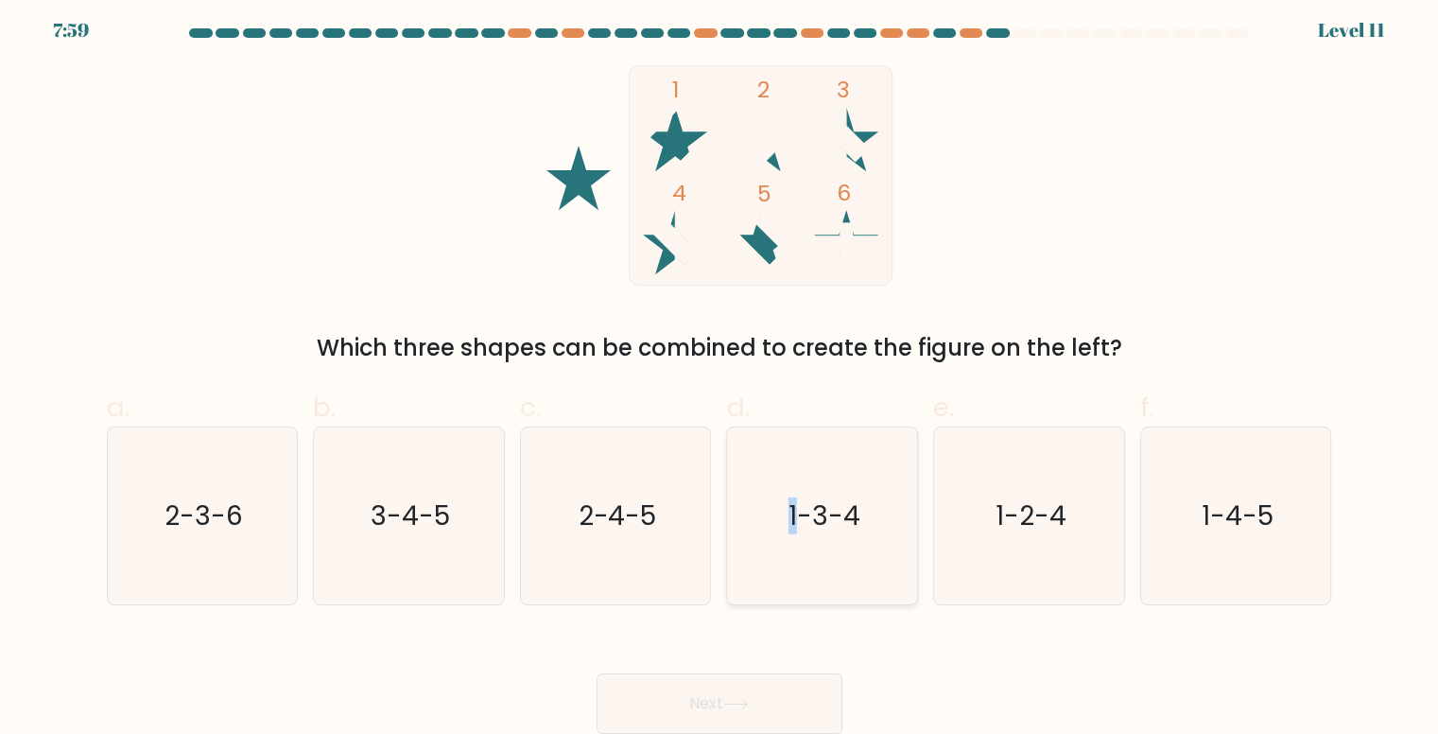
click at [793, 552] on icon "1-3-4" at bounding box center [822, 515] width 177 height 177
drag, startPoint x: 760, startPoint y: 716, endPoint x: 848, endPoint y: 553, distance: 184.8
click at [848, 565] on form at bounding box center [719, 380] width 1438 height 705
click at [844, 523] on text "1-3-4" at bounding box center [824, 515] width 72 height 37
click at [720, 372] on input "d. 1-3-4" at bounding box center [719, 366] width 1 height 12
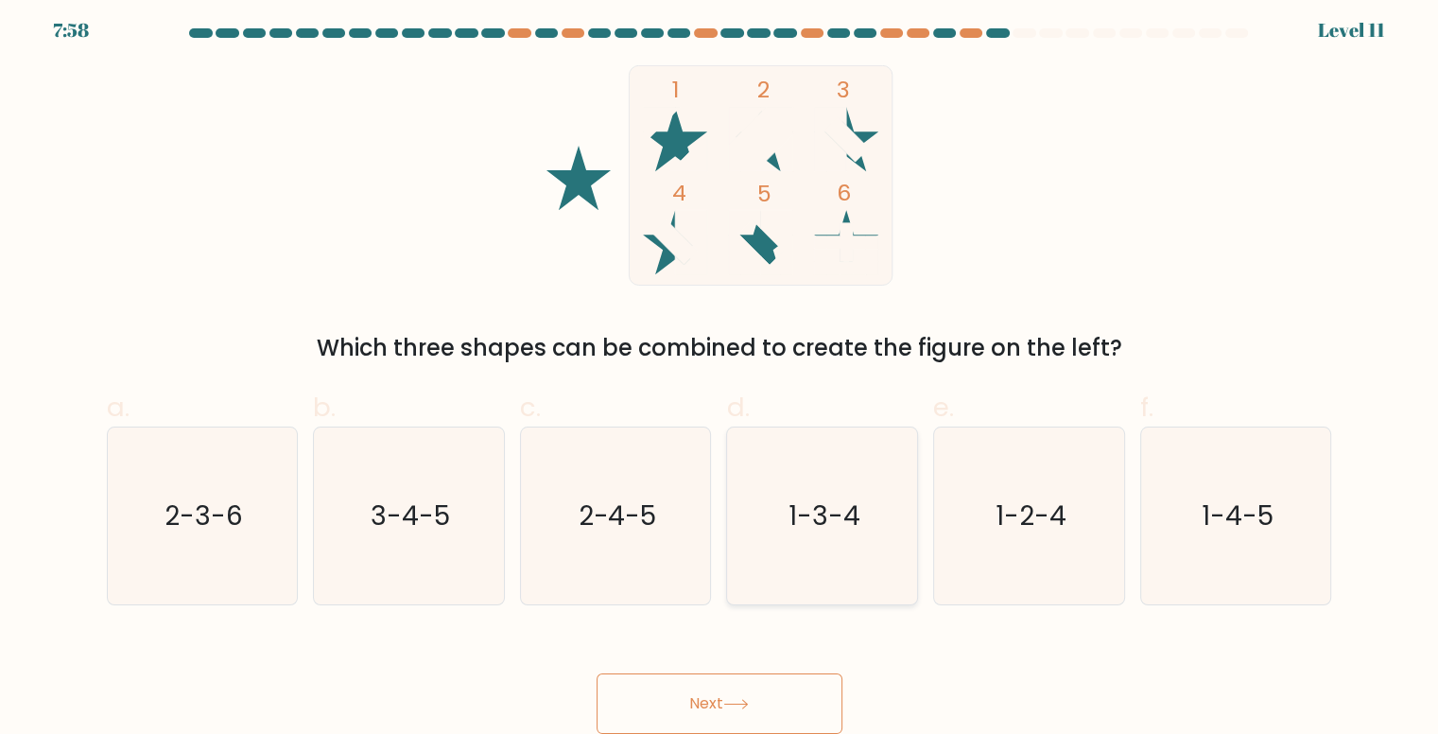
radio input "true"
click at [792, 707] on button "Next" at bounding box center [719, 703] width 246 height 60
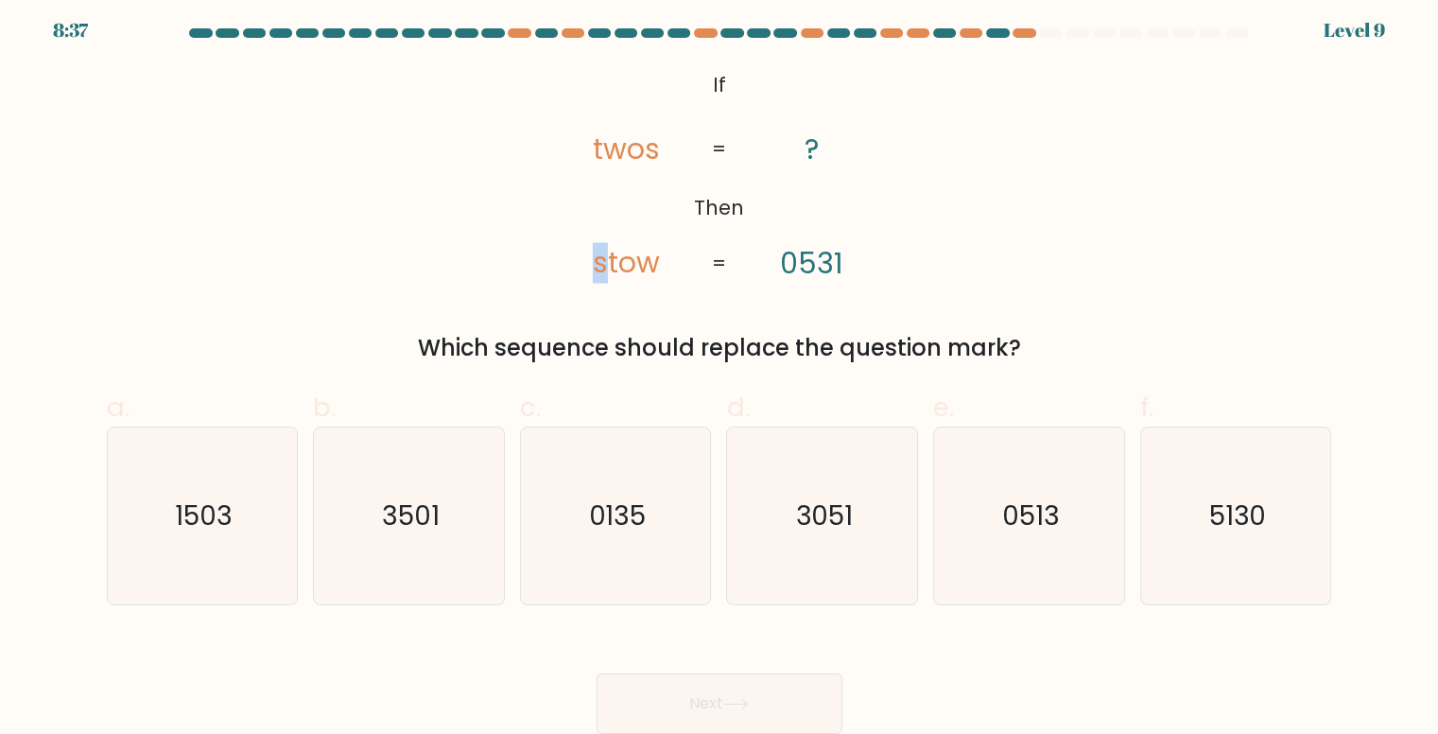
drag, startPoint x: 601, startPoint y: 263, endPoint x: 618, endPoint y: 266, distance: 17.3
click at [609, 266] on icon "@import url('https://fonts.googleapis.com/css?family=Abril+Fatface:400,100,100i…" at bounding box center [719, 175] width 357 height 220
click at [700, 266] on icon "@import url('https://fonts.googleapis.com/css?family=Abril+Fatface:400,100,100i…" at bounding box center [719, 175] width 357 height 220
click at [662, 510] on icon "0135" at bounding box center [615, 515] width 177 height 177
click at [719, 372] on input "c. 0135" at bounding box center [719, 366] width 1 height 12
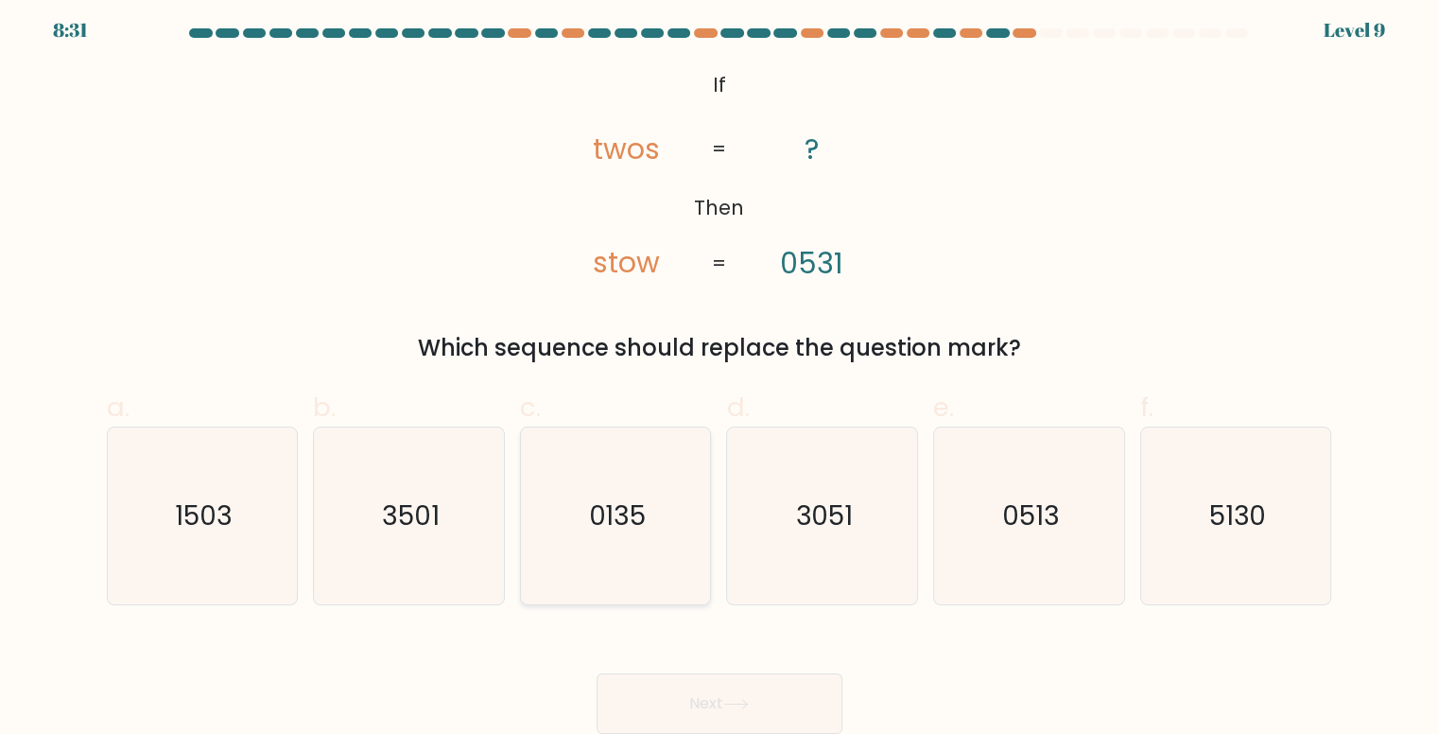
radio input "true"
click at [692, 697] on button "Next" at bounding box center [719, 703] width 246 height 60
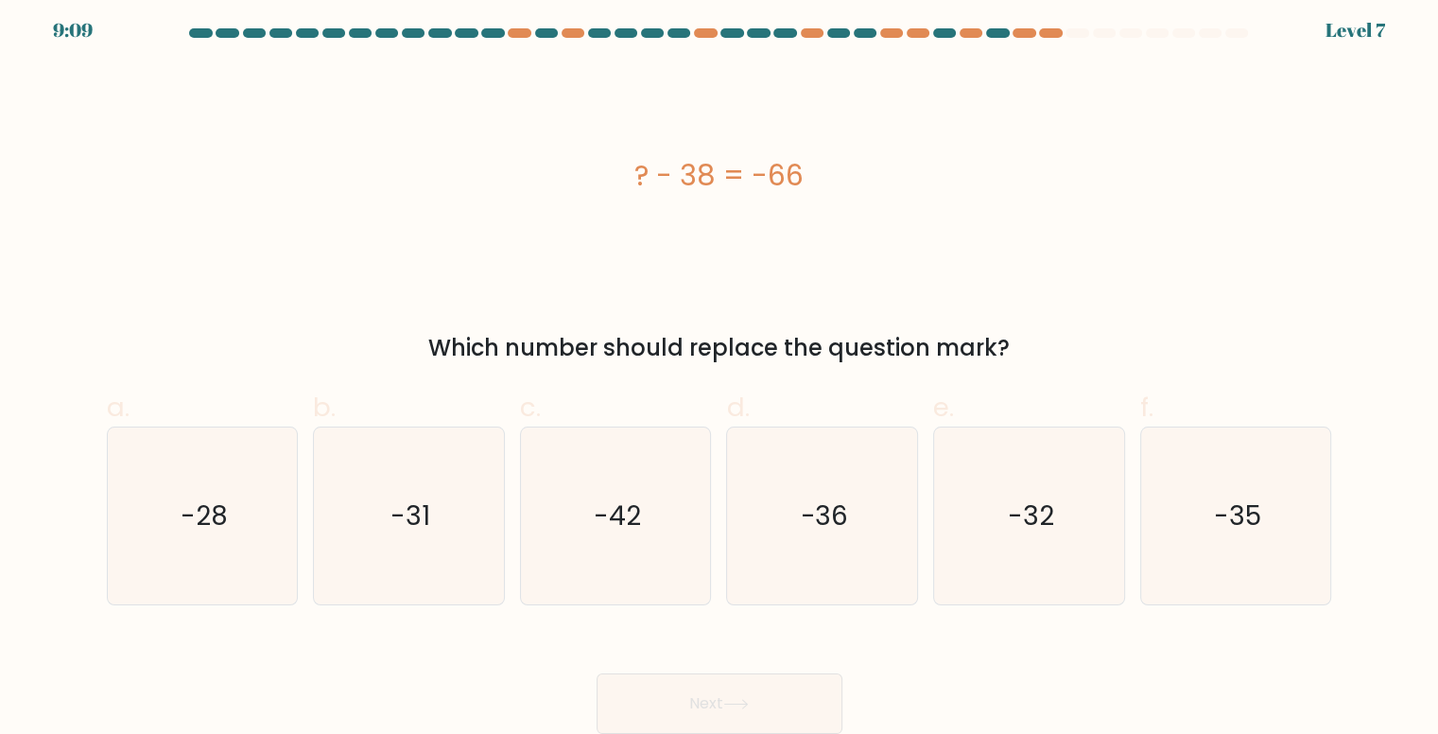
drag, startPoint x: 661, startPoint y: 232, endPoint x: 898, endPoint y: 170, distance: 245.1
click at [895, 186] on div "? - 38 = -66" at bounding box center [719, 175] width 1225 height 43
click at [900, 171] on div "? - 38 = -66" at bounding box center [719, 175] width 1225 height 43
click at [830, 202] on div "? - 38 = -66" at bounding box center [719, 175] width 1225 height 220
click at [205, 512] on text "-28" at bounding box center [204, 515] width 47 height 37
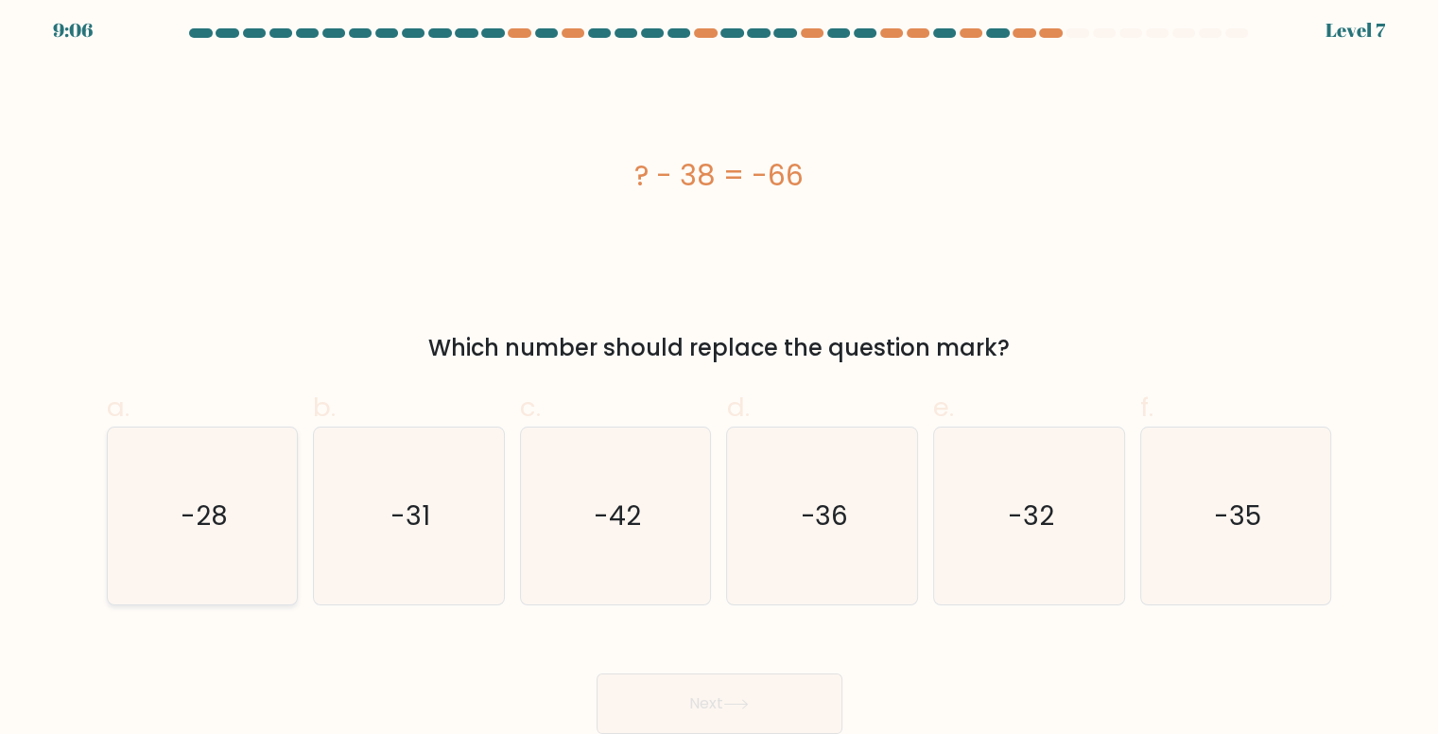
click at [719, 372] on input "a. -28" at bounding box center [719, 366] width 1 height 12
radio input "true"
click at [644, 694] on button "Next" at bounding box center [719, 703] width 246 height 60
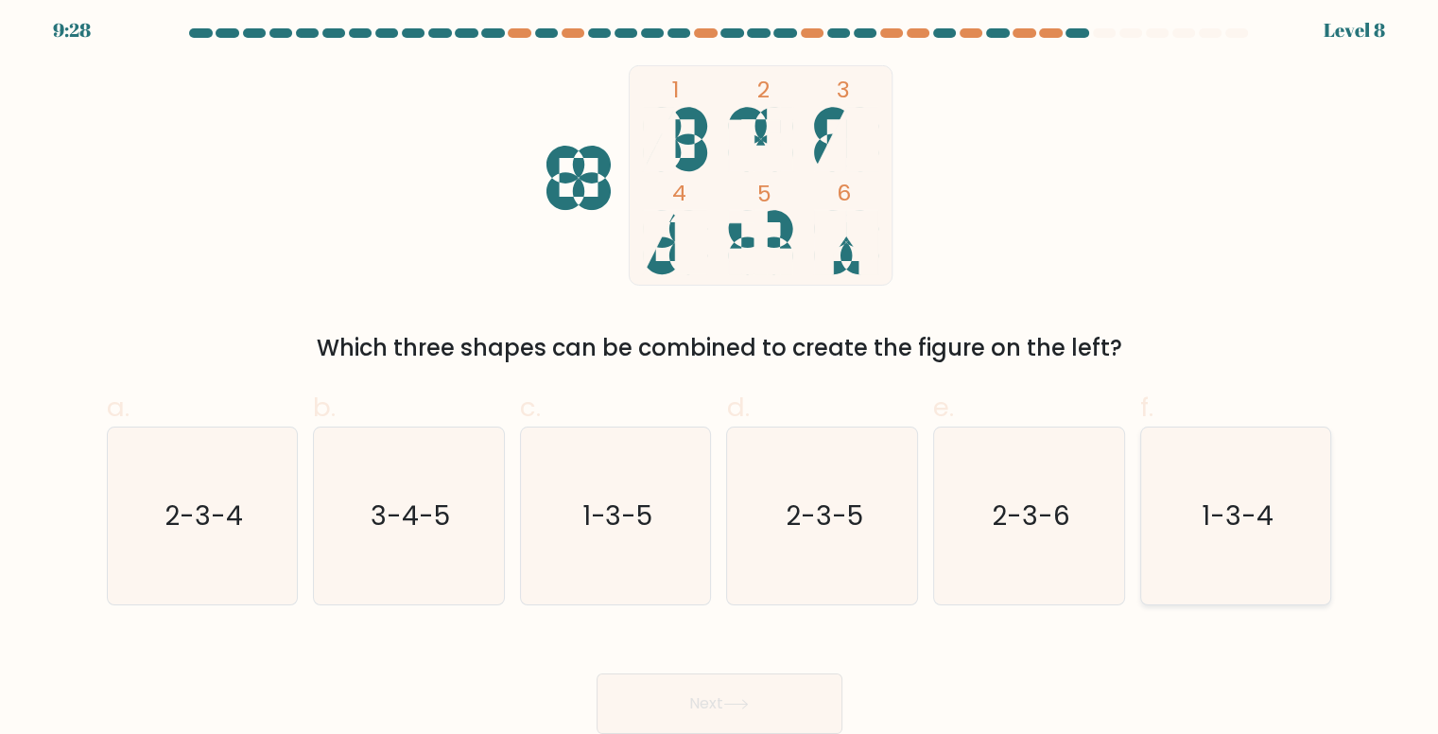
click at [1240, 474] on icon "1-3-4" at bounding box center [1236, 515] width 177 height 177
click at [720, 372] on input "f. 1-3-4" at bounding box center [719, 366] width 1 height 12
radio input "true"
click at [785, 705] on button "Next" at bounding box center [719, 703] width 246 height 60
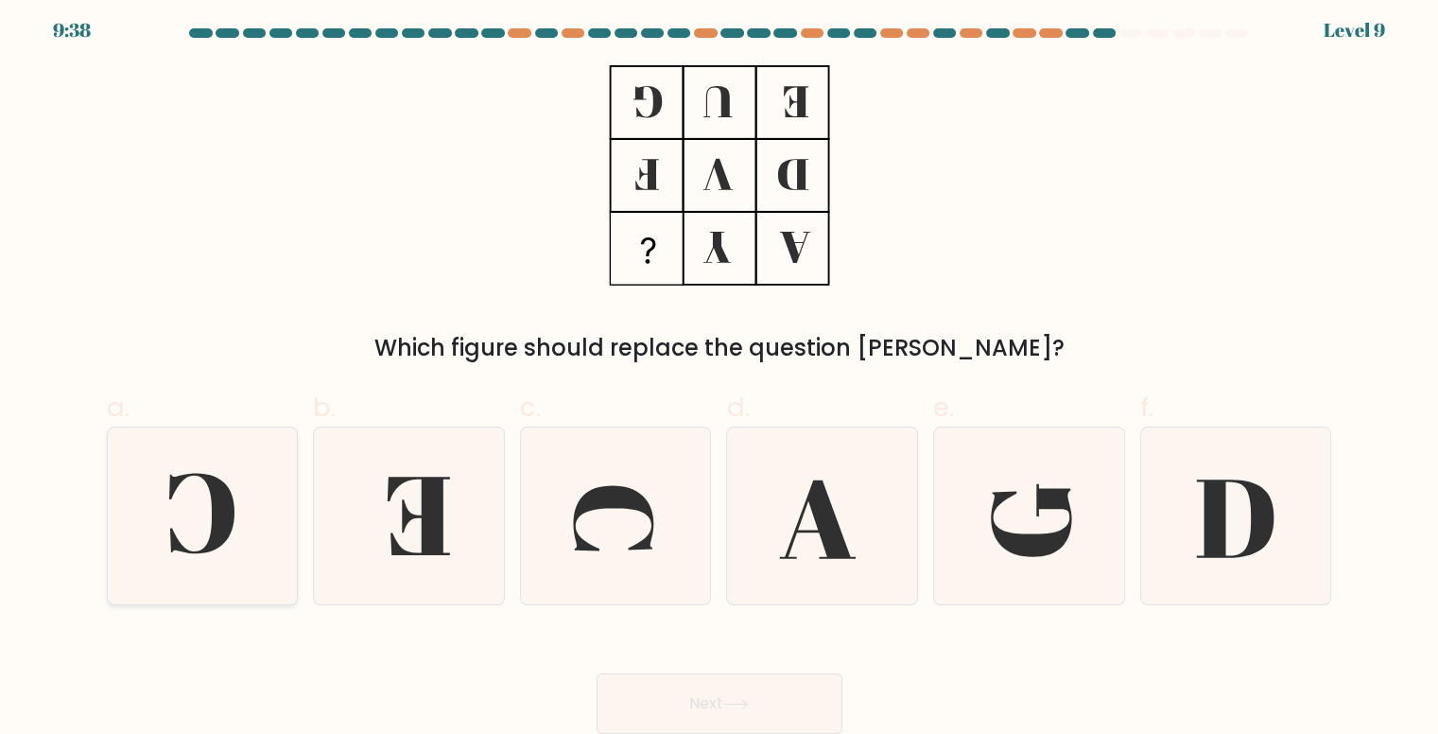
click at [286, 511] on icon at bounding box center [202, 515] width 177 height 177
click at [719, 372] on input "a." at bounding box center [719, 366] width 1 height 12
radio input "true"
click at [709, 680] on button "Next" at bounding box center [719, 703] width 246 height 60
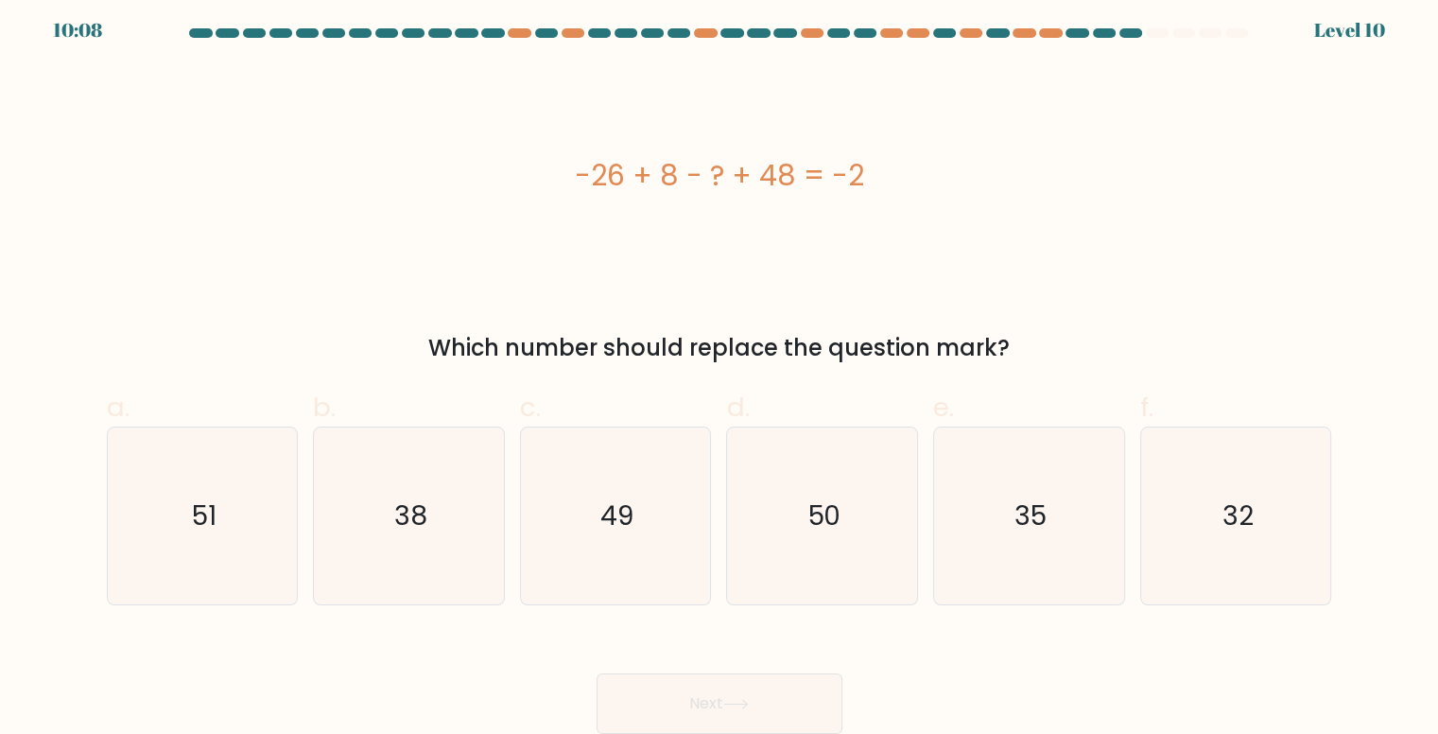
drag, startPoint x: 809, startPoint y: 181, endPoint x: 761, endPoint y: 244, distance: 78.8
click at [821, 183] on div "-26 + 8 - ? + 48 = -2" at bounding box center [719, 175] width 1225 height 43
click at [756, 247] on div "-26 + 8 - ? + 48 = -2" at bounding box center [719, 175] width 1225 height 220
click at [753, 205] on div "-26 + 8 - ? + 48 = -2" at bounding box center [719, 175] width 1225 height 220
click at [681, 195] on div "-26 + 8 - ? + 48 = -2" at bounding box center [719, 175] width 1225 height 43
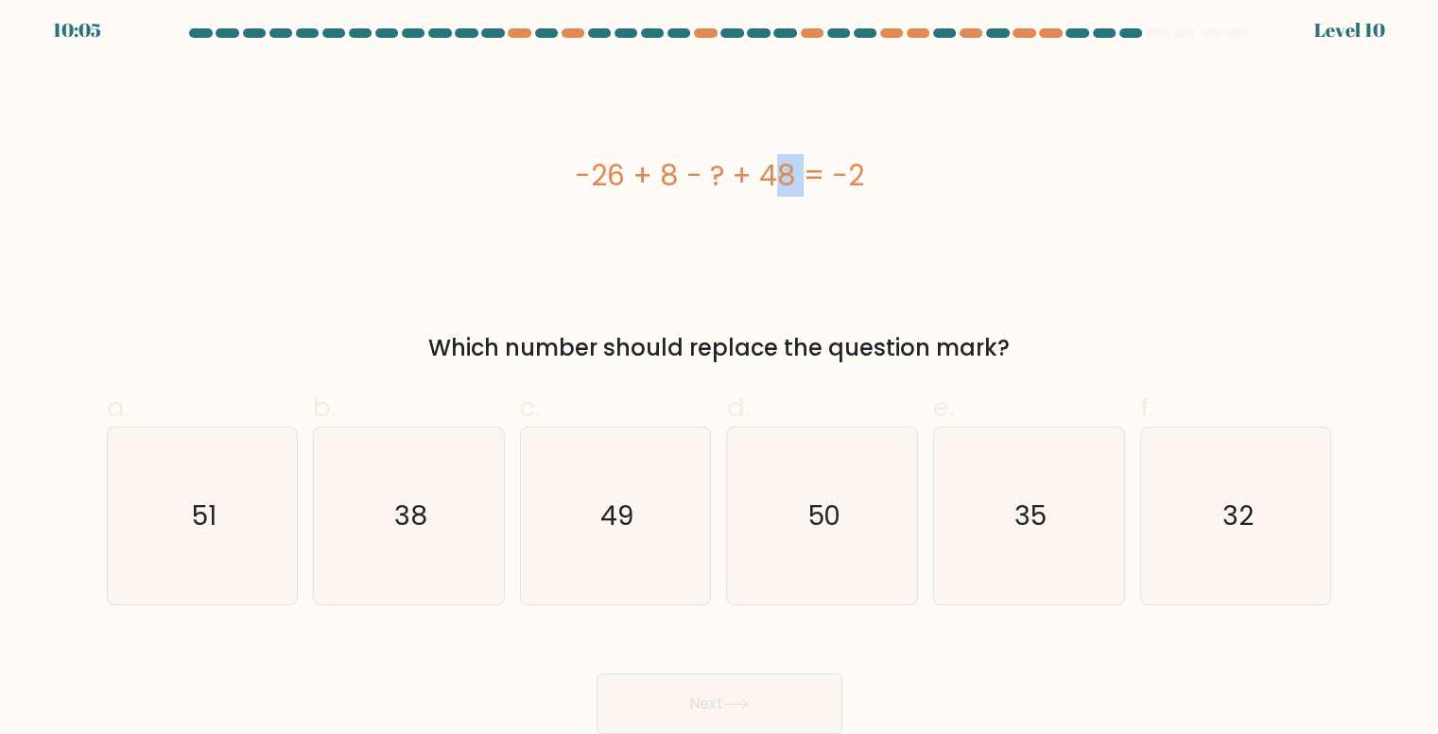
drag, startPoint x: 659, startPoint y: 186, endPoint x: 685, endPoint y: 205, distance: 32.5
click at [685, 177] on div "-26 + 8 - ? + 48 = -2" at bounding box center [719, 175] width 1225 height 43
click at [682, 241] on div "-26 + 8 - ? + 48 = -2" at bounding box center [719, 175] width 1225 height 220
click at [475, 535] on icon "38" at bounding box center [408, 515] width 177 height 177
click at [719, 372] on input "b. 38" at bounding box center [719, 366] width 1 height 12
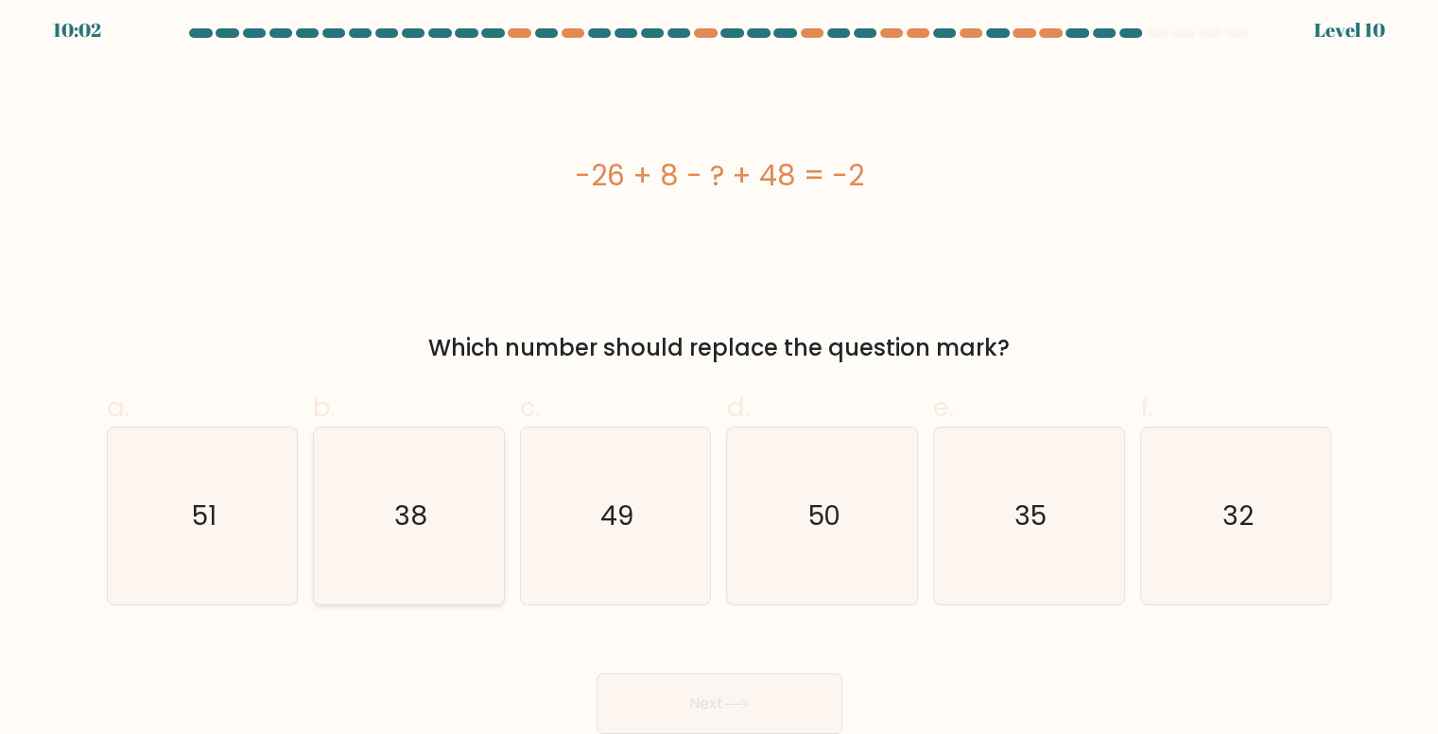
radio input "true"
click at [817, 671] on div "Next" at bounding box center [719, 681] width 1248 height 106
click at [812, 693] on button "Next" at bounding box center [719, 703] width 246 height 60
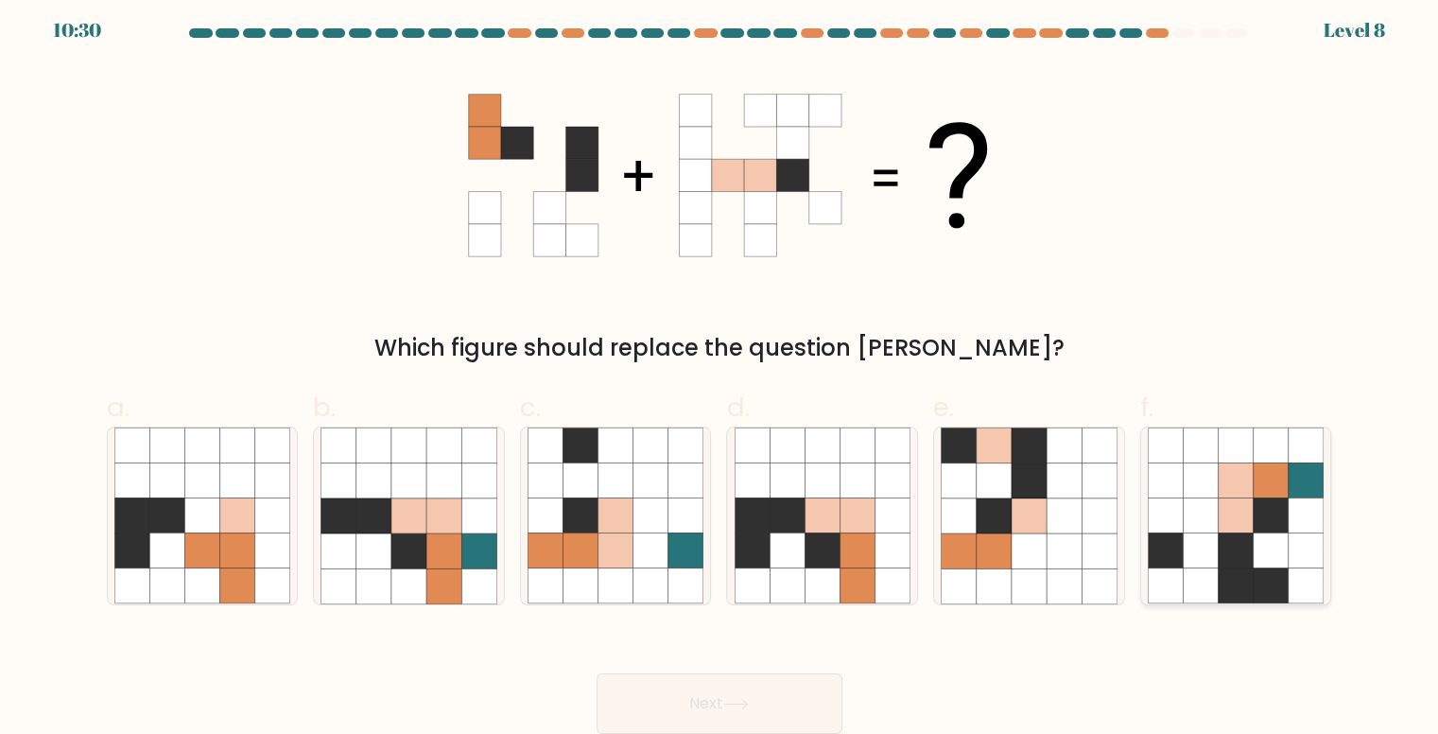
click at [1276, 502] on icon at bounding box center [1270, 515] width 35 height 35
click at [720, 372] on input "f." at bounding box center [719, 366] width 1 height 12
radio input "true"
click at [705, 666] on div "Next" at bounding box center [719, 681] width 1248 height 106
click at [703, 680] on button "Next" at bounding box center [719, 703] width 246 height 60
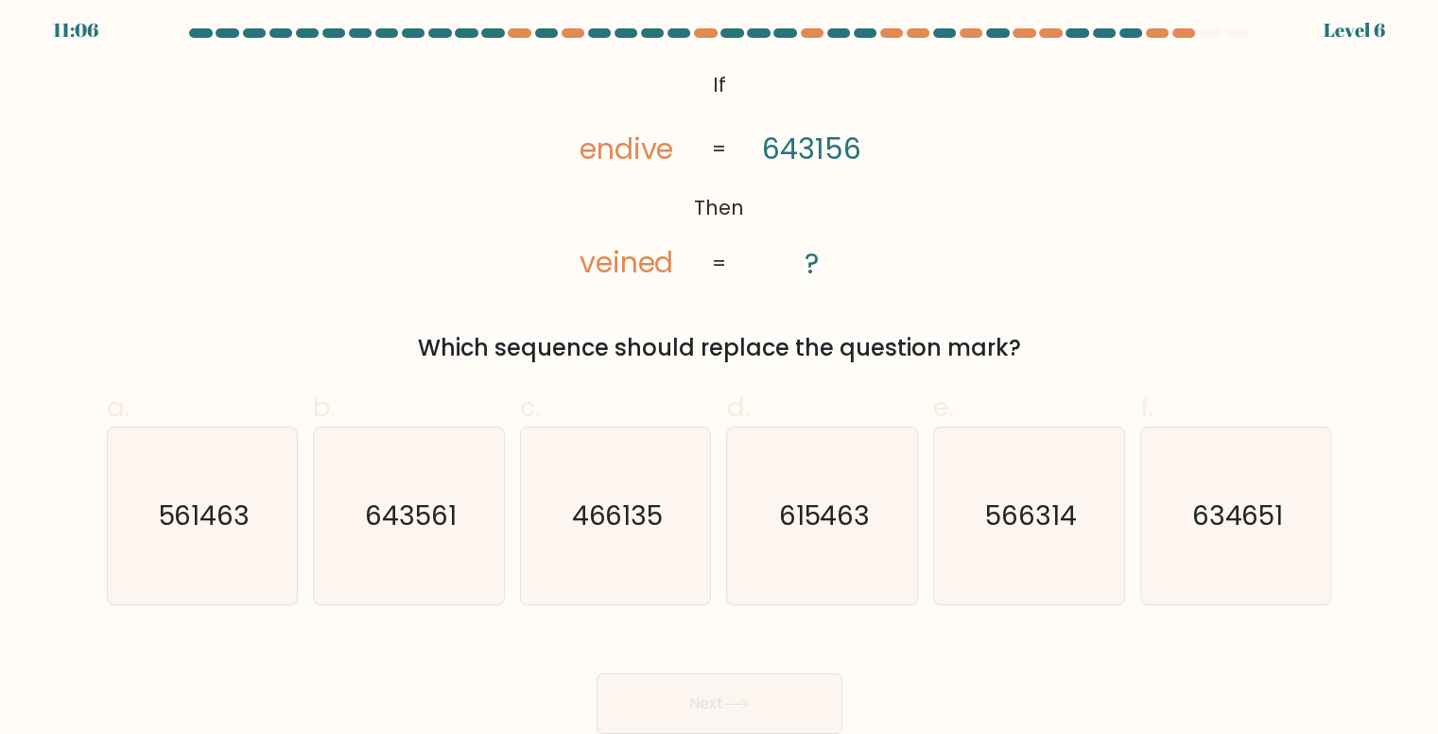
click at [602, 269] on tspan "veined" at bounding box center [626, 263] width 95 height 41
drag, startPoint x: 595, startPoint y: 283, endPoint x: 598, endPoint y: 262, distance: 21.1
click at [598, 263] on icon "@import url('https://fonts.googleapis.com/css?family=Abril+Fatface:400,100,100i…" at bounding box center [719, 175] width 357 height 220
click at [643, 149] on tspan "endive" at bounding box center [626, 149] width 95 height 41
drag, startPoint x: 42, startPoint y: 534, endPoint x: 147, endPoint y: 507, distance: 109.4
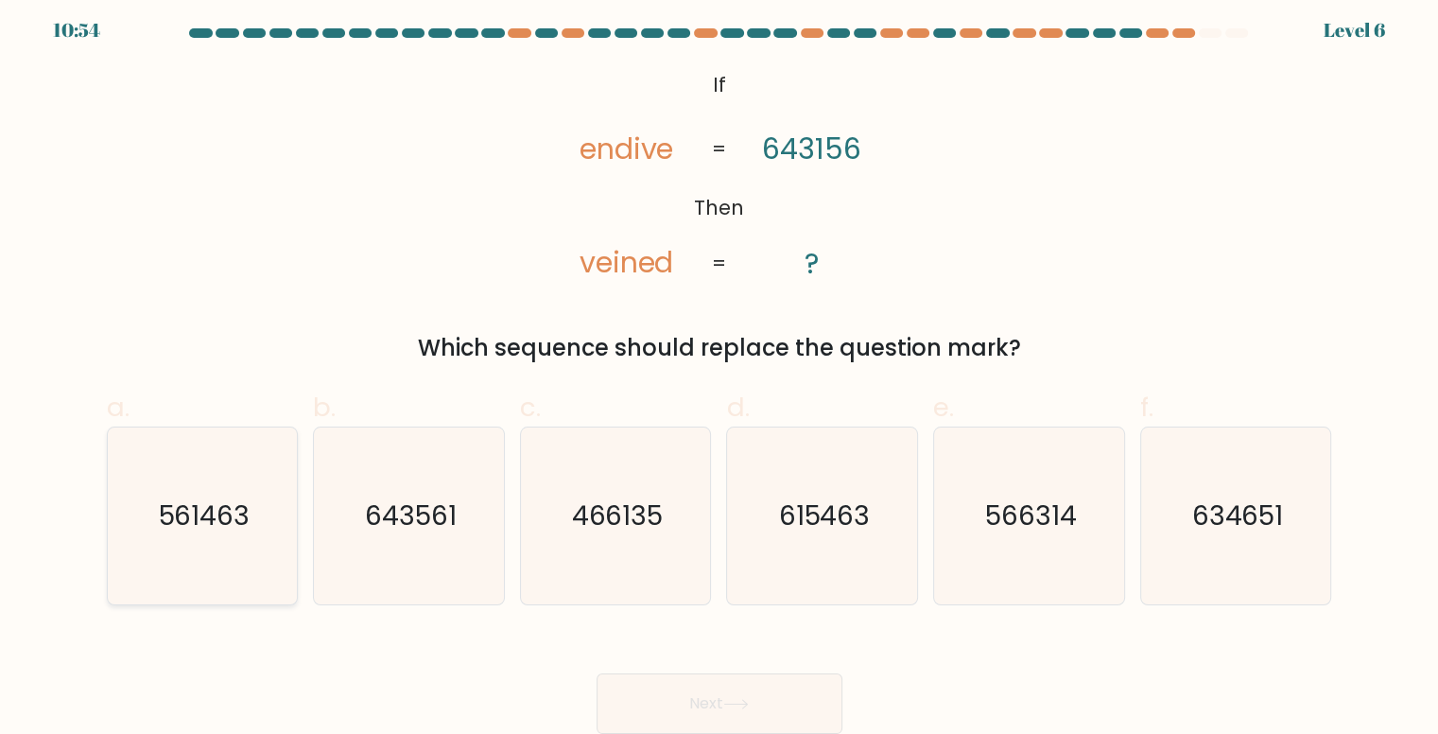
click at [52, 534] on form "If ?" at bounding box center [719, 380] width 1438 height 705
click at [147, 506] on icon "561463" at bounding box center [202, 515] width 177 height 177
click at [719, 372] on input "a. 561463" at bounding box center [719, 366] width 1 height 12
radio input "true"
click at [686, 693] on button "Next" at bounding box center [719, 703] width 246 height 60
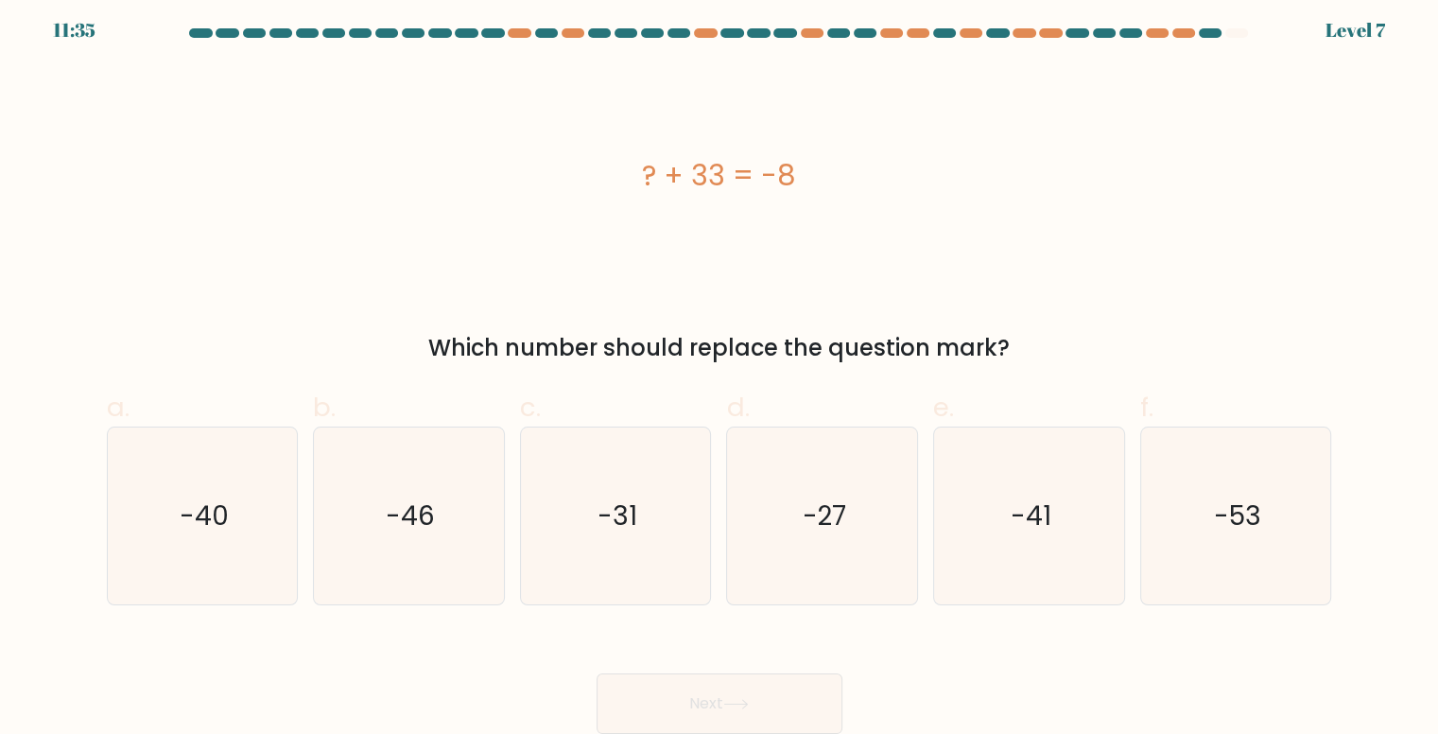
drag, startPoint x: 1243, startPoint y: 44, endPoint x: 1263, endPoint y: 36, distance: 21.6
click at [1244, 43] on form "a." at bounding box center [719, 380] width 1438 height 705
click at [1263, 82] on div "? + 33 = -8" at bounding box center [719, 175] width 1225 height 220
click at [816, 198] on div "? + 33 = -8" at bounding box center [719, 175] width 1225 height 220
click at [1044, 515] on text "-41" at bounding box center [1031, 515] width 41 height 37
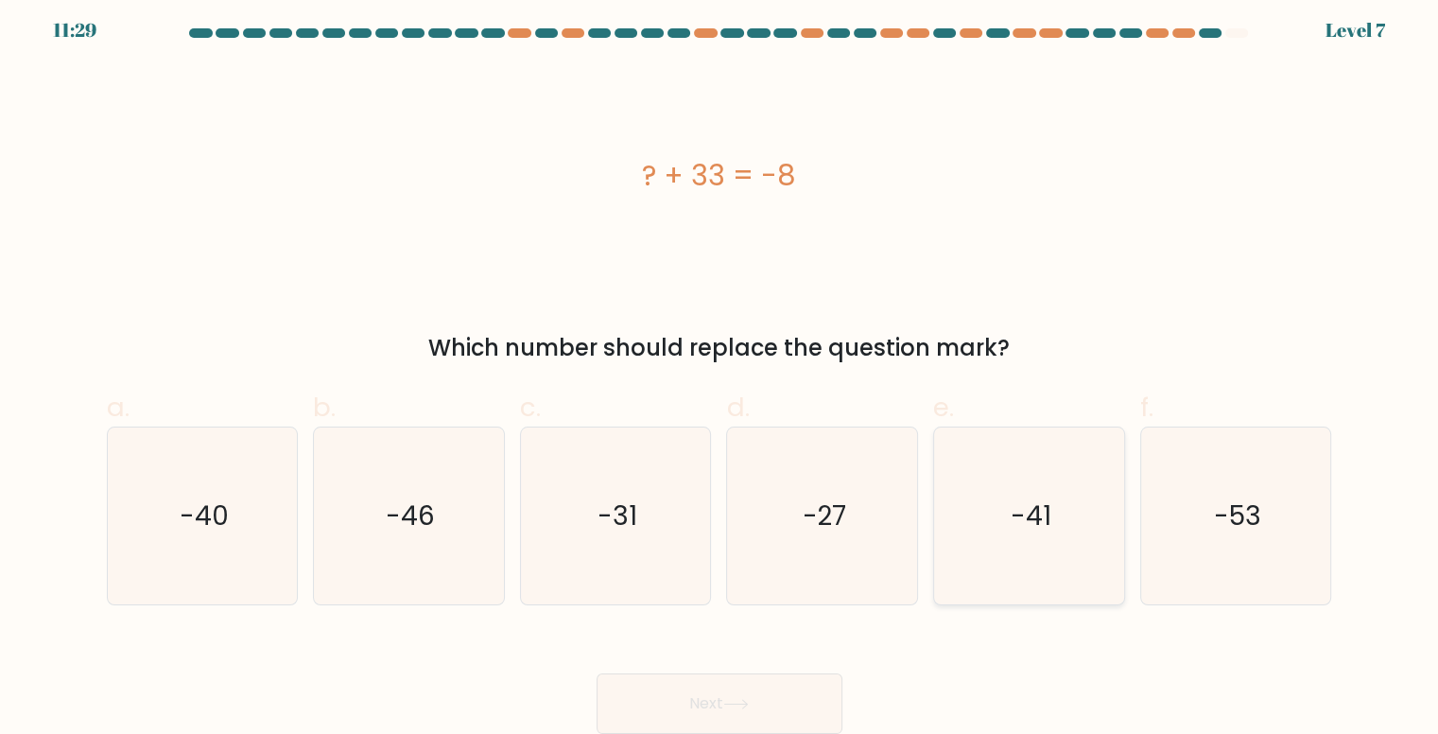
click at [720, 372] on input "e. -41" at bounding box center [719, 366] width 1 height 12
radio input "true"
click at [727, 697] on button "Next" at bounding box center [719, 703] width 246 height 60
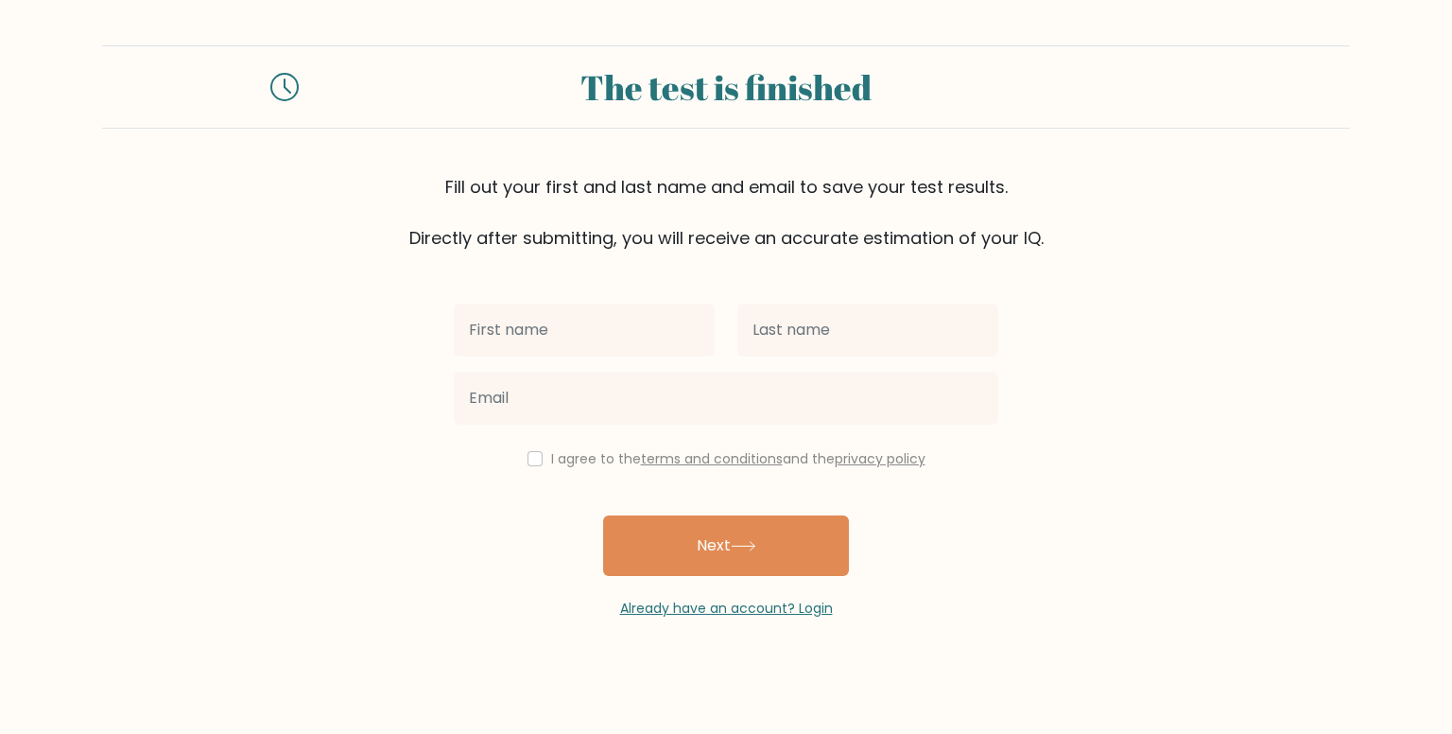
click at [662, 354] on input "text" at bounding box center [584, 329] width 261 height 53
type input "[PERSON_NAME]"
click at [864, 358] on div at bounding box center [868, 330] width 284 height 68
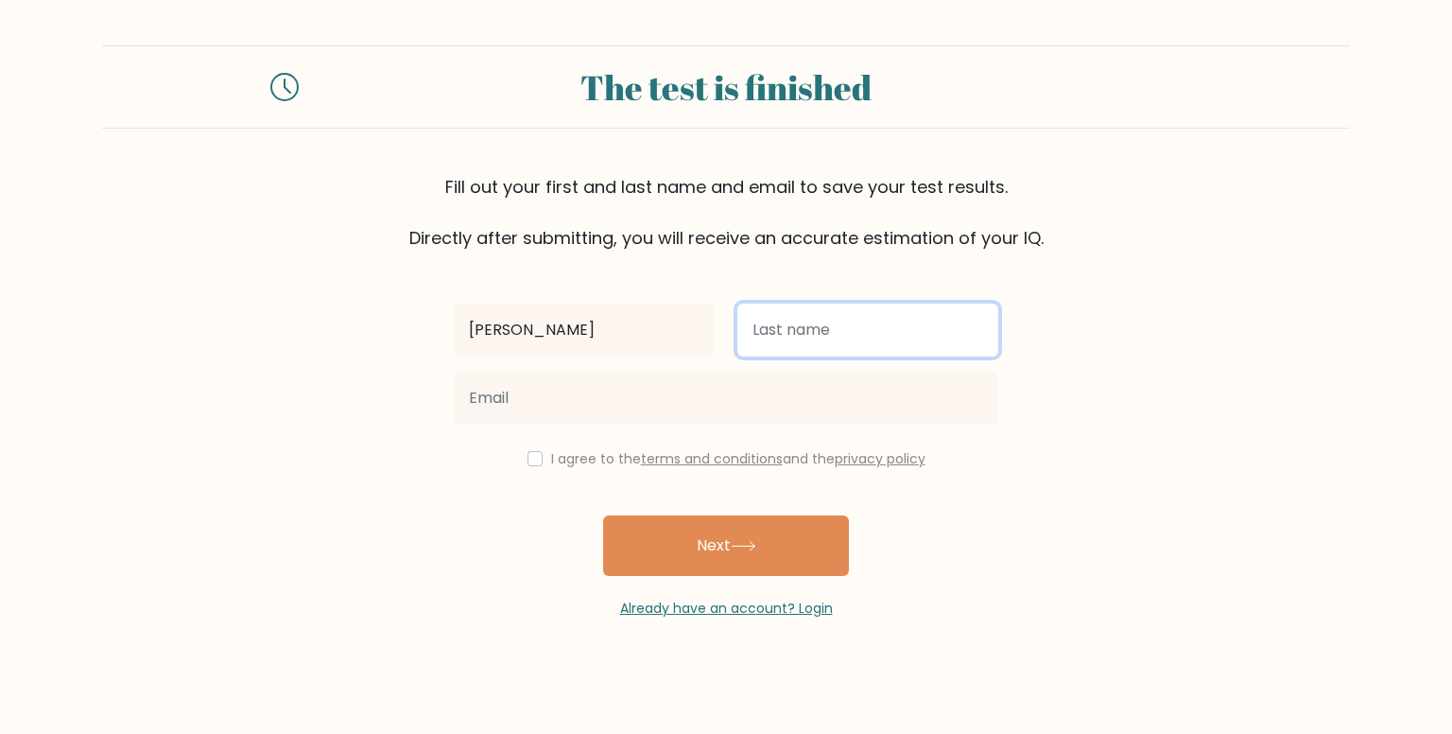
click at [858, 338] on input "text" at bounding box center [867, 329] width 261 height 53
type input "[PERSON_NAME]"
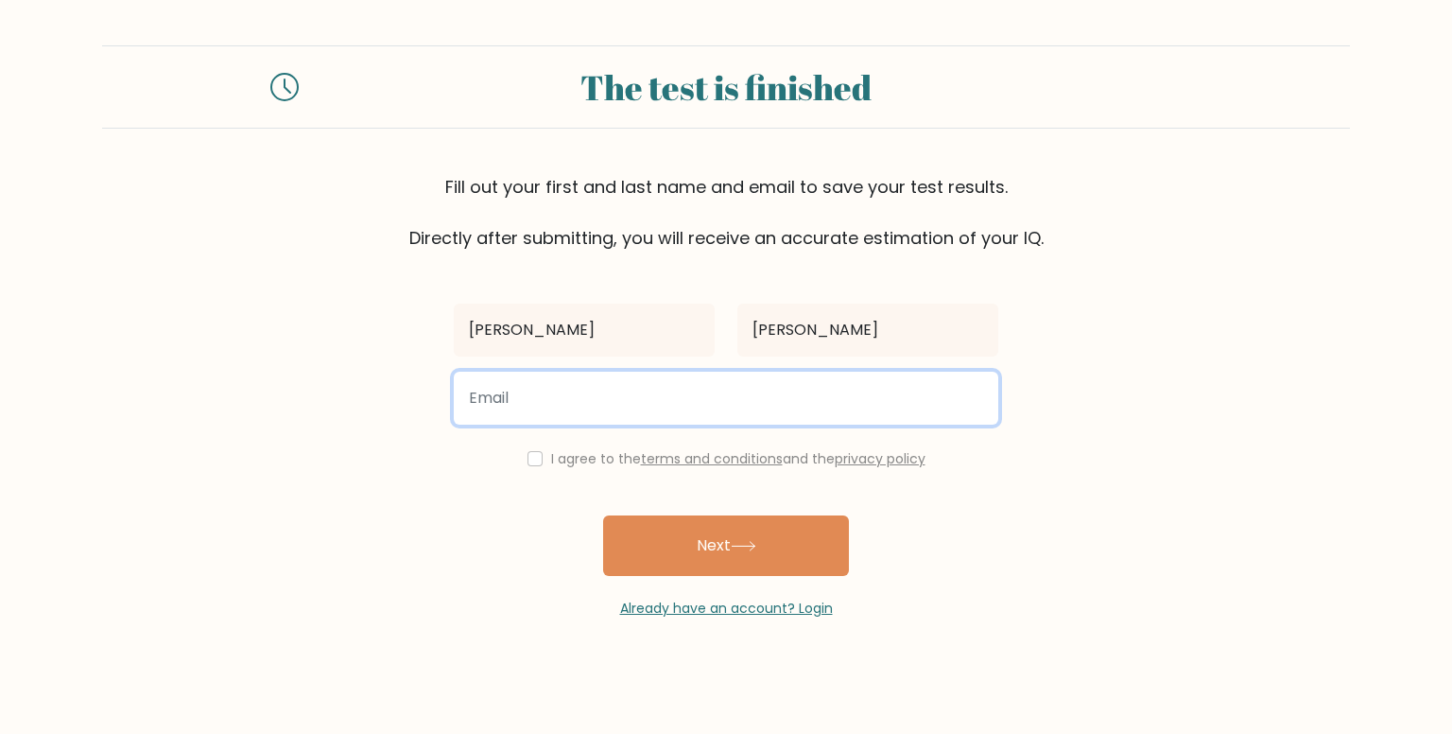
drag, startPoint x: 800, startPoint y: 380, endPoint x: 792, endPoint y: 390, distance: 12.9
click at [800, 380] on input "email" at bounding box center [726, 398] width 544 height 53
type input "iamkira747@gmail.com"
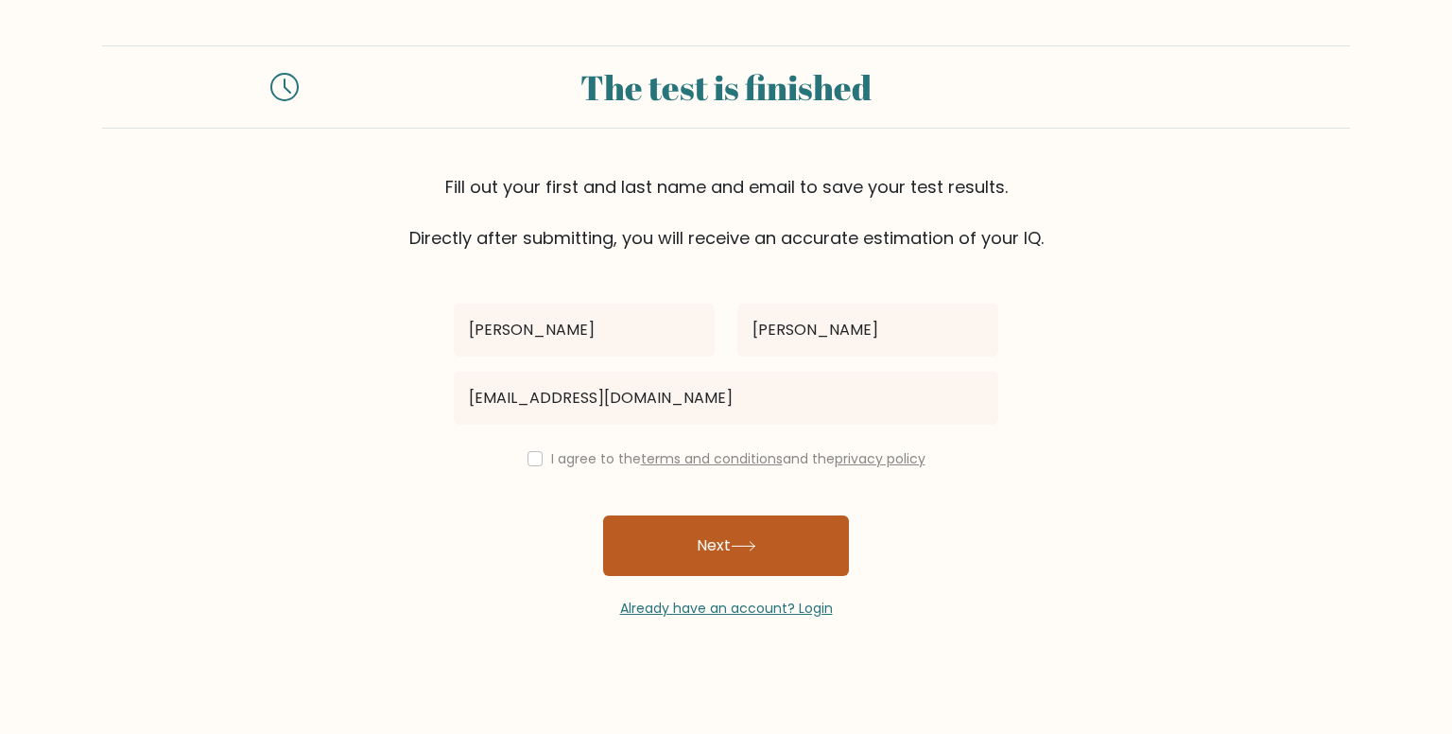
click at [643, 546] on button "Next" at bounding box center [726, 545] width 246 height 60
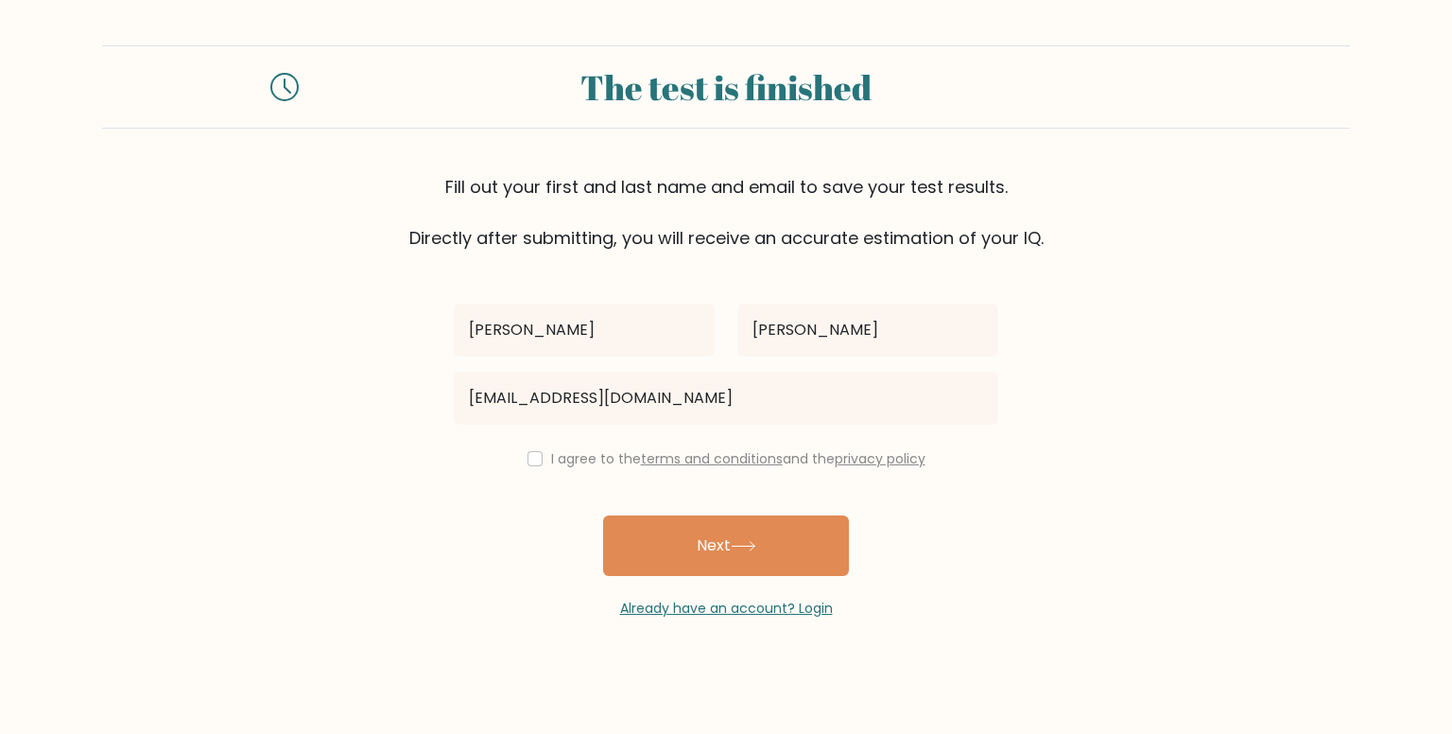
click at [567, 464] on label "I agree to the terms and conditions and the privacy policy" at bounding box center [738, 458] width 374 height 19
click at [529, 460] on input "checkbox" at bounding box center [534, 458] width 15 height 15
checkbox input "true"
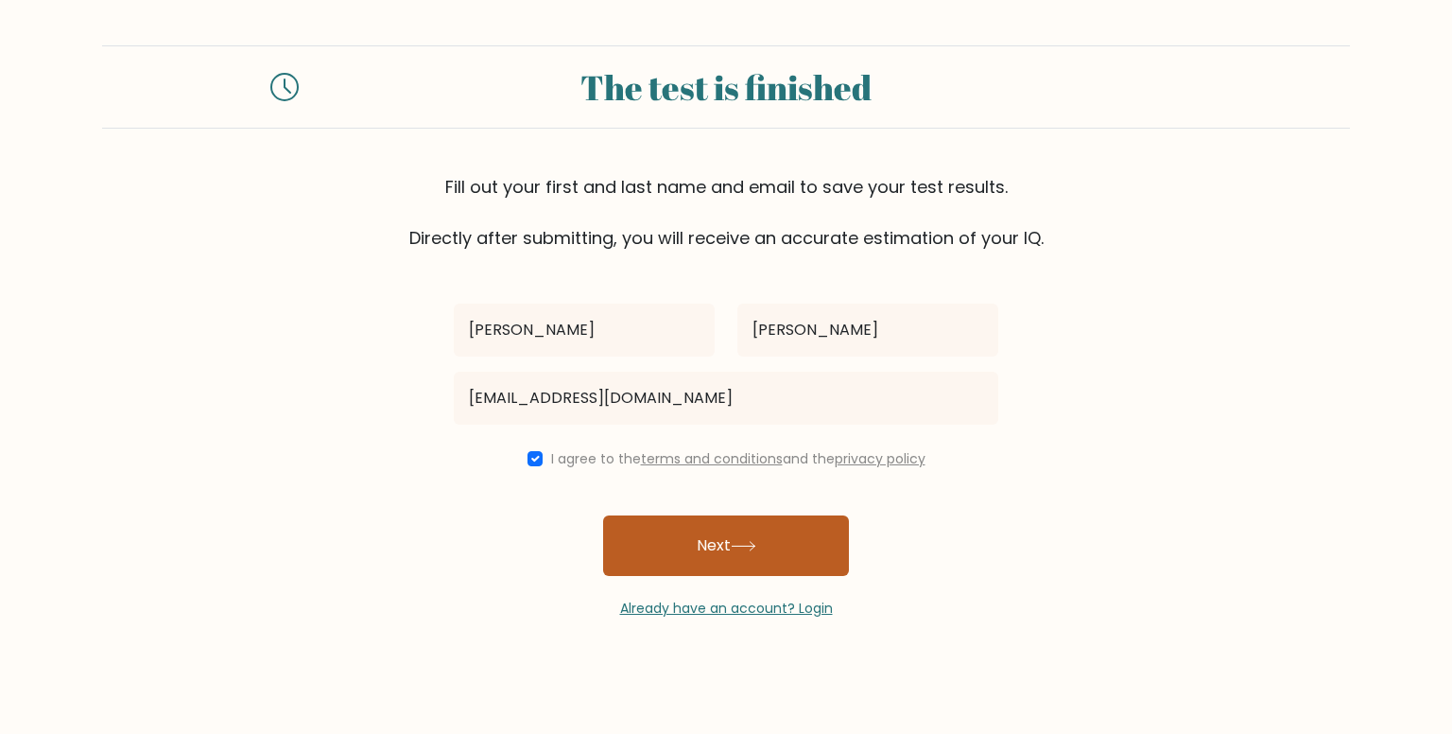
click at [665, 526] on button "Next" at bounding box center [726, 545] width 246 height 60
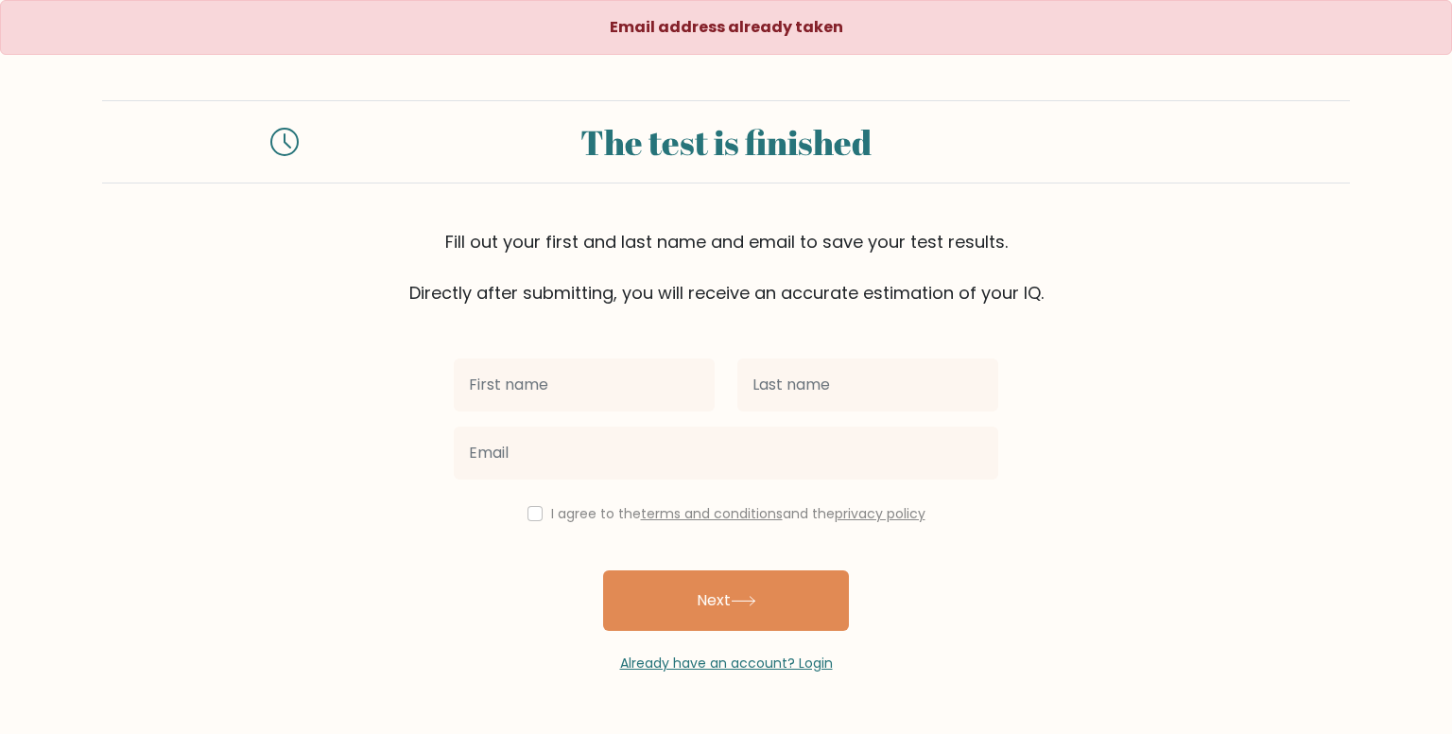
click at [698, 379] on input "text" at bounding box center [584, 384] width 261 height 53
type input "[PERSON_NAME]"
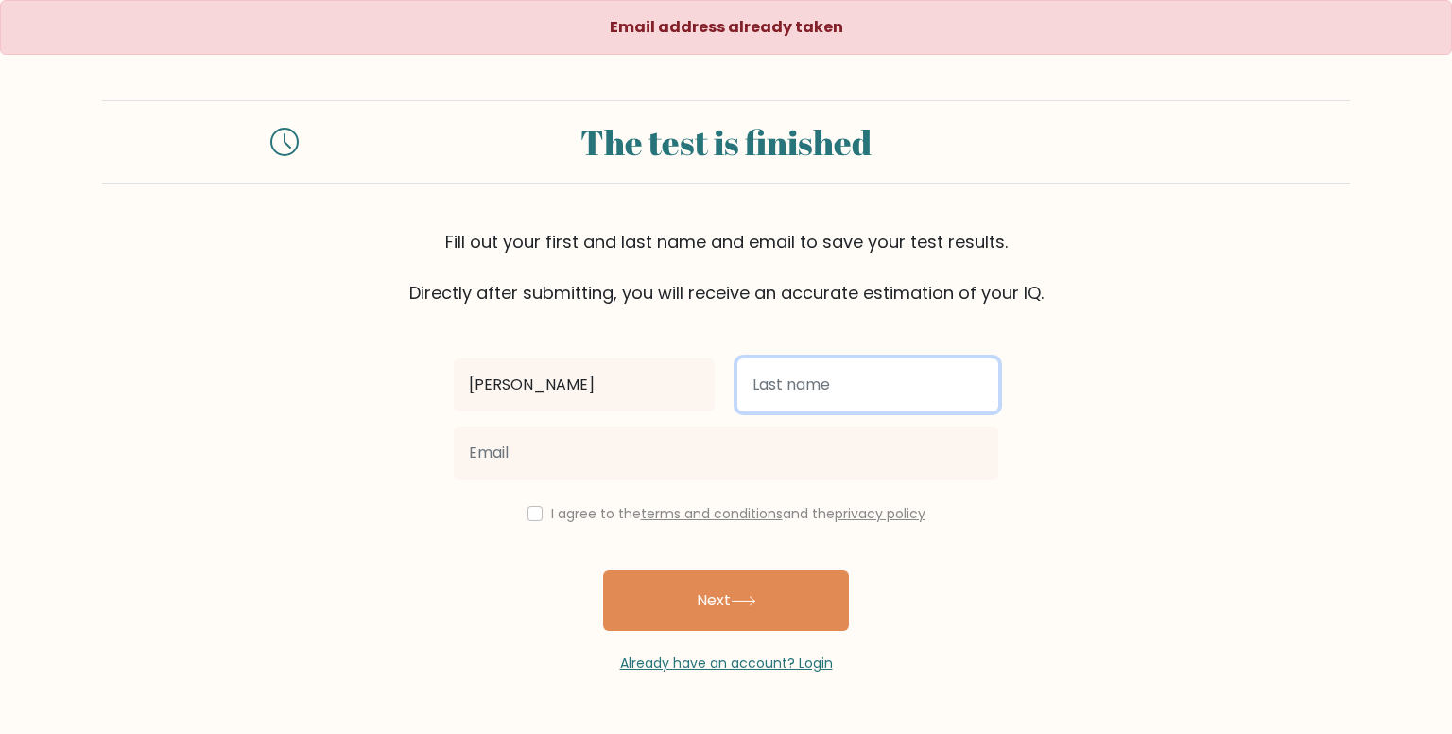
click at [893, 390] on input "text" at bounding box center [867, 384] width 261 height 53
type input "[PERSON_NAME]"
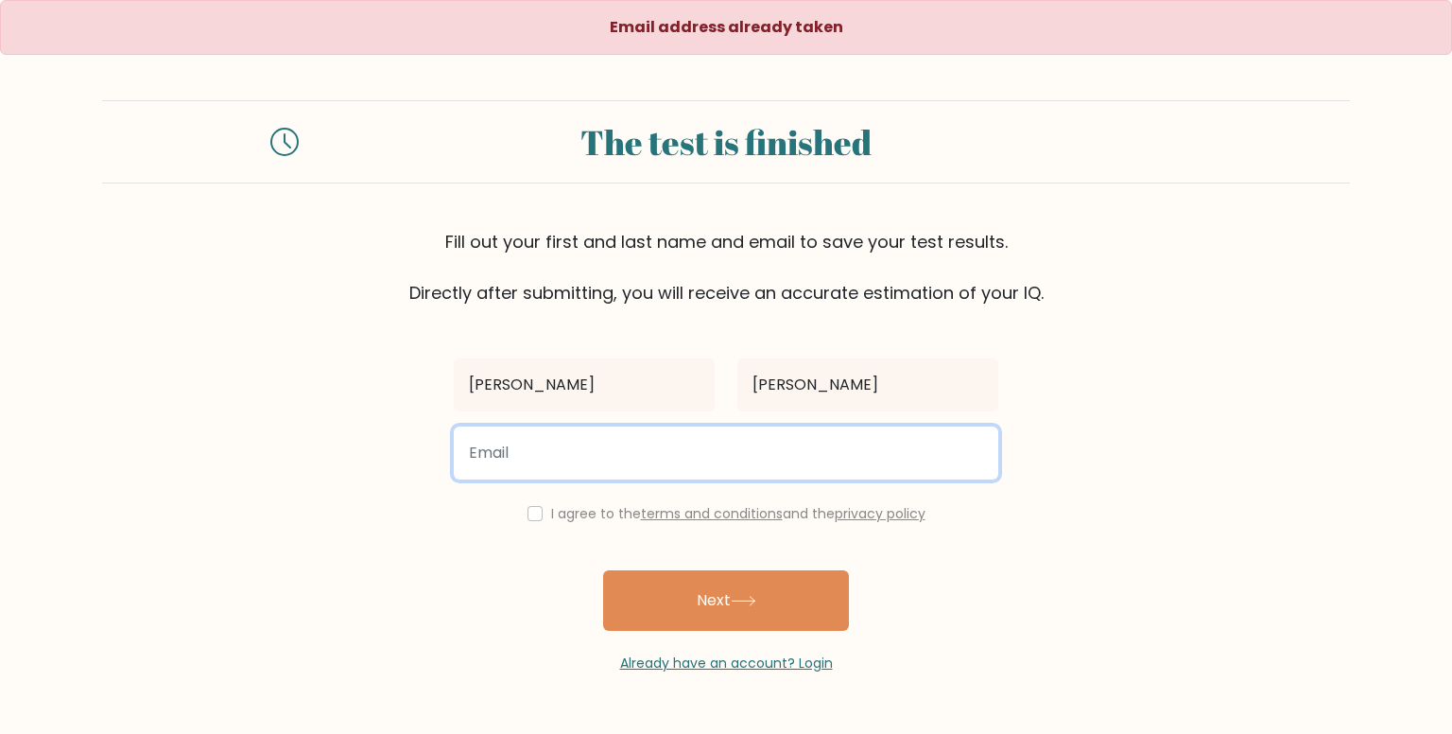
click at [777, 458] on input "email" at bounding box center [726, 452] width 544 height 53
type input "[PERSON_NAME][EMAIL_ADDRESS][DOMAIN_NAME]"
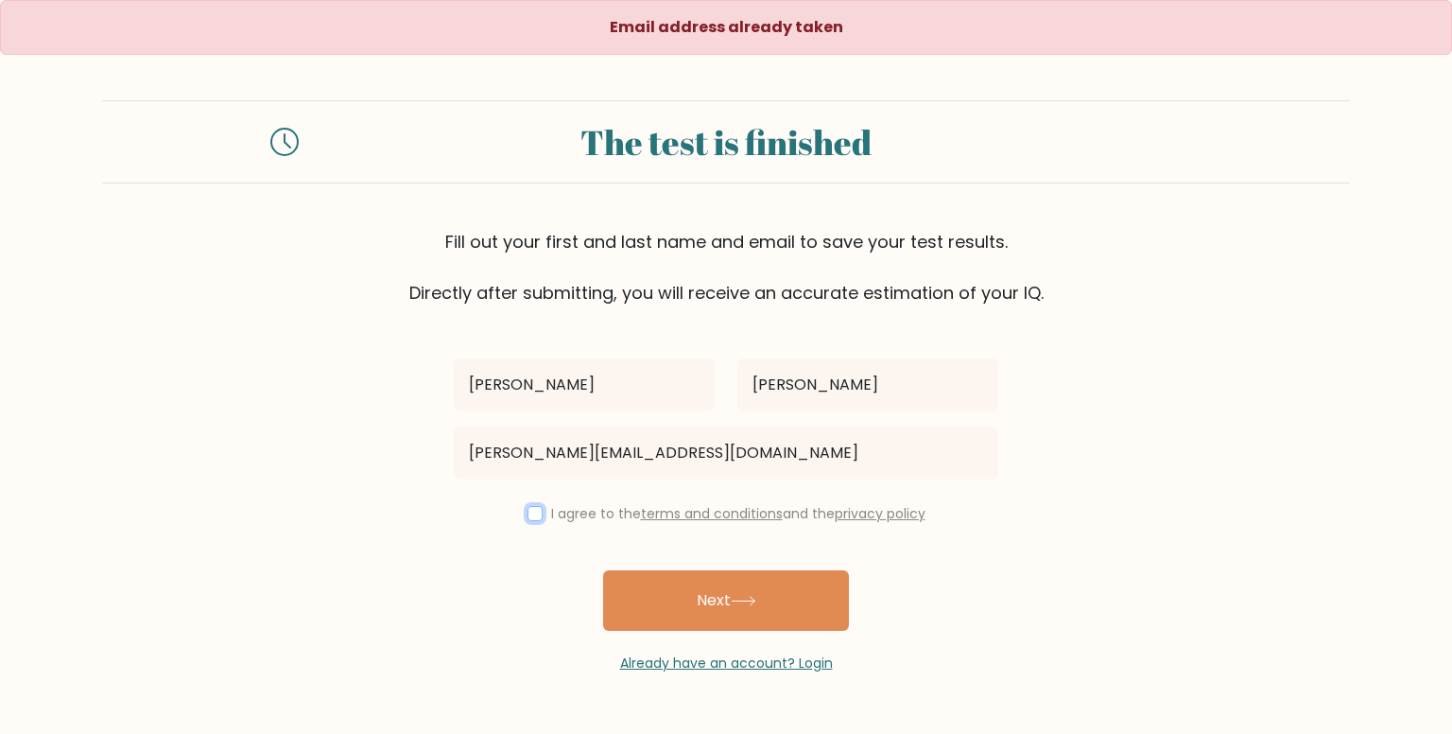
click at [527, 512] on input "checkbox" at bounding box center [534, 513] width 15 height 15
checkbox input "true"
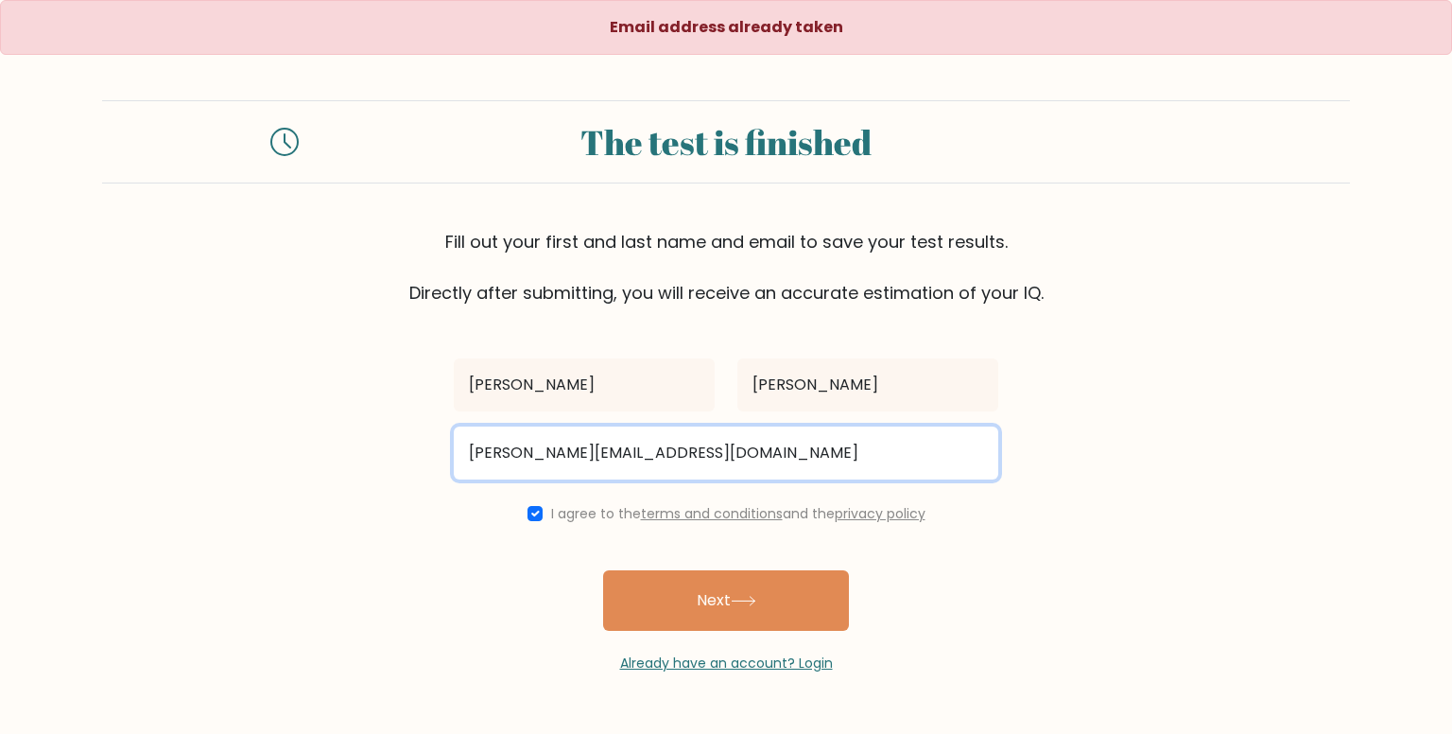
click at [691, 474] on input "shreyash.23bce10730@vitbhopal.ac.in" at bounding box center [726, 452] width 544 height 53
drag, startPoint x: 840, startPoint y: 452, endPoint x: 500, endPoint y: 432, distance: 340.9
click at [500, 432] on input "shreyash.23bce10730@vitbhopal.ac.in" at bounding box center [726, 452] width 544 height 53
type input "s"
click at [562, 442] on input "email" at bounding box center [726, 452] width 544 height 53
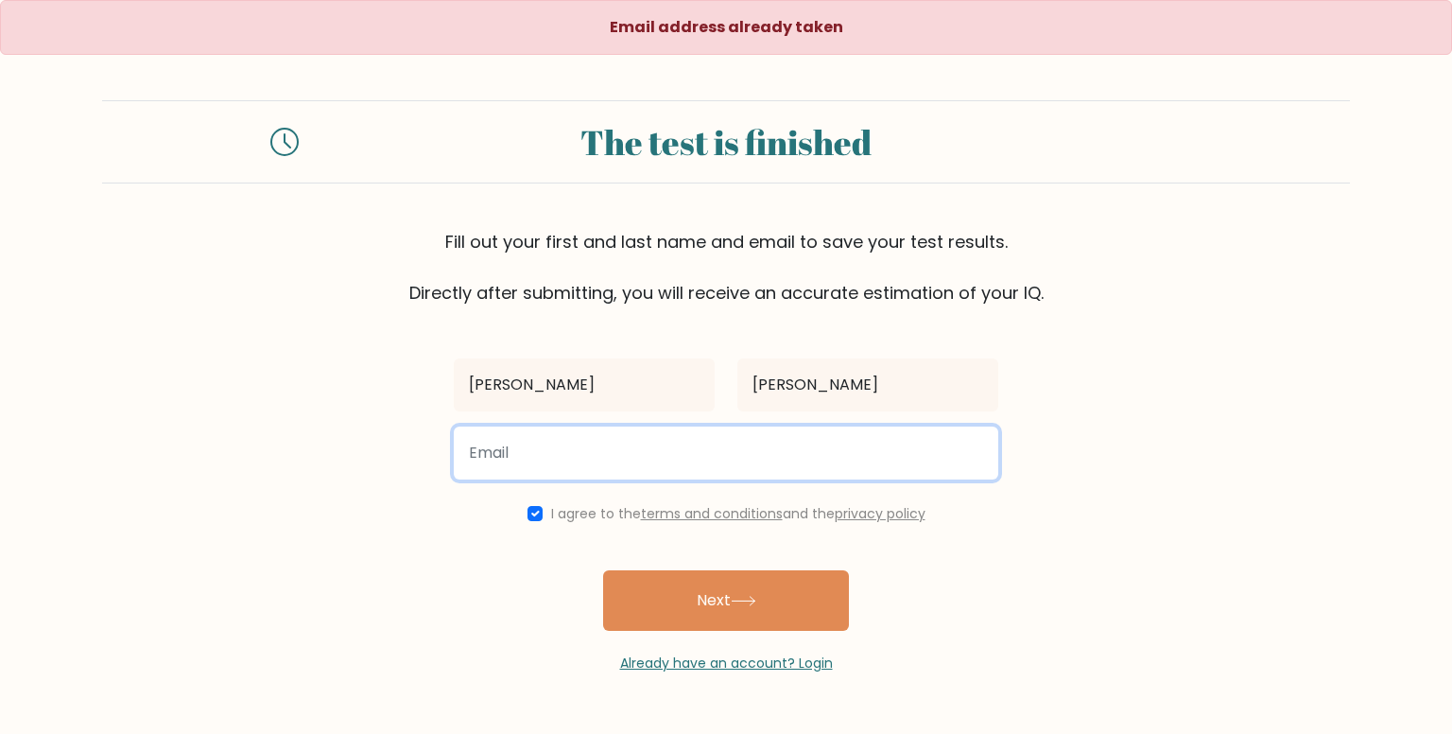
type input "actuallyshreyashsharma@gmail.com"
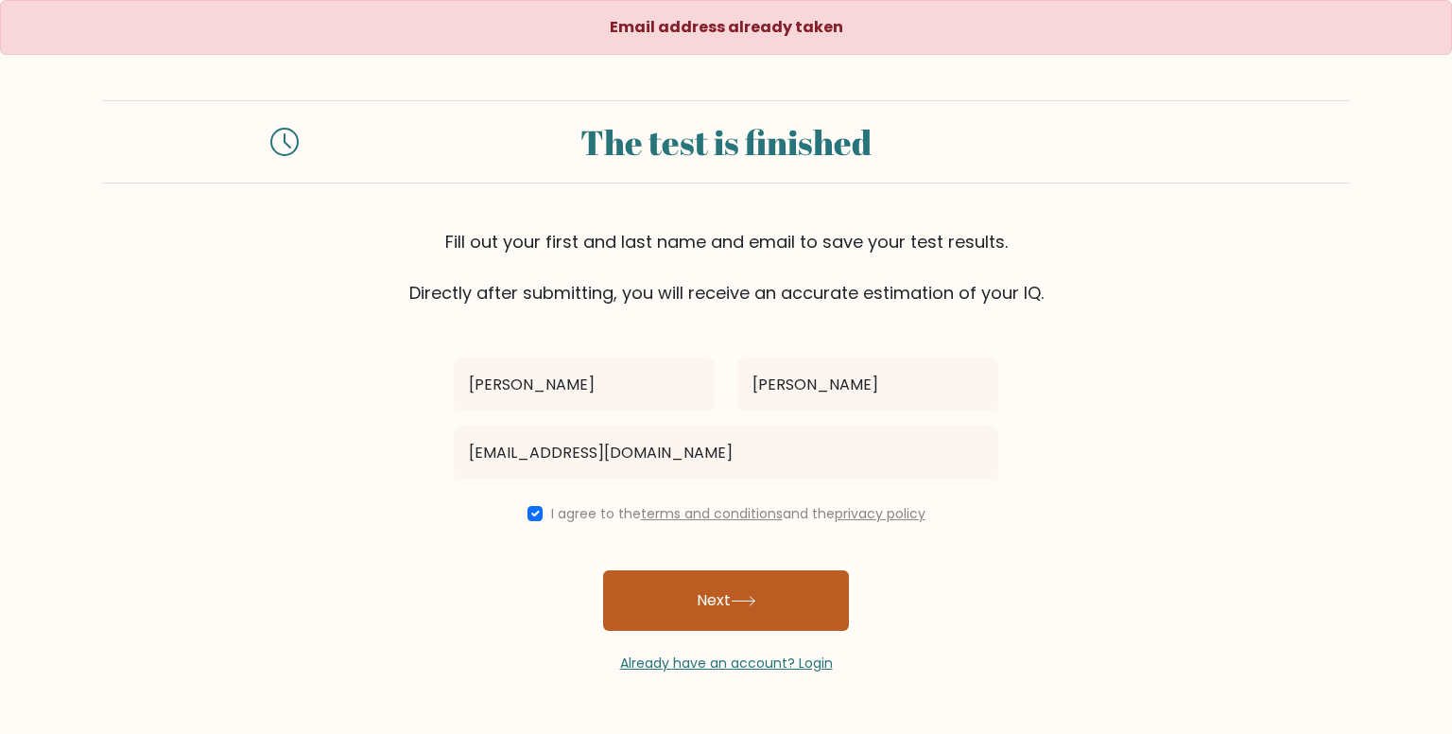
click at [723, 595] on button "Next" at bounding box center [726, 600] width 246 height 60
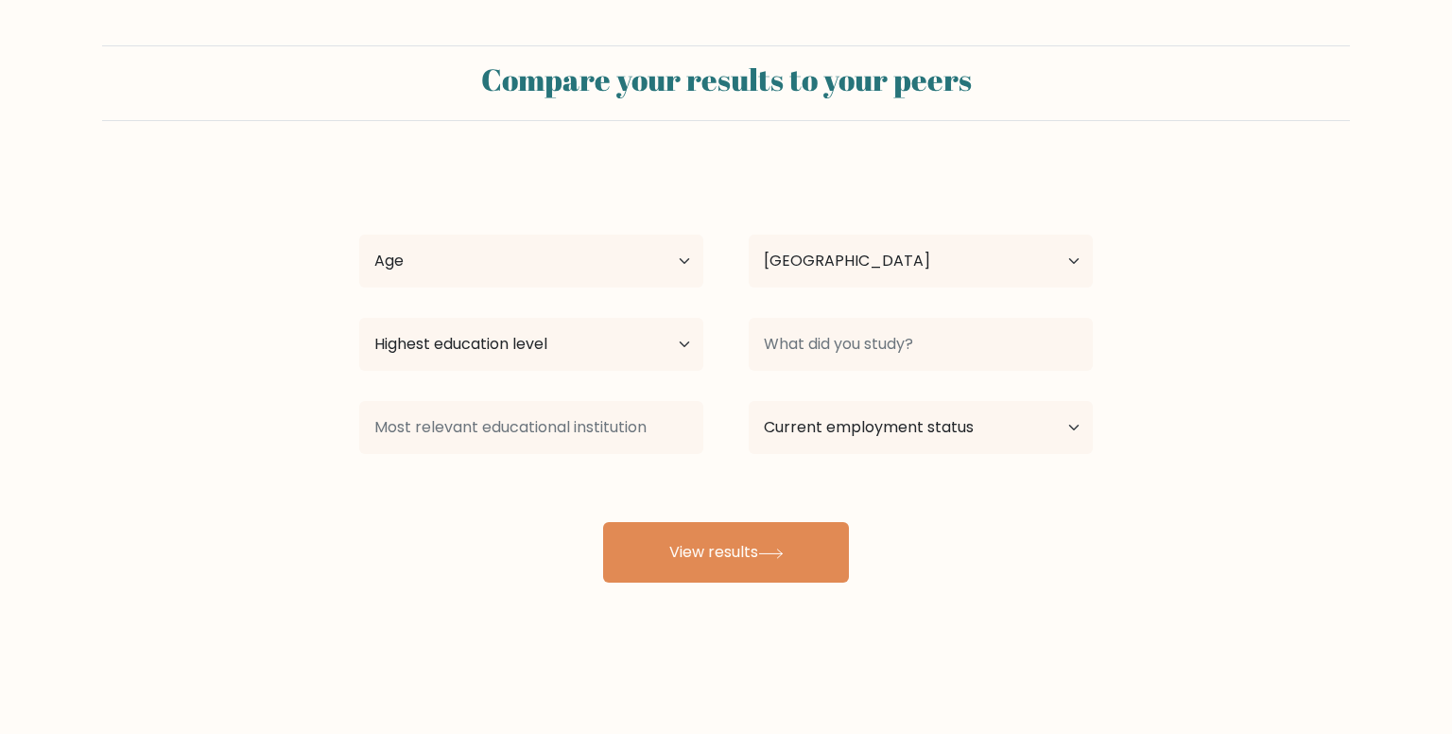
select select "IN"
click at [603, 266] on select "Age Under [DEMOGRAPHIC_DATA] [DEMOGRAPHIC_DATA] [DEMOGRAPHIC_DATA] [DEMOGRAPHIC…" at bounding box center [531, 260] width 344 height 53
select select "18_24"
click at [359, 234] on select "Age Under [DEMOGRAPHIC_DATA] [DEMOGRAPHIC_DATA] [DEMOGRAPHIC_DATA] [DEMOGRAPHIC…" at bounding box center [531, 260] width 344 height 53
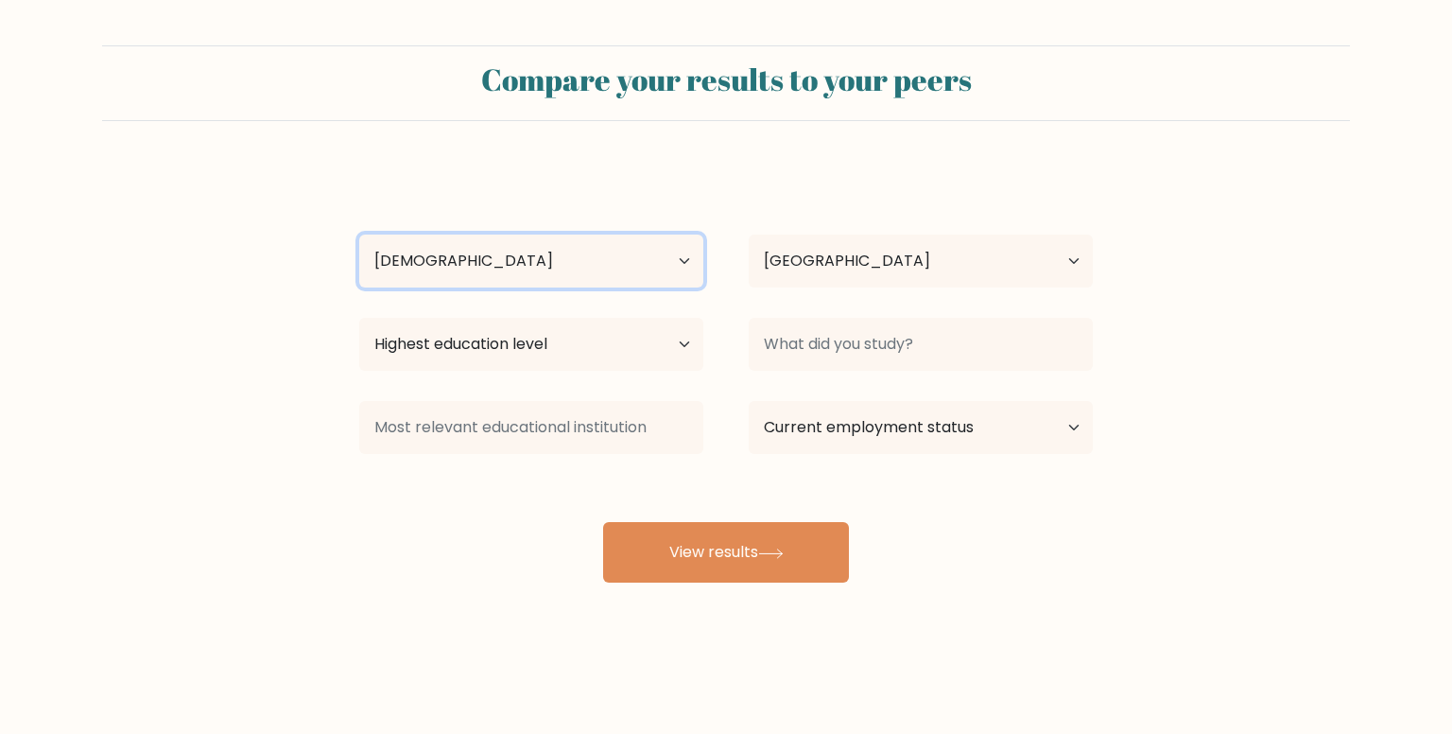
click at [575, 266] on select "Age Under [DEMOGRAPHIC_DATA] [DEMOGRAPHIC_DATA] [DEMOGRAPHIC_DATA] [DEMOGRAPHIC…" at bounding box center [531, 260] width 344 height 53
click at [576, 266] on select "Age Under 18 years old 18-24 years old 25-34 years old 35-44 years old 45-54 ye…" at bounding box center [531, 260] width 344 height 53
click at [830, 296] on div "Shreyash Sharma Age Under 18 years old 18-24 years old 25-34 years old 35-44 ye…" at bounding box center [726, 374] width 756 height 416
click at [582, 353] on select "Highest education level No schooling Primary Lower Secondary Upper Secondary Oc…" at bounding box center [531, 344] width 344 height 53
select select "upper_secondary"
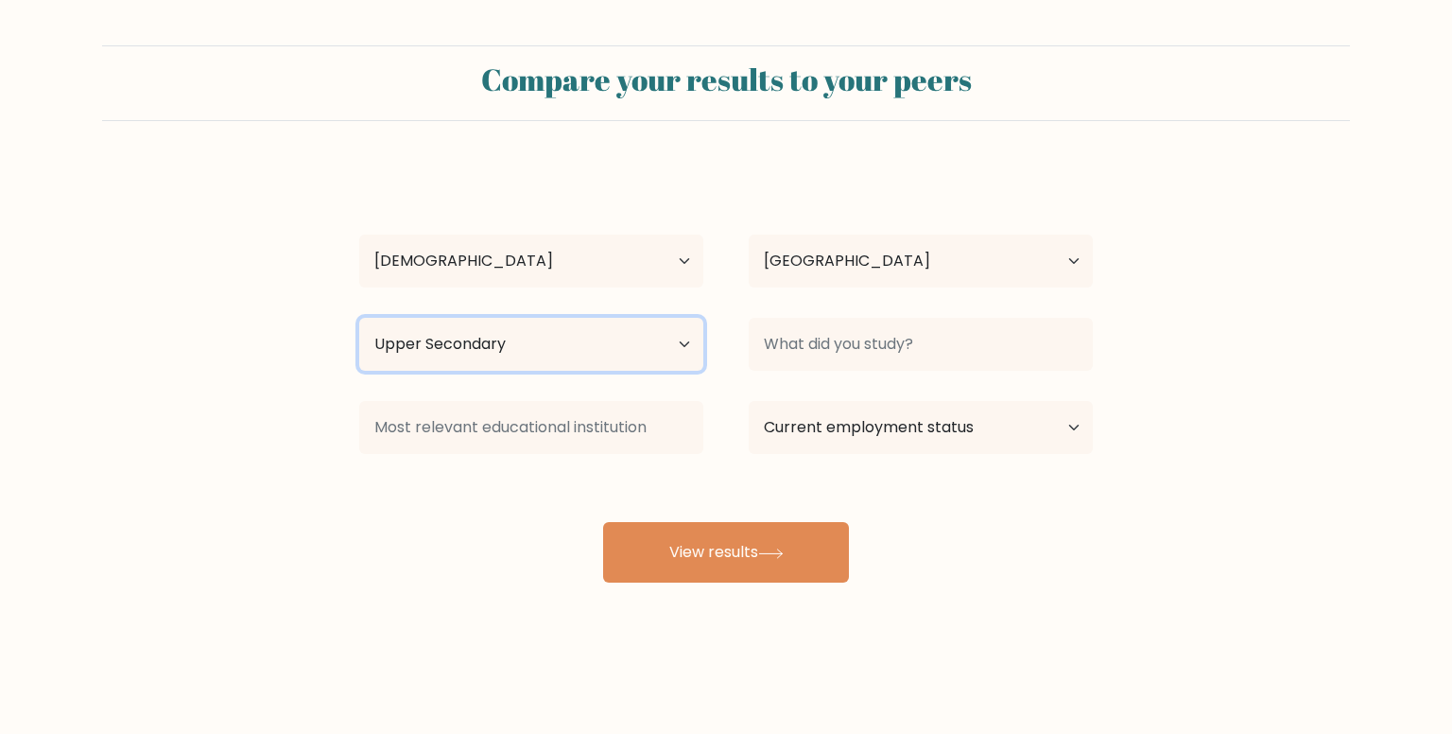
click at [359, 318] on select "Highest education level No schooling Primary Lower Secondary Upper Secondary Oc…" at bounding box center [531, 344] width 344 height 53
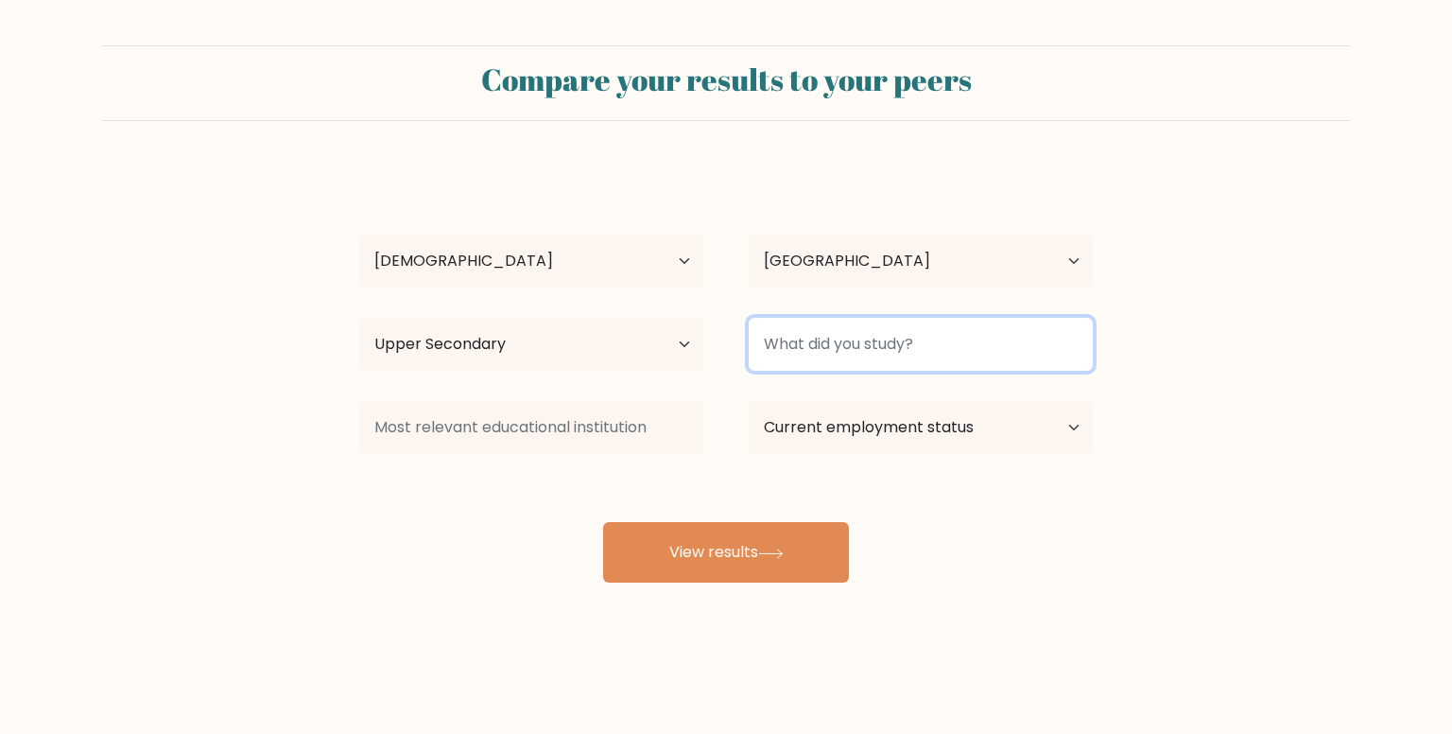
click at [806, 366] on input at bounding box center [921, 344] width 344 height 53
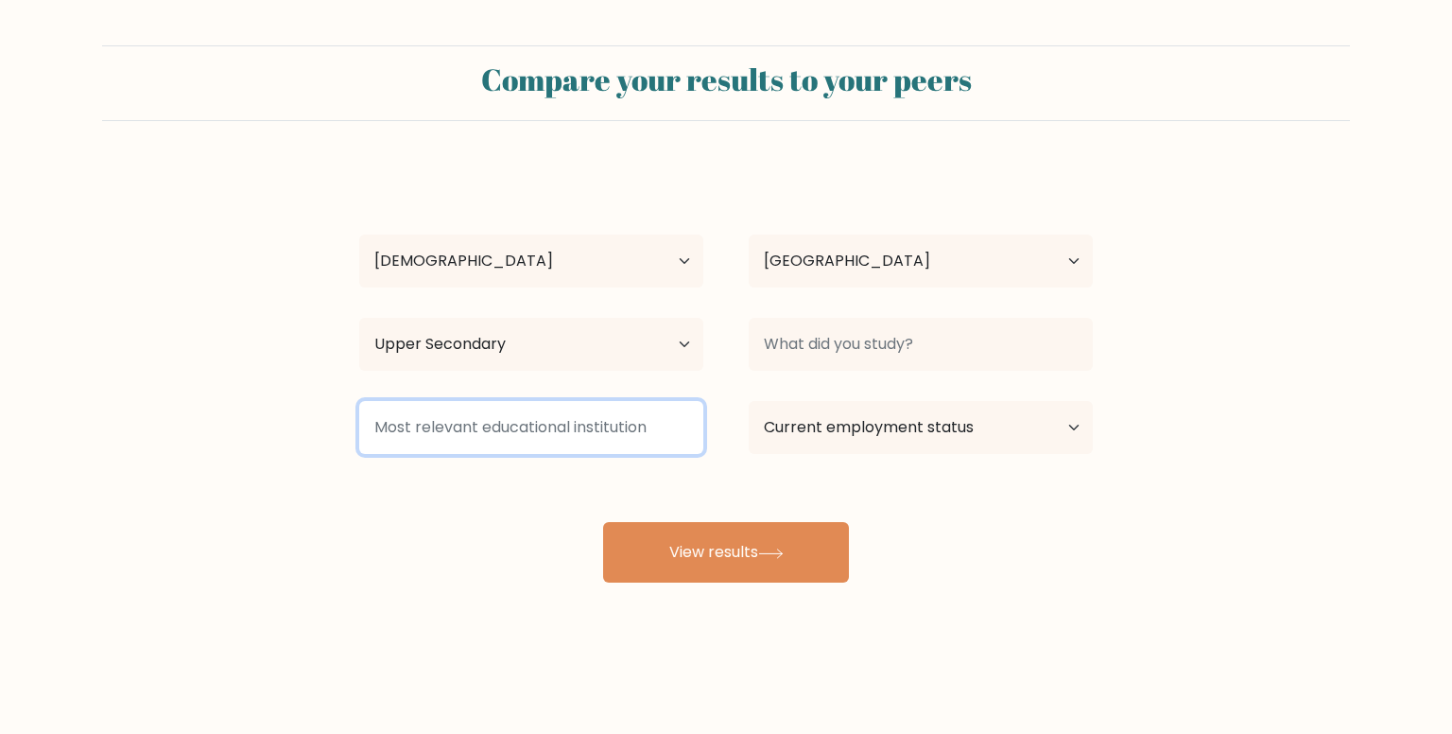
click at [621, 423] on input at bounding box center [531, 427] width 344 height 53
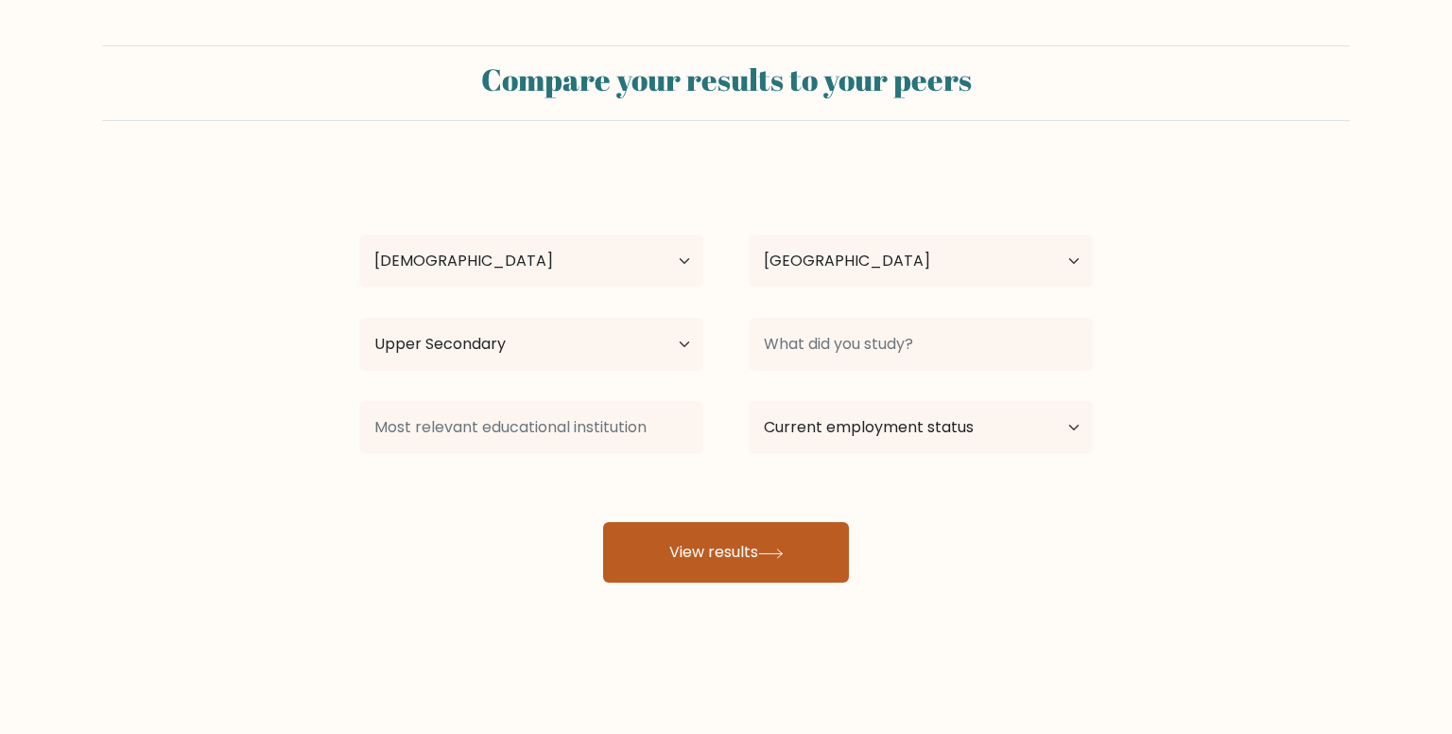
click at [705, 531] on button "View results" at bounding box center [726, 552] width 246 height 60
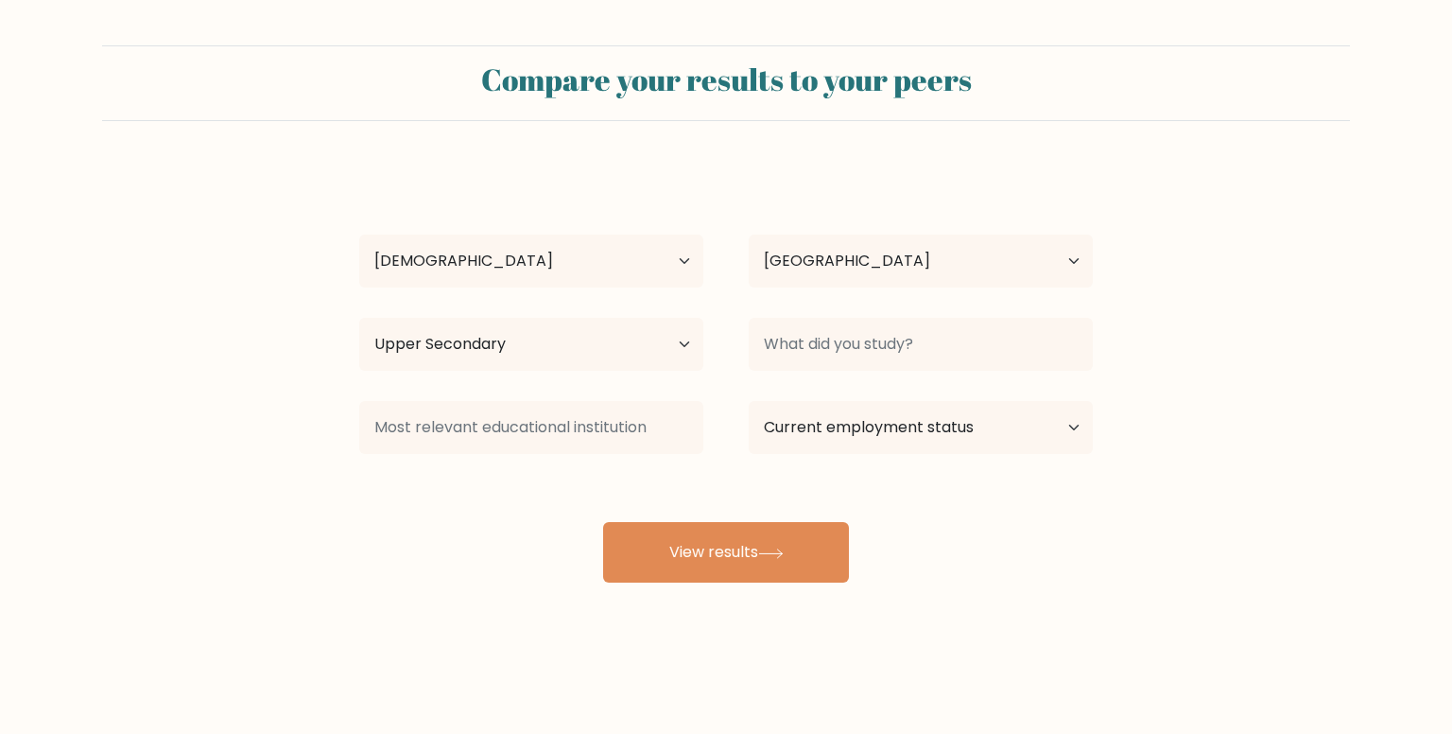
drag, startPoint x: 825, startPoint y: 382, endPoint x: 828, endPoint y: 363, distance: 19.1
click at [825, 381] on div "Shreyash Sharma Age Under 18 years old 18-24 years old 25-34 years old 35-44 ye…" at bounding box center [726, 374] width 756 height 416
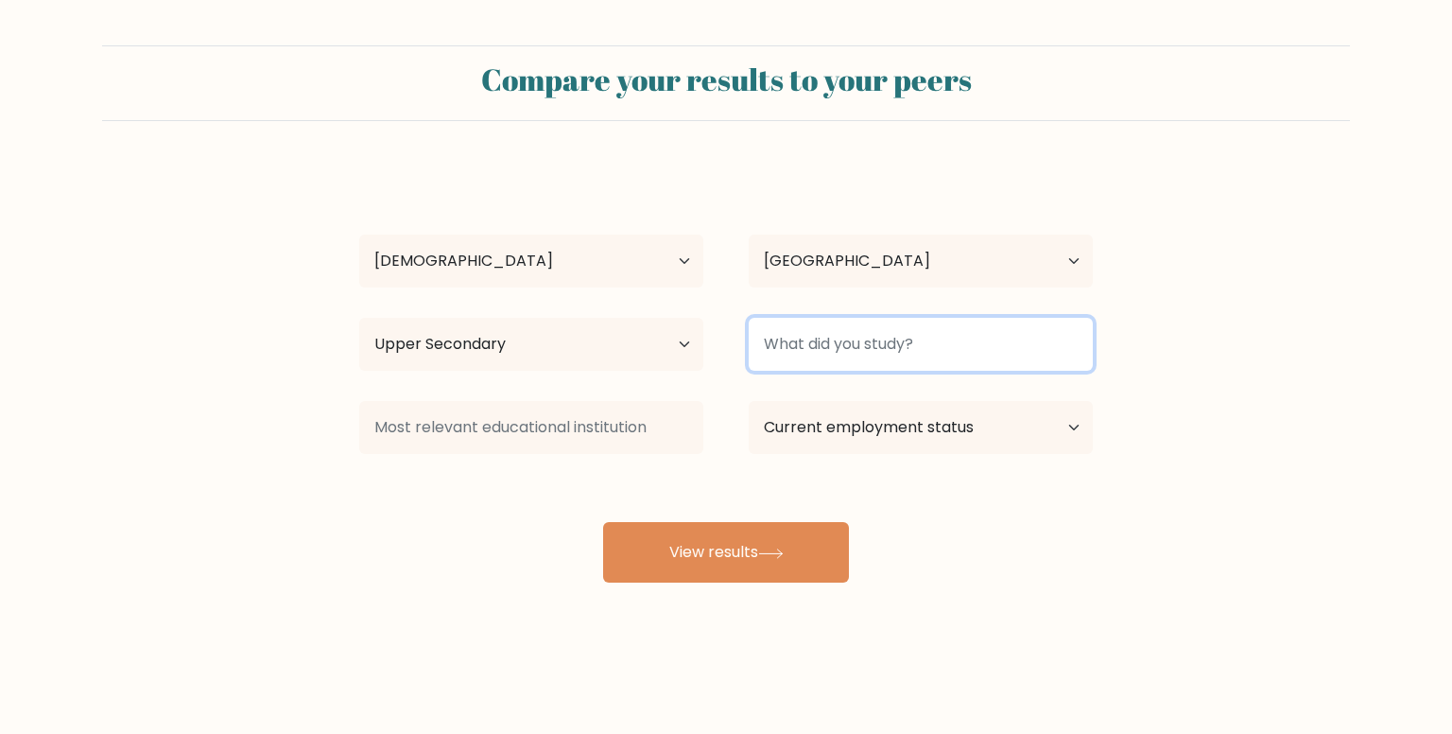
click at [828, 363] on input at bounding box center [921, 344] width 344 height 53
type input "v"
type input "btech"
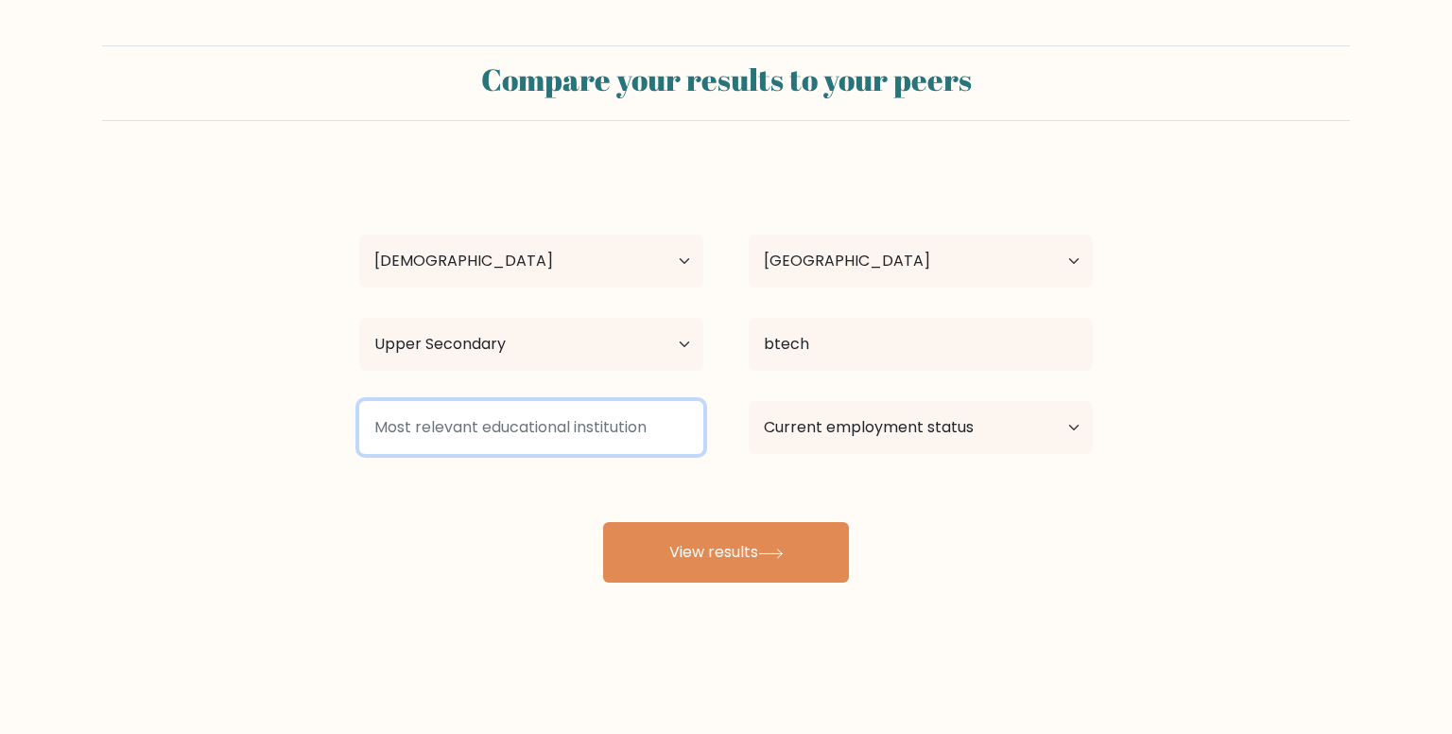
click at [647, 425] on input at bounding box center [531, 427] width 344 height 53
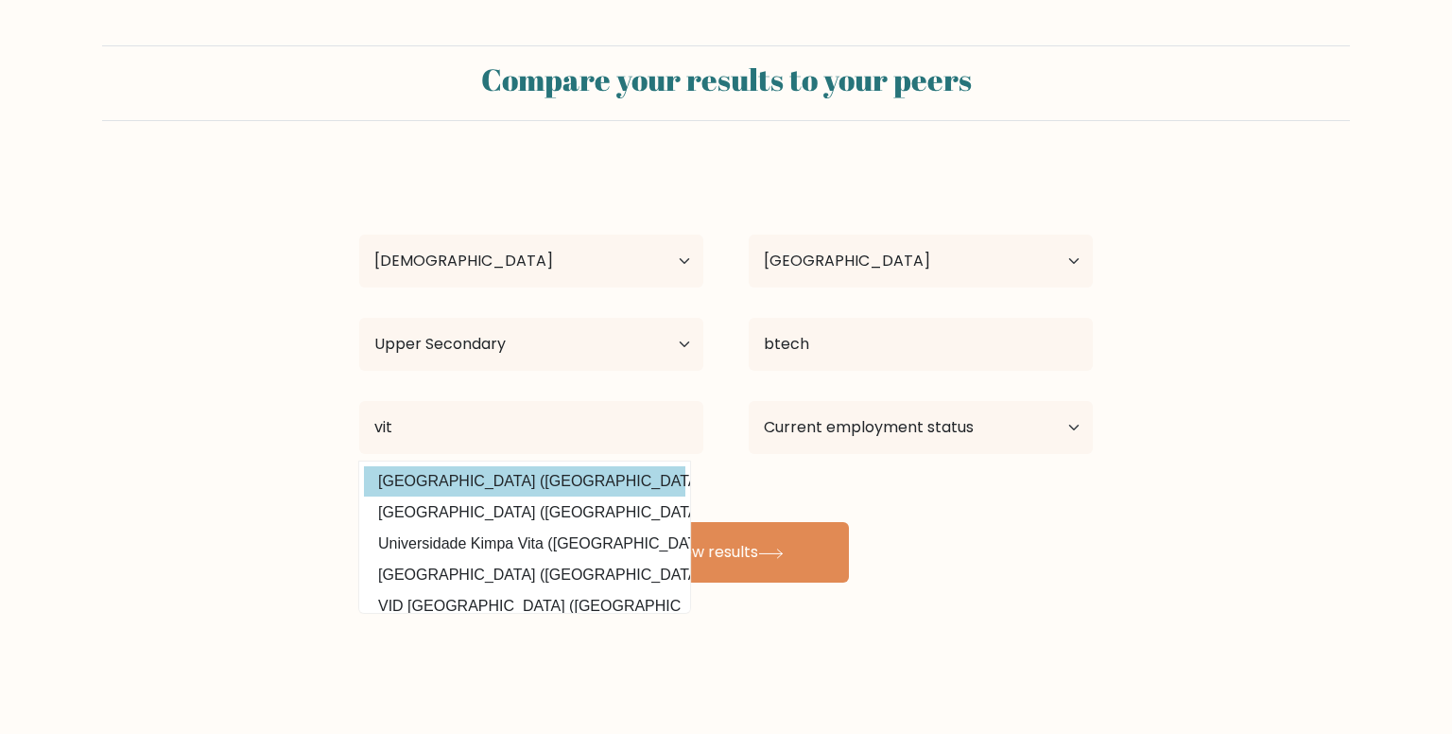
click at [552, 477] on option "VIT Bhopal University (India)" at bounding box center [524, 481] width 321 height 30
type input "VIT Bhopal University"
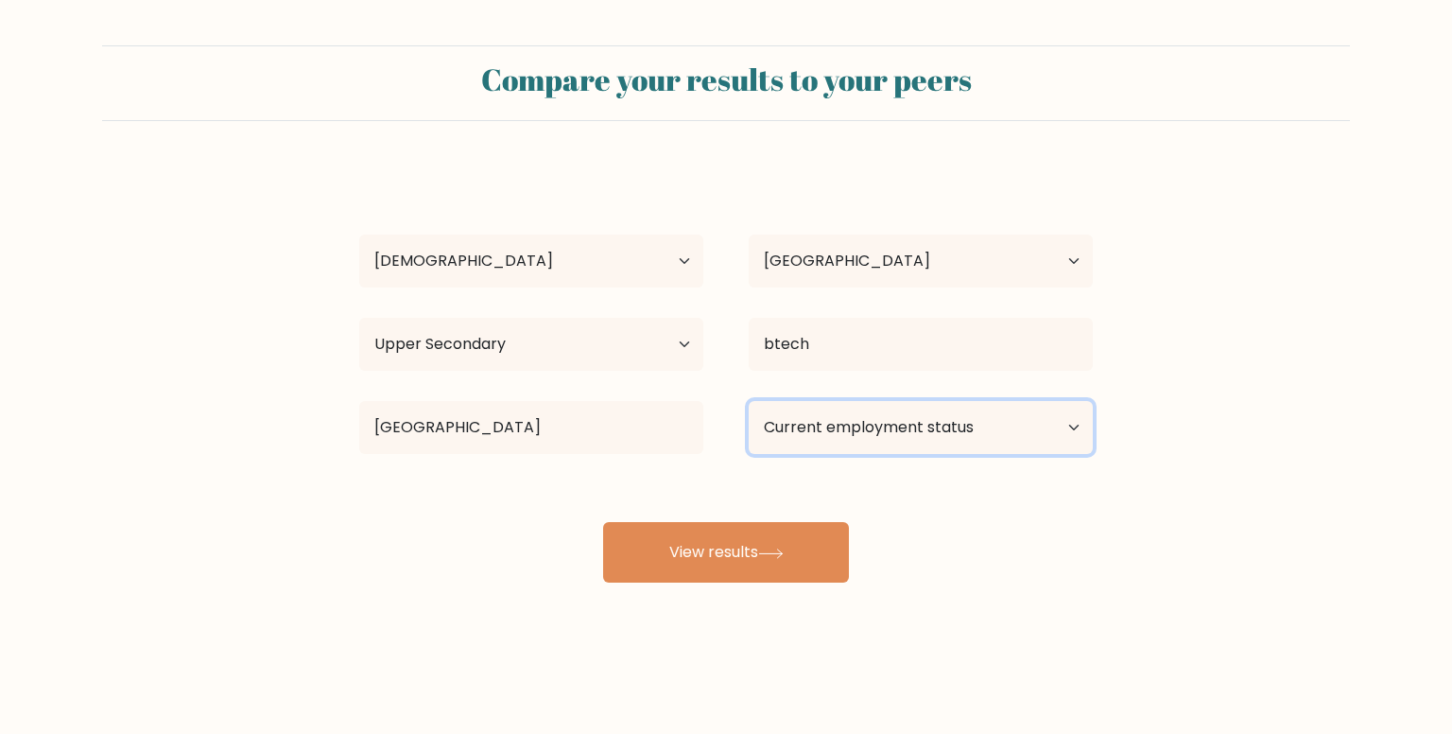
click at [883, 438] on select "Current employment status Employed Student Retired Other / prefer not to answer" at bounding box center [921, 427] width 344 height 53
select select "student"
click at [749, 401] on select "Current employment status Employed Student Retired Other / prefer not to answer" at bounding box center [921, 427] width 344 height 53
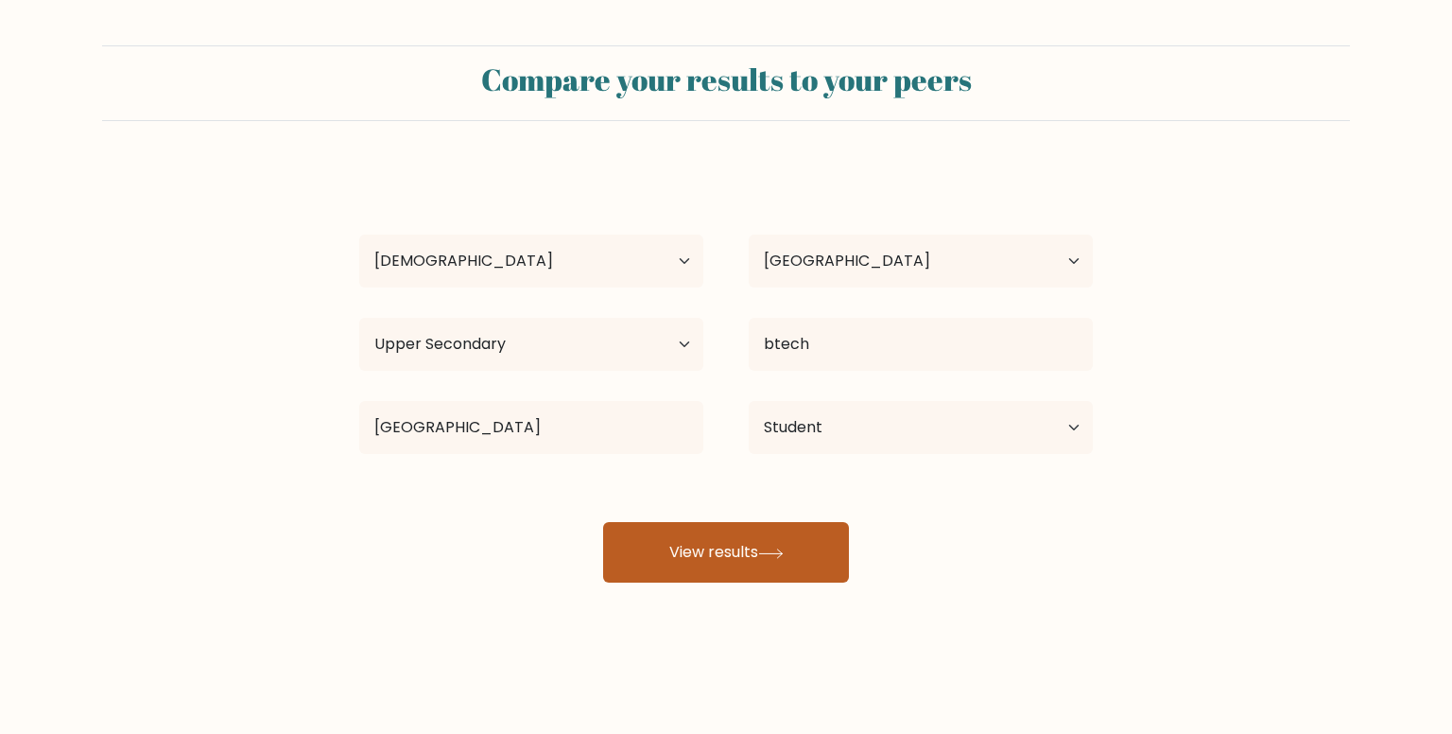
click at [834, 526] on button "View results" at bounding box center [726, 552] width 246 height 60
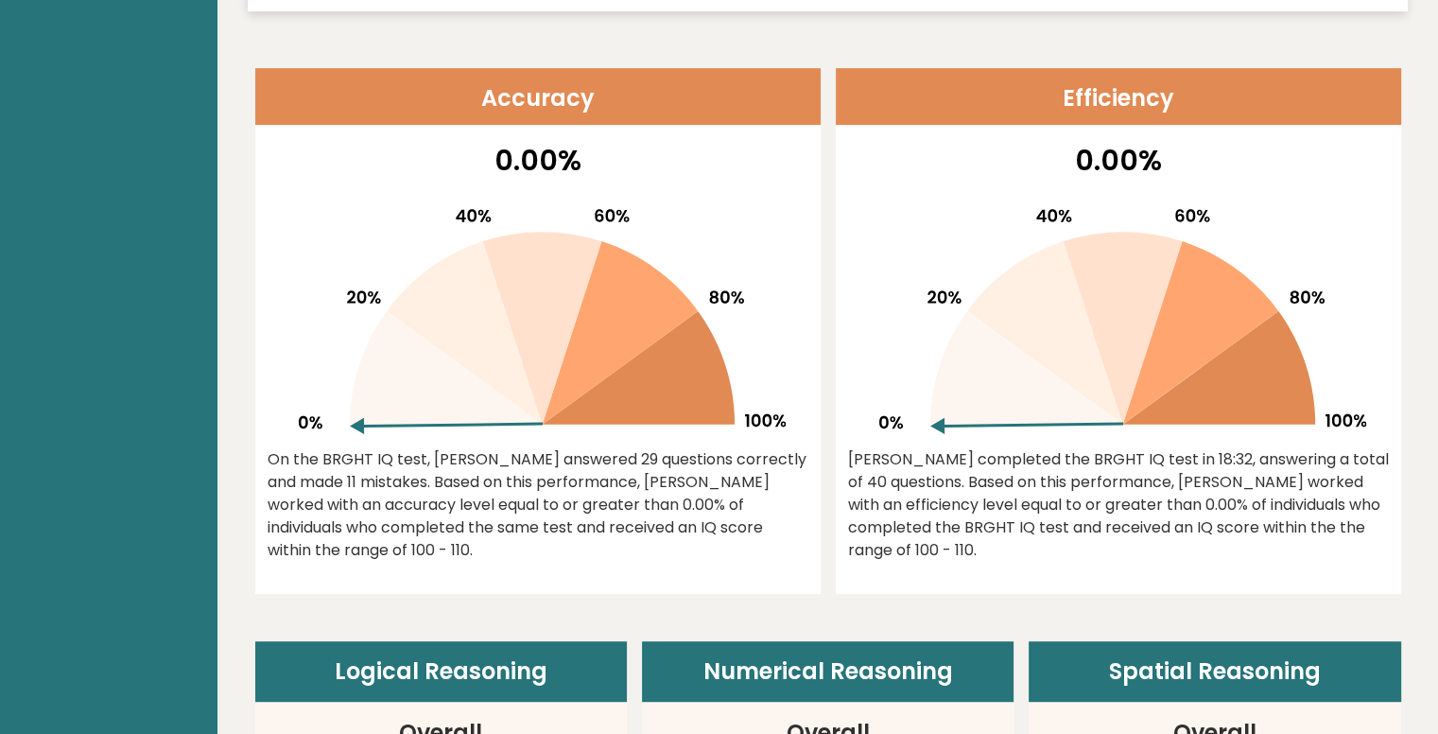
scroll to position [189, 0]
